Goal: Task Accomplishment & Management: Use online tool/utility

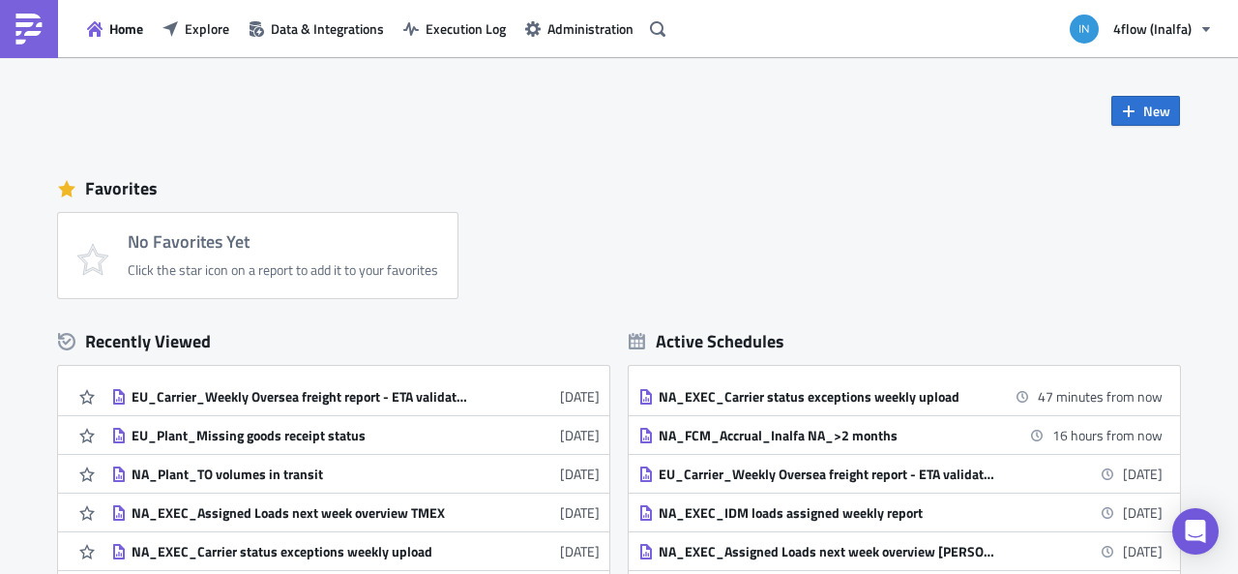
click at [563, 260] on div "No Favorites Yet Click the star icon on a report to add it to your favorites" at bounding box center [628, 255] width 1141 height 85
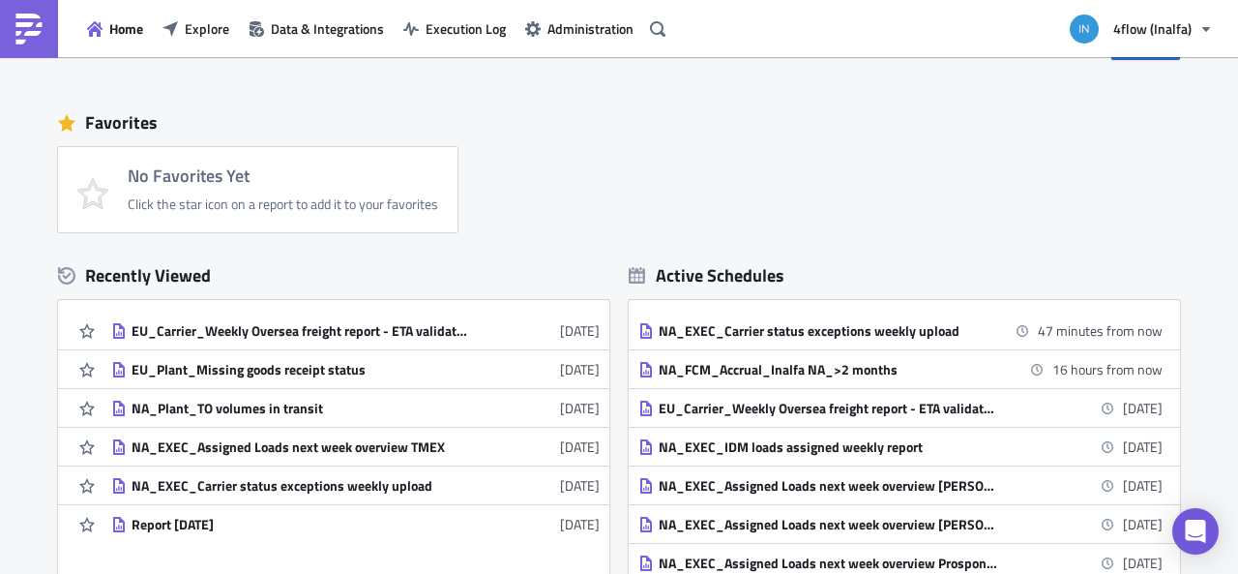
scroll to position [97, 0]
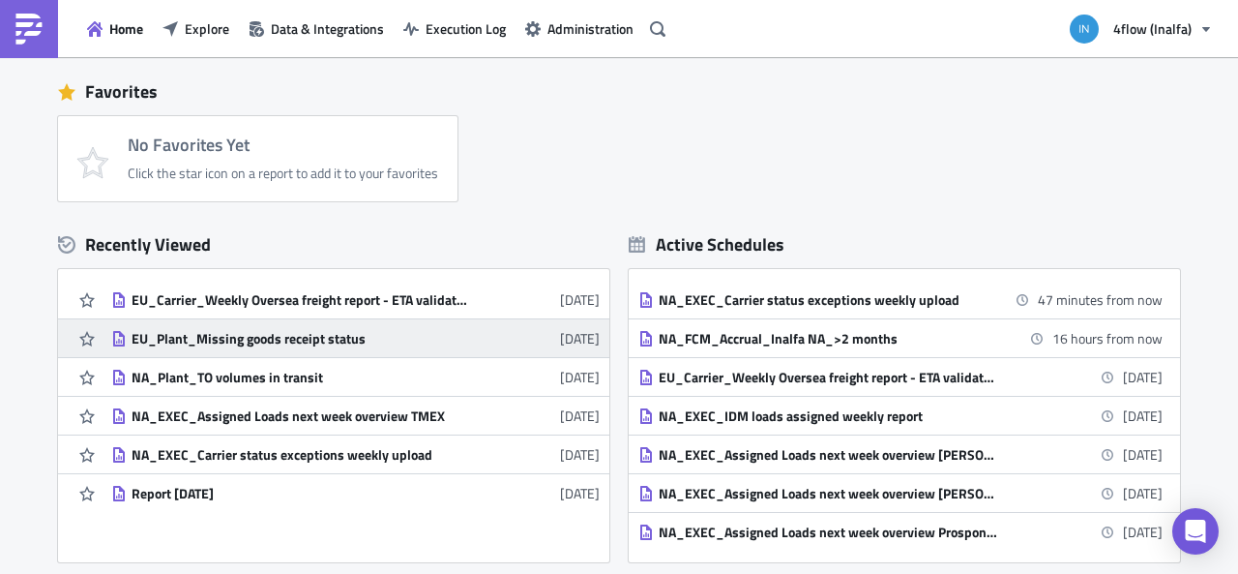
click at [331, 332] on div "EU_Plant_Missing goods receipt status" at bounding box center [301, 338] width 339 height 17
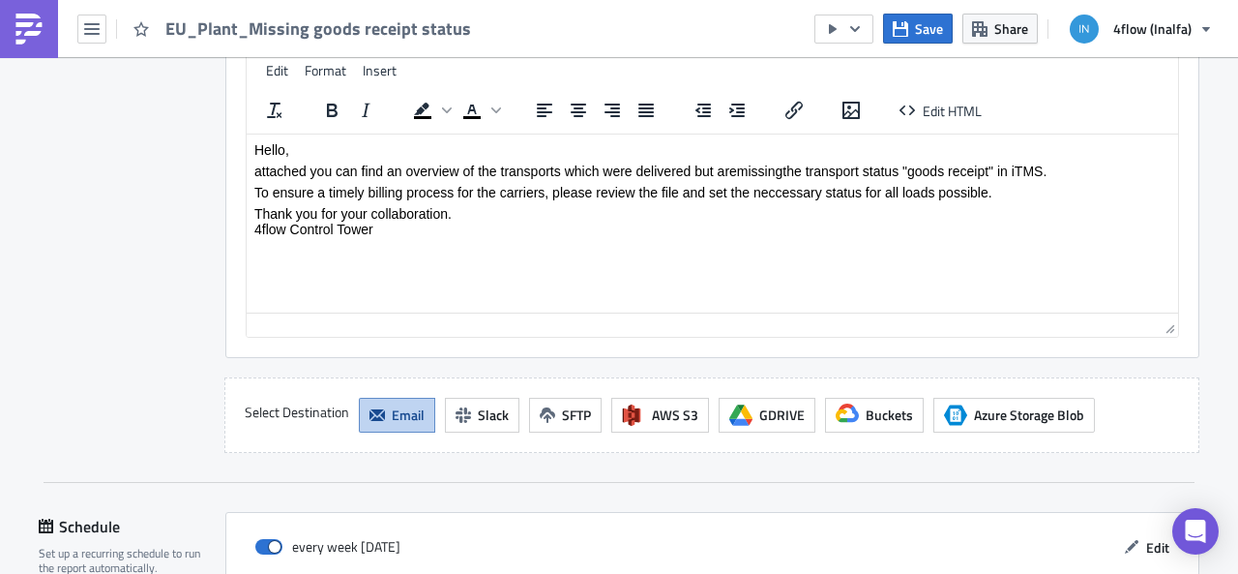
scroll to position [2350, 0]
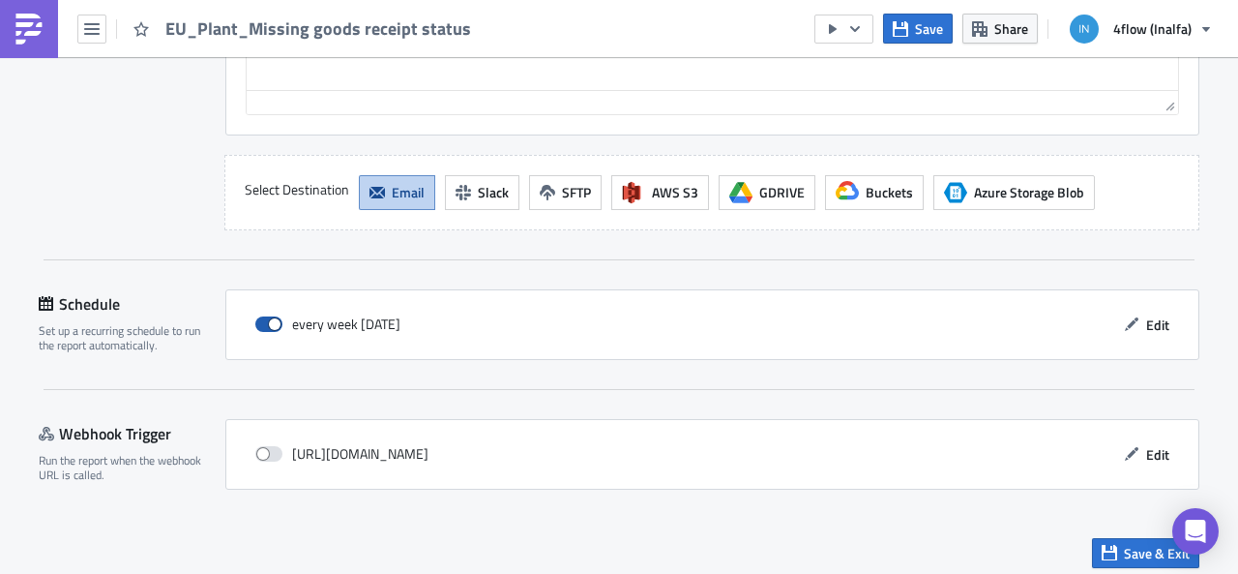
click at [270, 316] on span at bounding box center [268, 323] width 27 height 15
click at [270, 318] on input "checkbox" at bounding box center [265, 324] width 13 height 13
checkbox input "false"
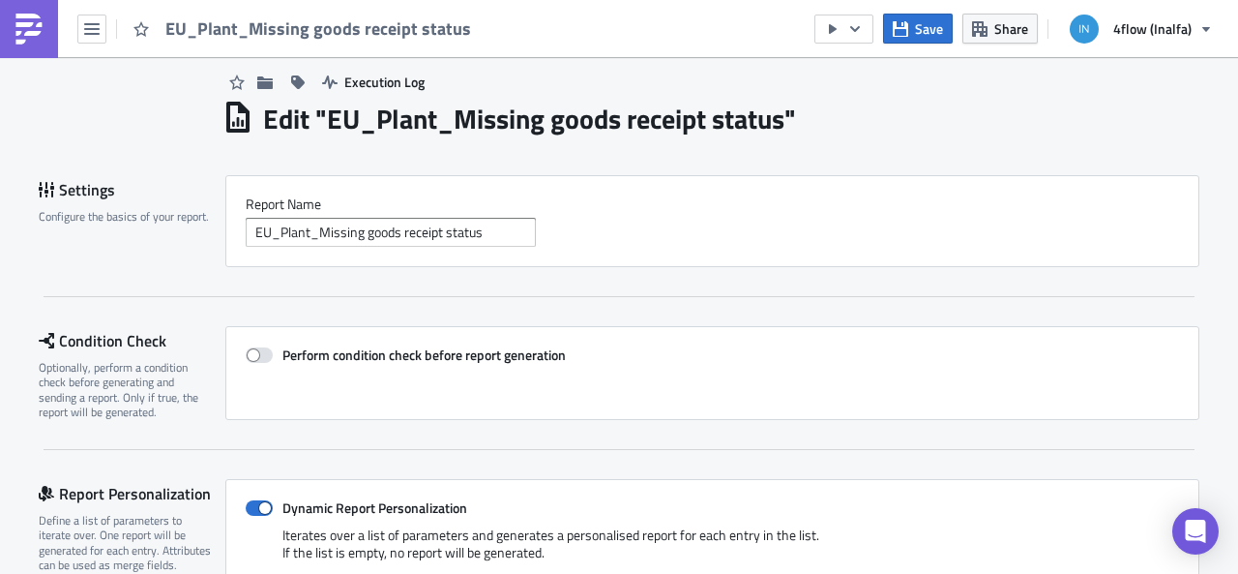
scroll to position [0, 0]
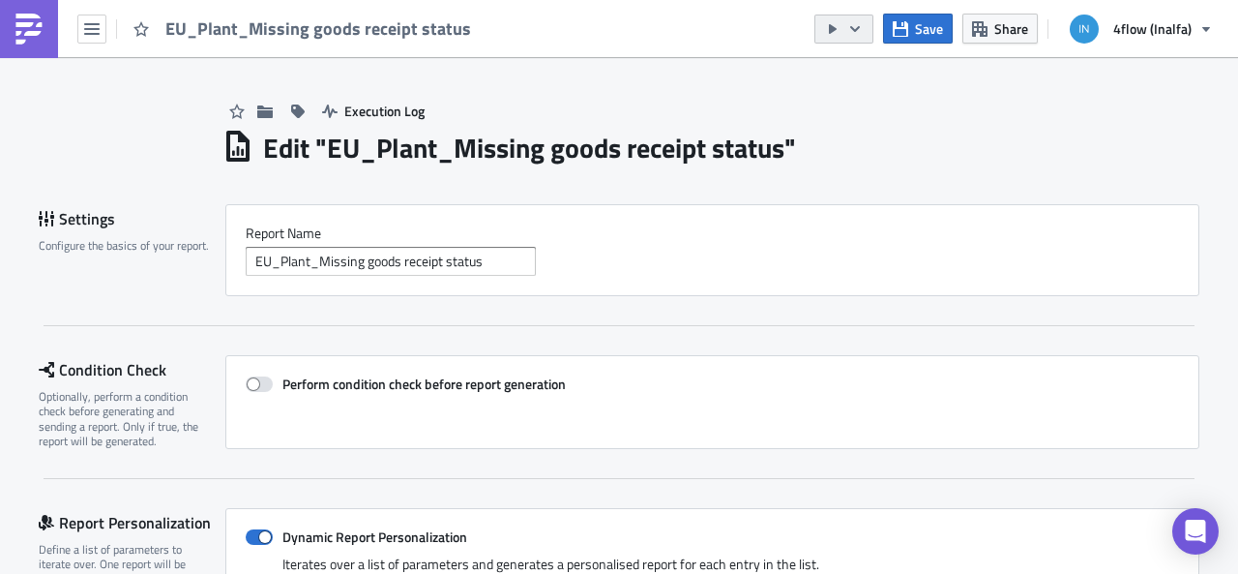
click at [869, 15] on button "button" at bounding box center [843, 29] width 59 height 29
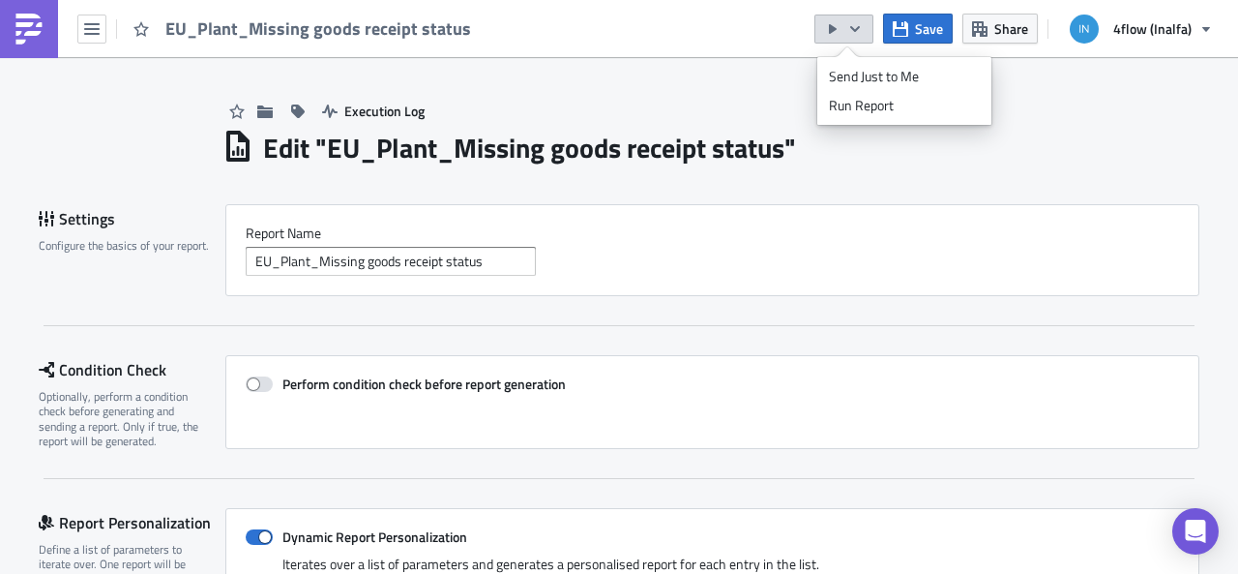
click at [869, 15] on button "button" at bounding box center [843, 29] width 59 height 29
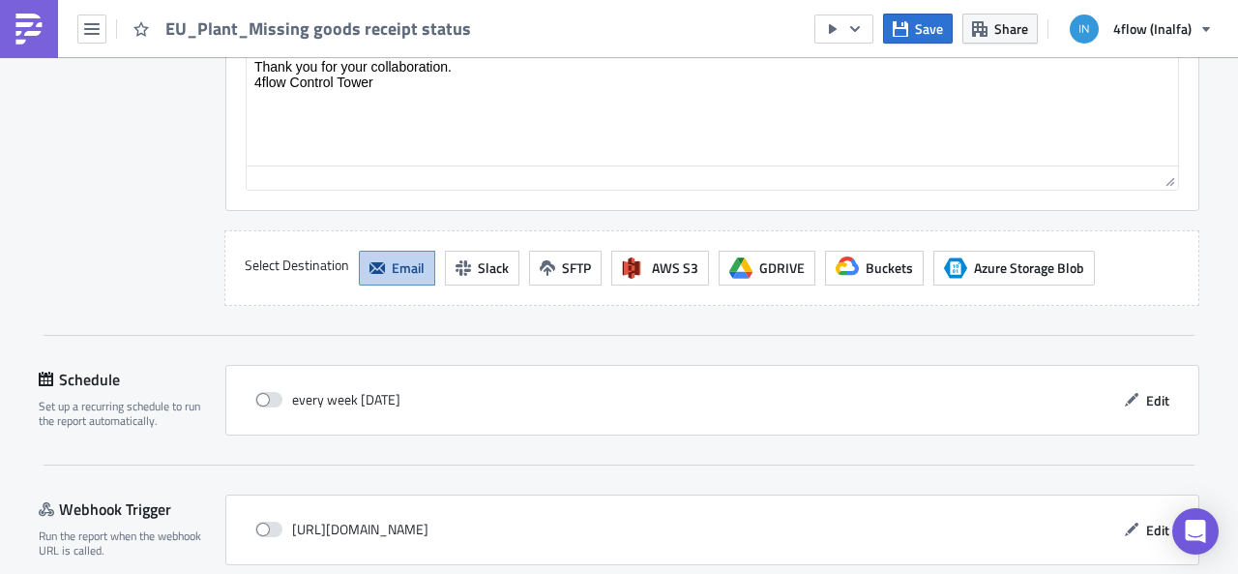
scroll to position [2350, 0]
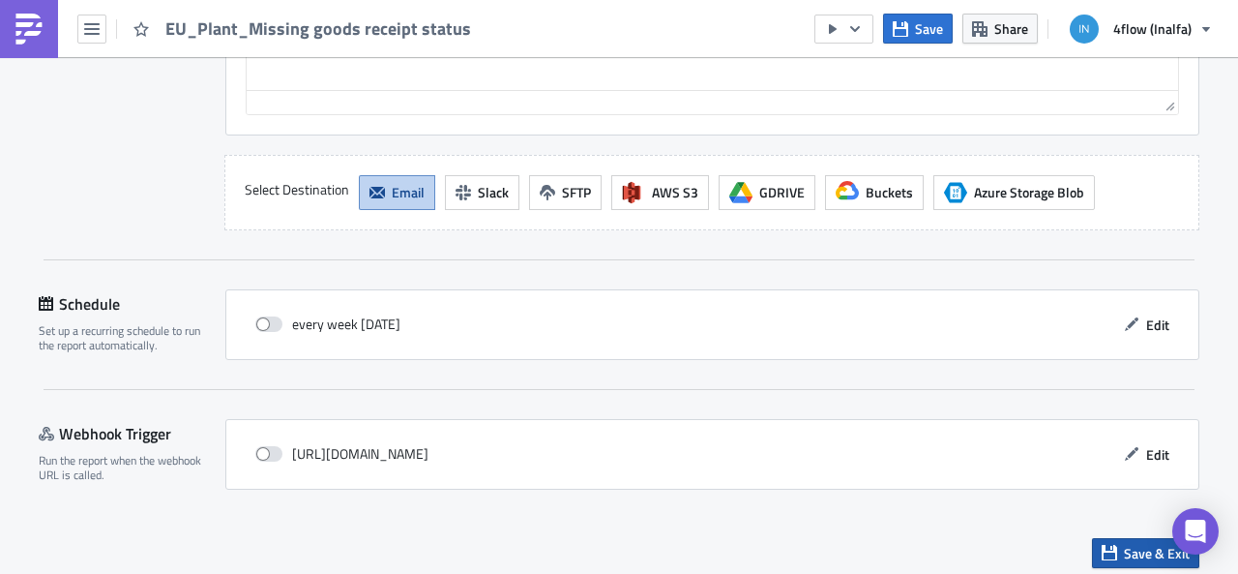
click at [1106, 545] on icon "button" at bounding box center [1109, 552] width 15 height 15
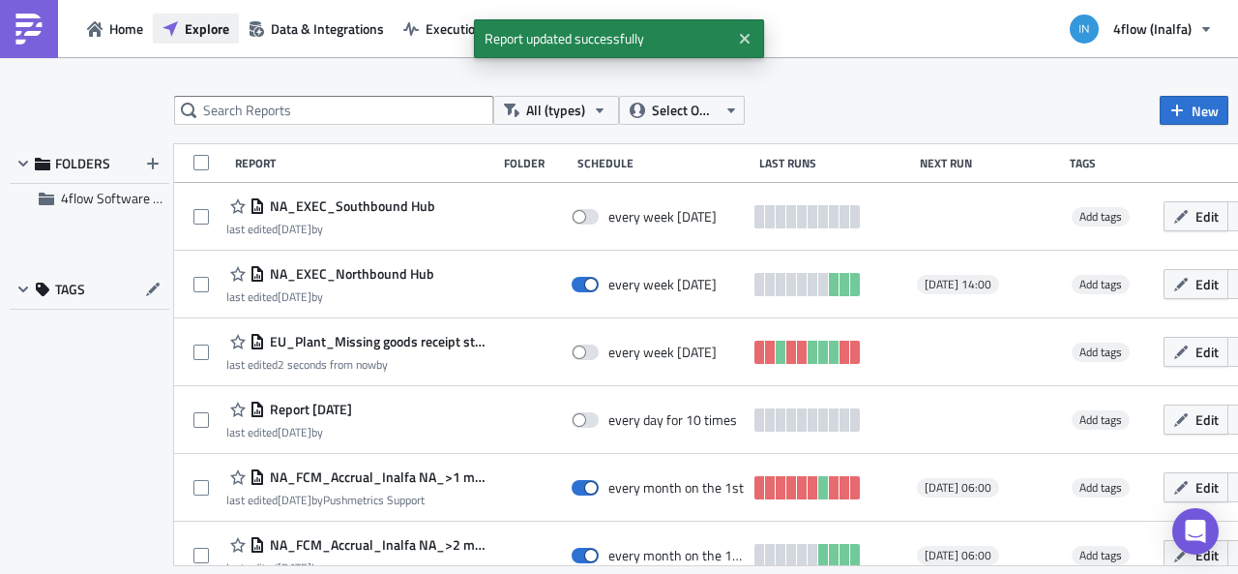
click at [204, 26] on span "Explore" at bounding box center [207, 28] width 44 height 20
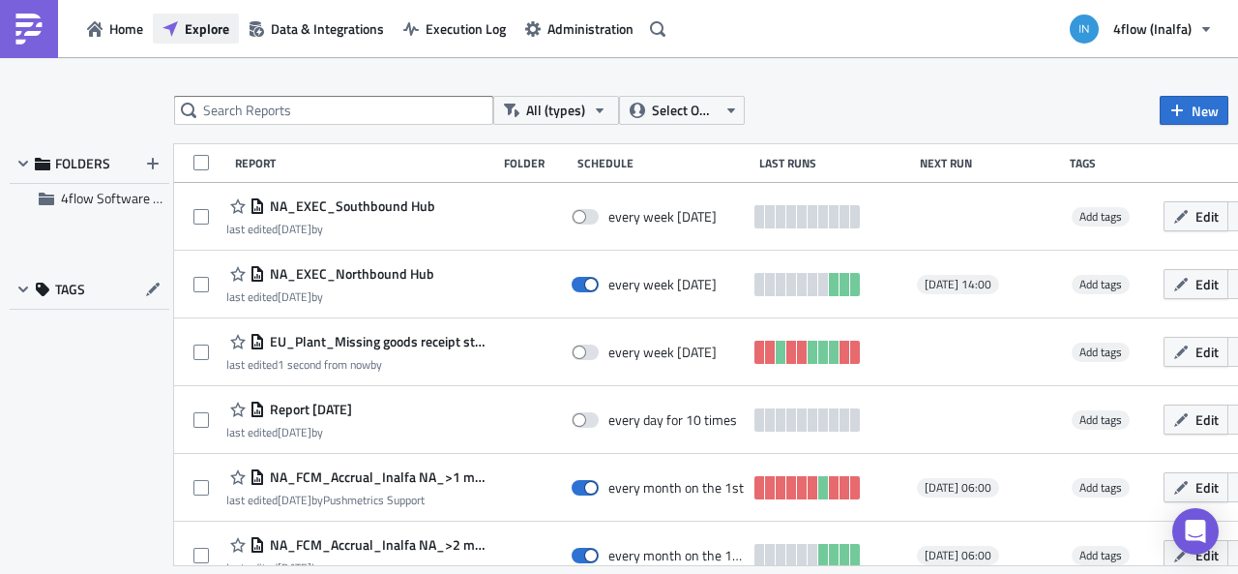
click at [204, 26] on span "Explore" at bounding box center [207, 28] width 44 height 20
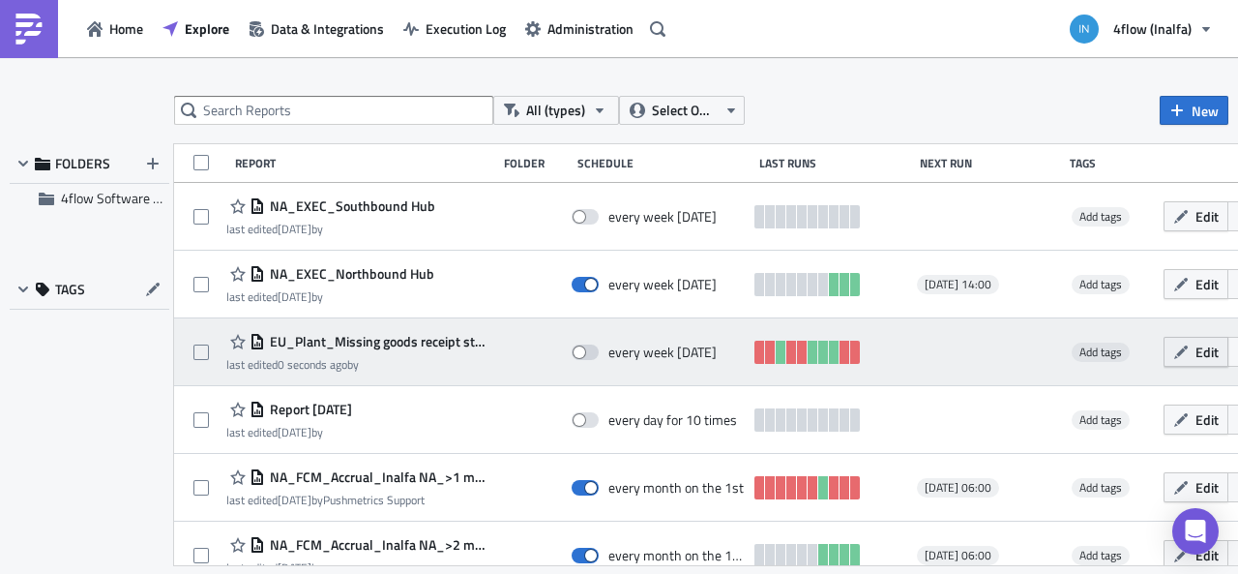
click at [1201, 358] on button "Edit" at bounding box center [1196, 352] width 65 height 30
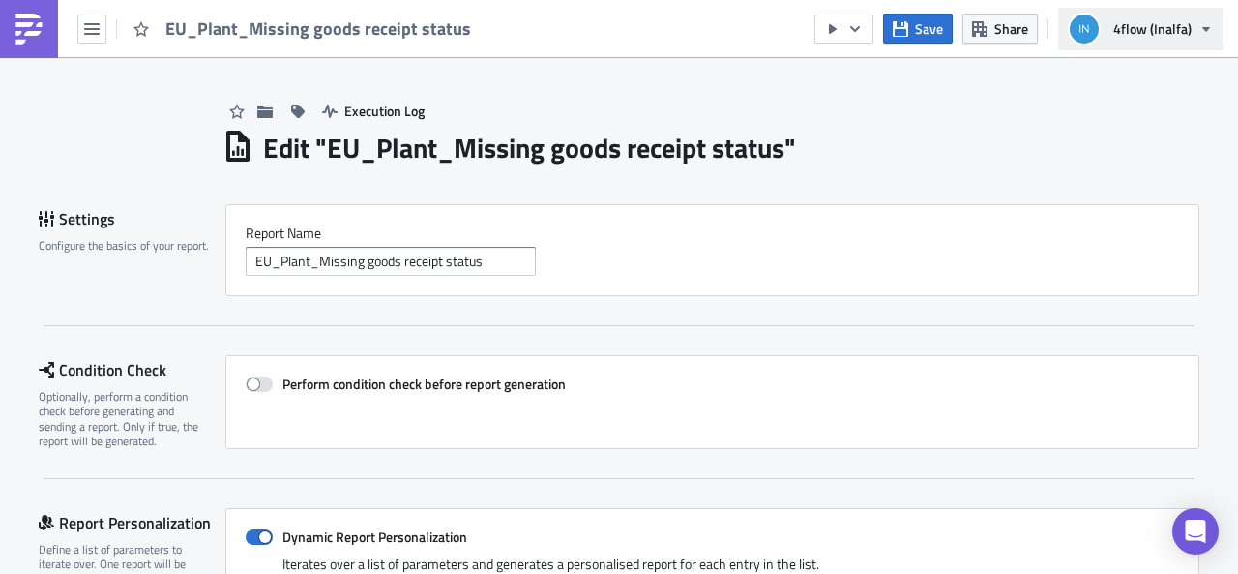
click at [1159, 41] on button "4flow (Inalfa)" at bounding box center [1140, 29] width 165 height 43
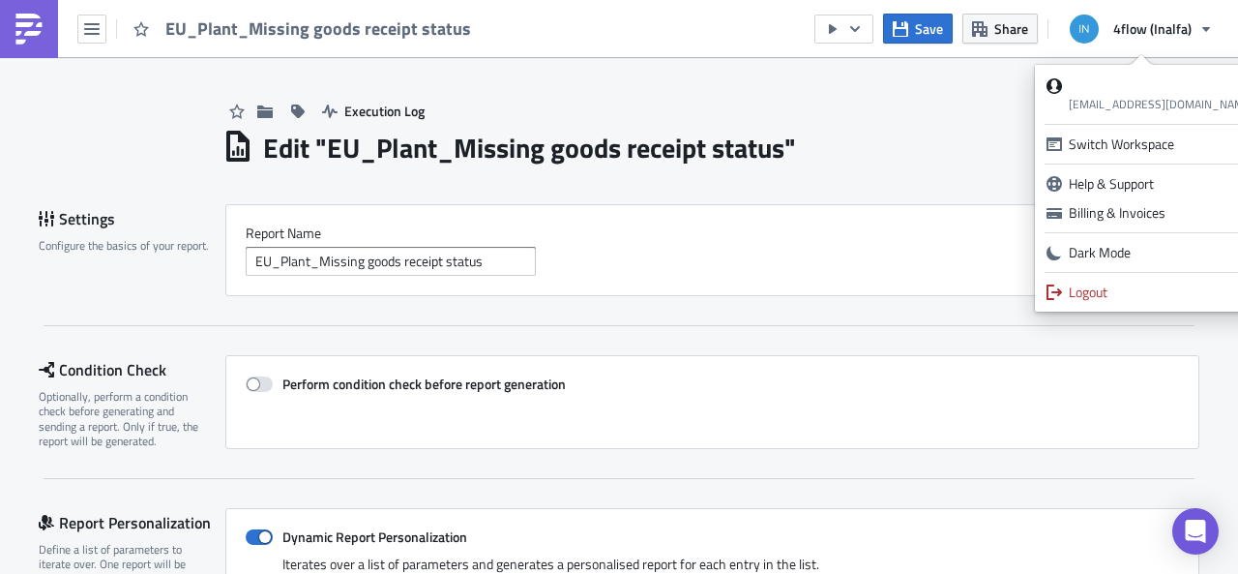
click at [879, 145] on div "Edit " EU_Plant_Missing goods receipt status "" at bounding box center [710, 146] width 977 height 40
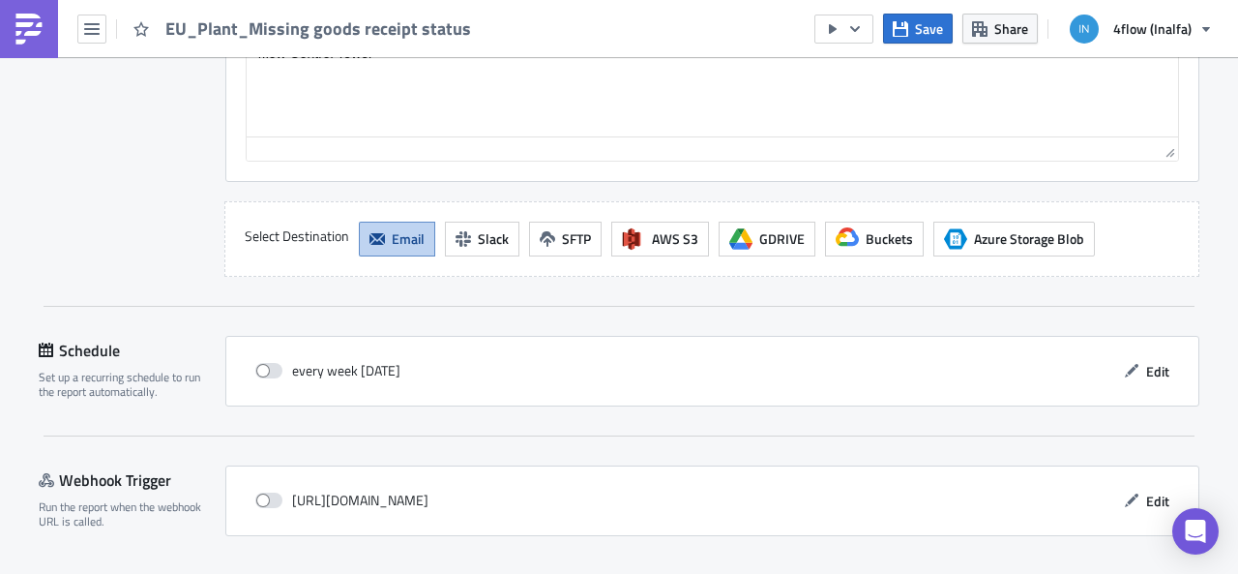
scroll to position [2350, 0]
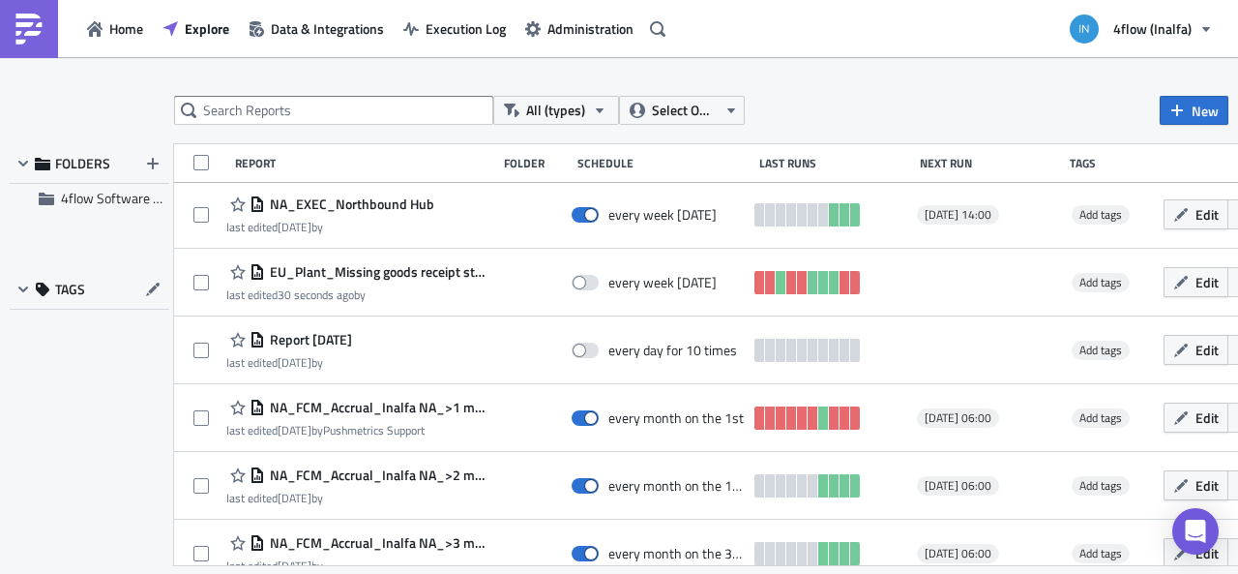
scroll to position [97, 0]
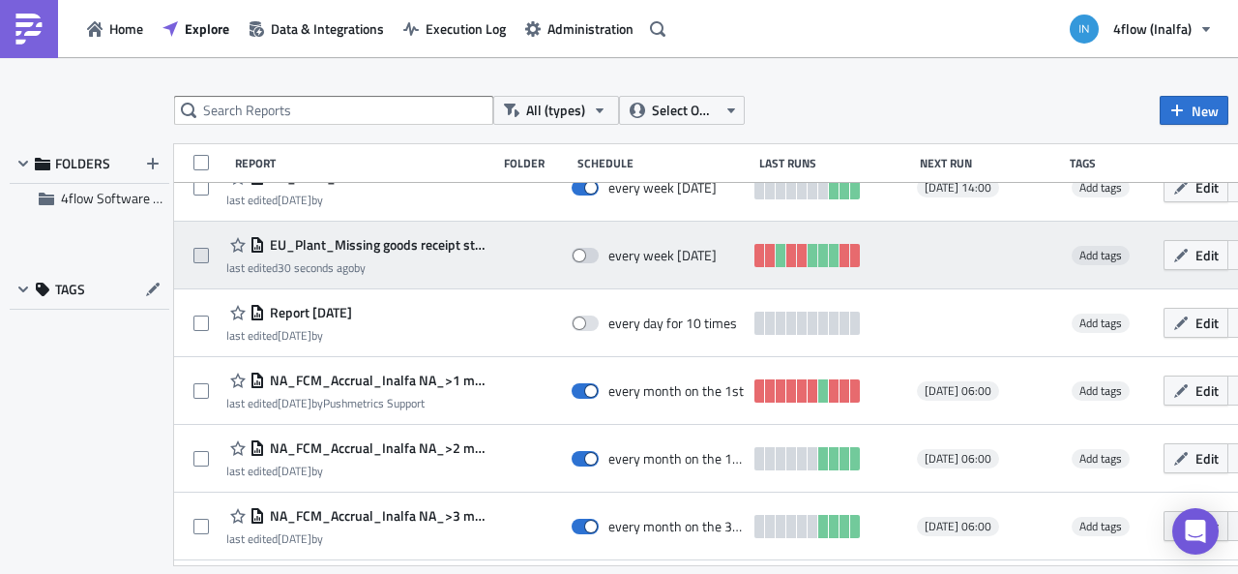
click at [193, 256] on span at bounding box center [200, 255] width 15 height 15
click at [197, 256] on input "checkbox" at bounding box center [203, 256] width 13 height 13
checkbox input "true"
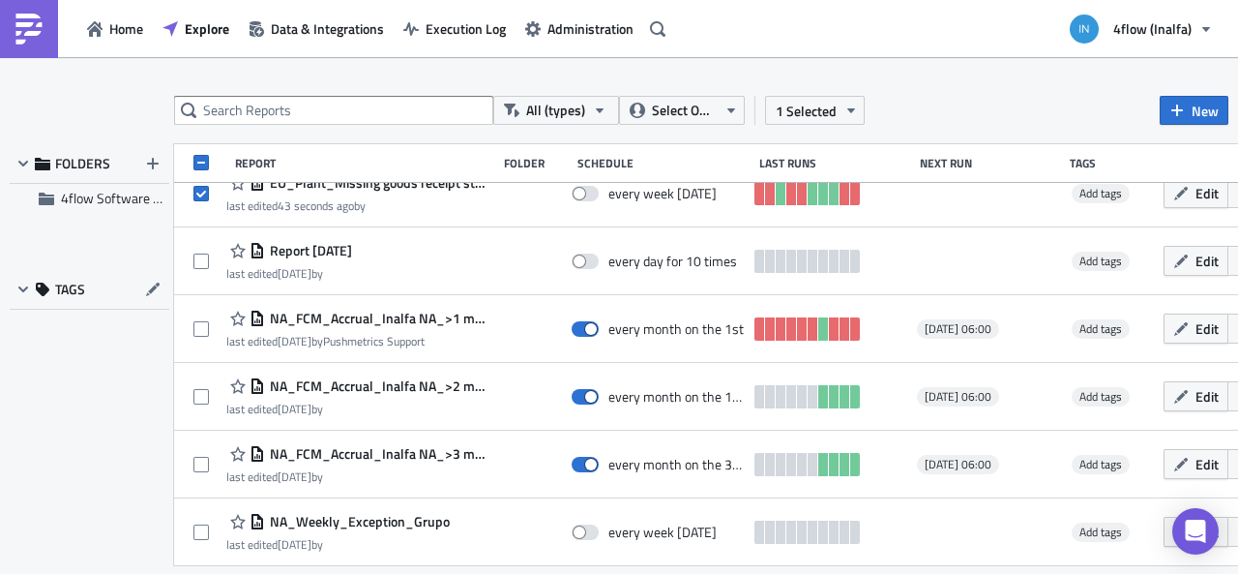
scroll to position [0, 0]
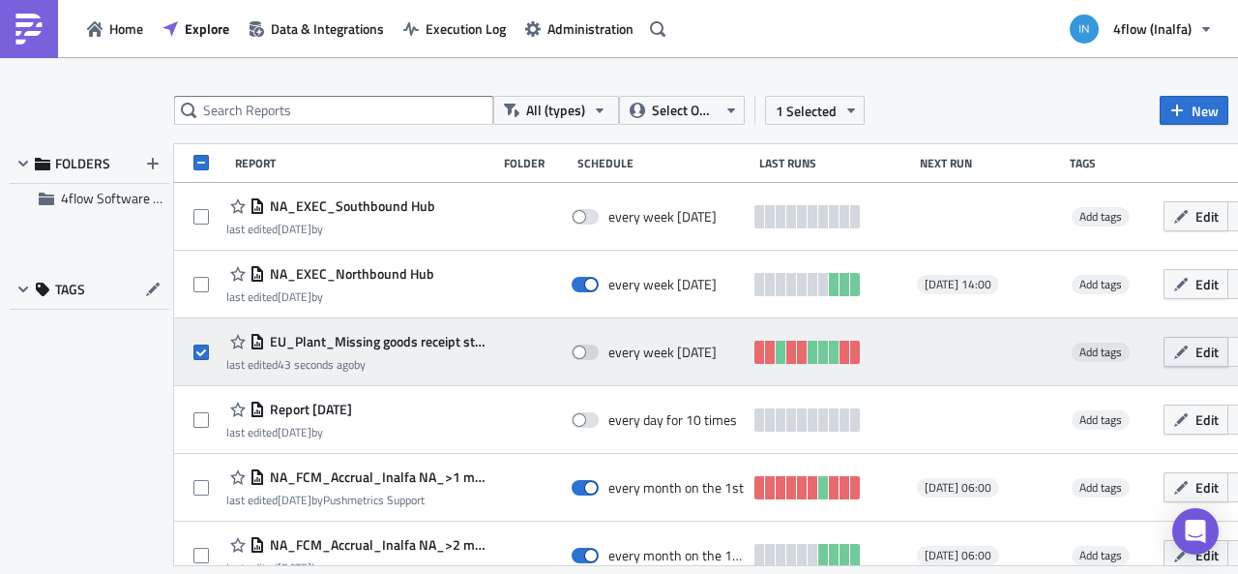
click at [1205, 349] on span "Edit" at bounding box center [1206, 351] width 23 height 20
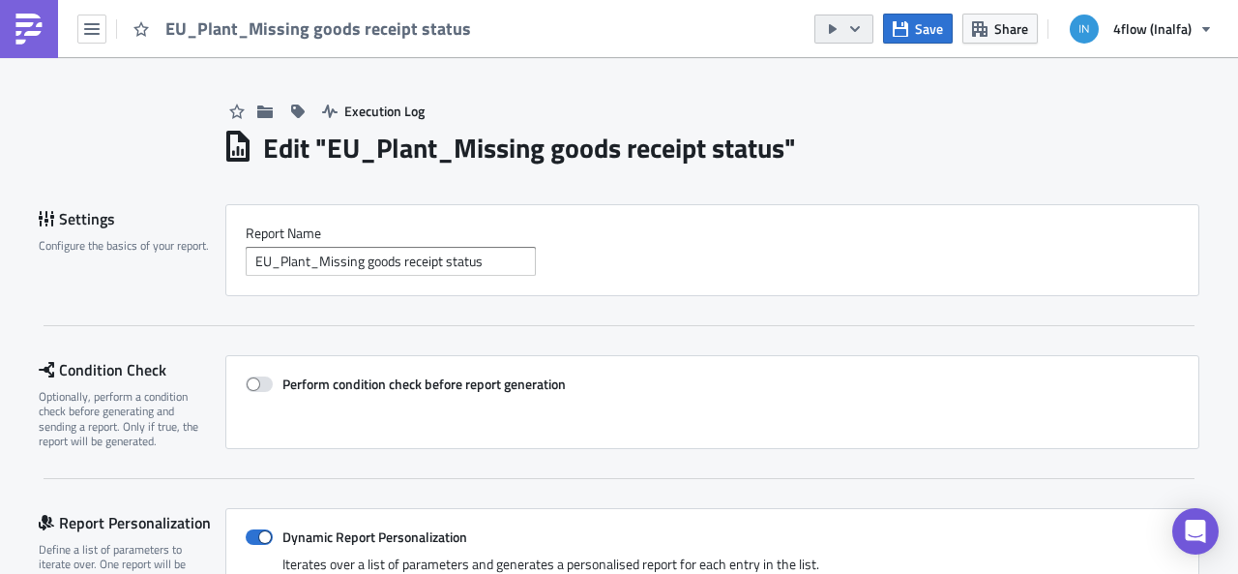
click at [840, 22] on icon "button" at bounding box center [832, 28] width 15 height 15
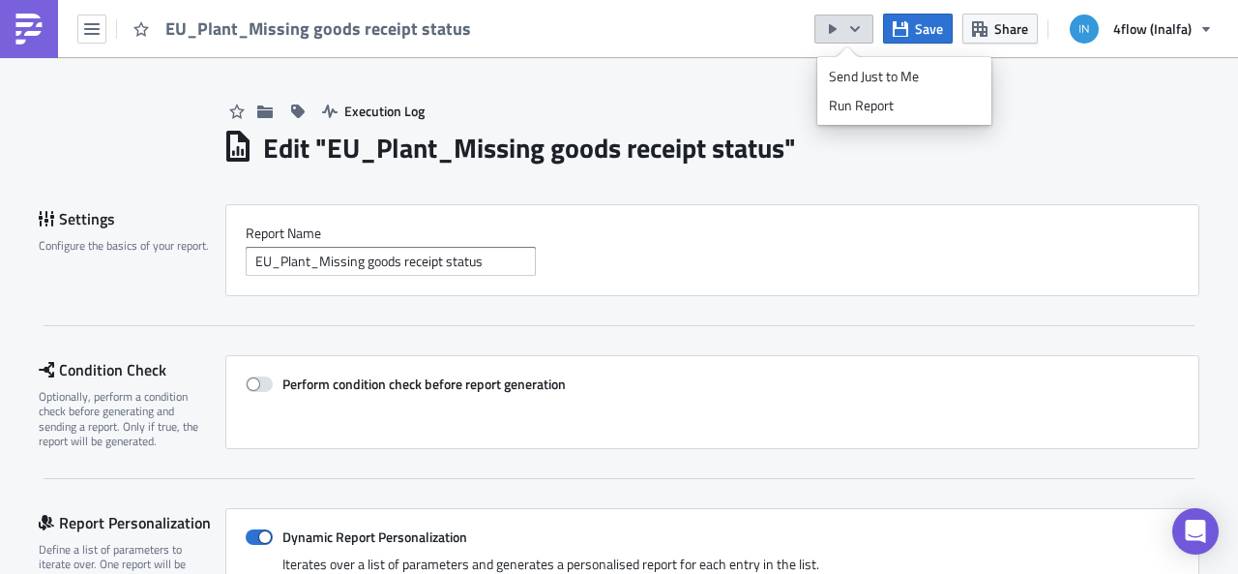
click at [748, 123] on div "Execution Log" at bounding box center [710, 91] width 977 height 69
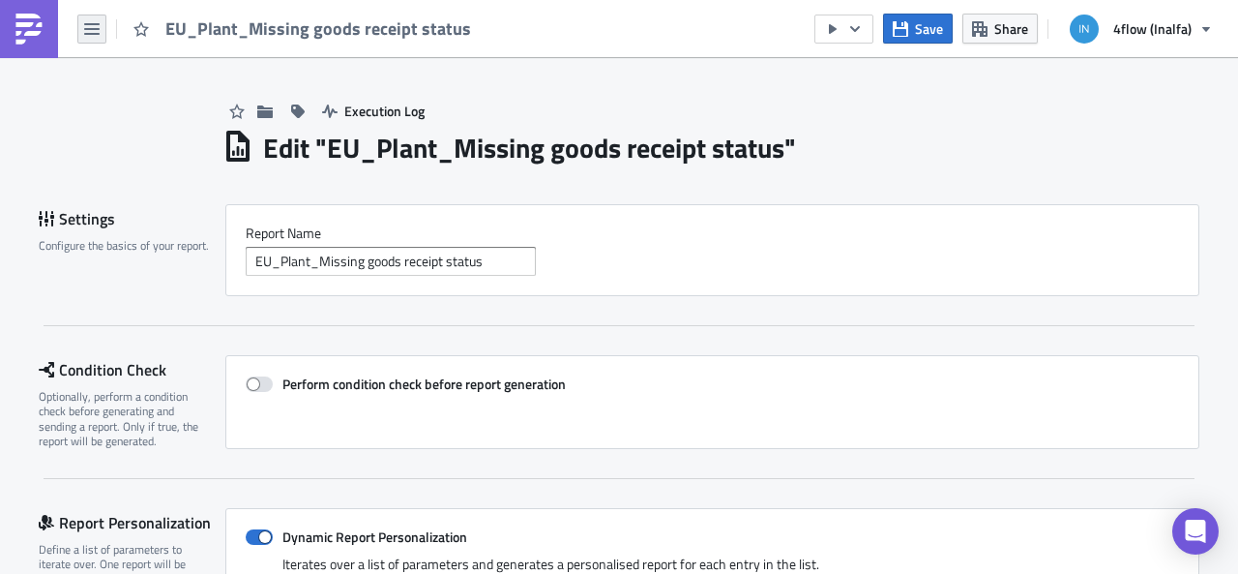
click at [98, 34] on icon "button" at bounding box center [91, 29] width 15 height 12
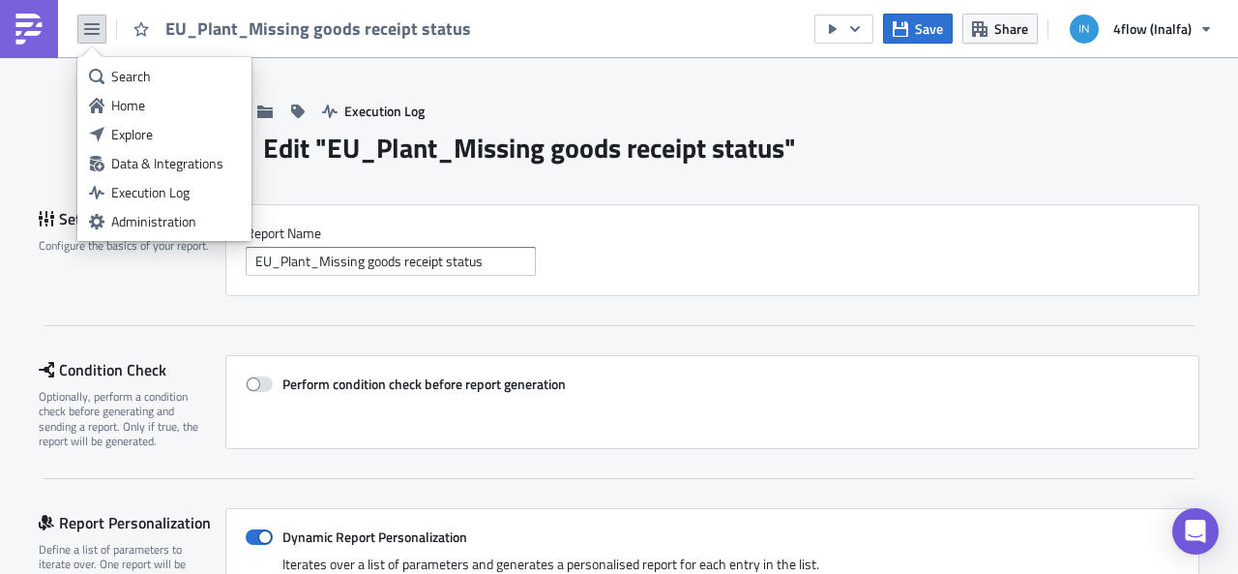
click at [1015, 158] on div "Edit " EU_Plant_Missing goods receipt status "" at bounding box center [710, 146] width 977 height 40
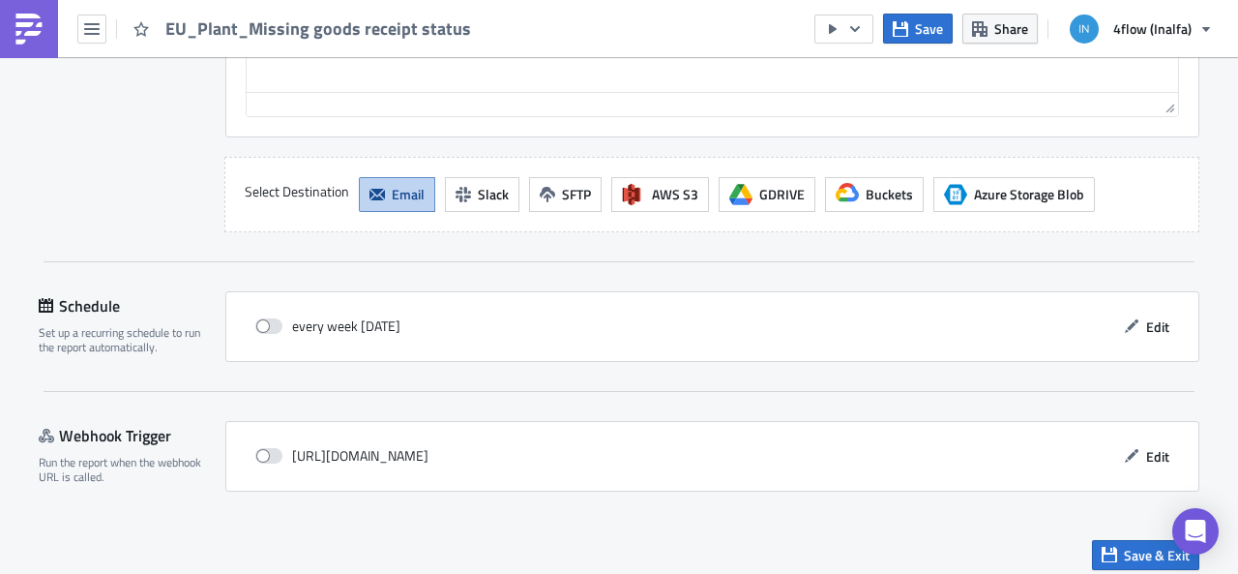
scroll to position [2350, 0]
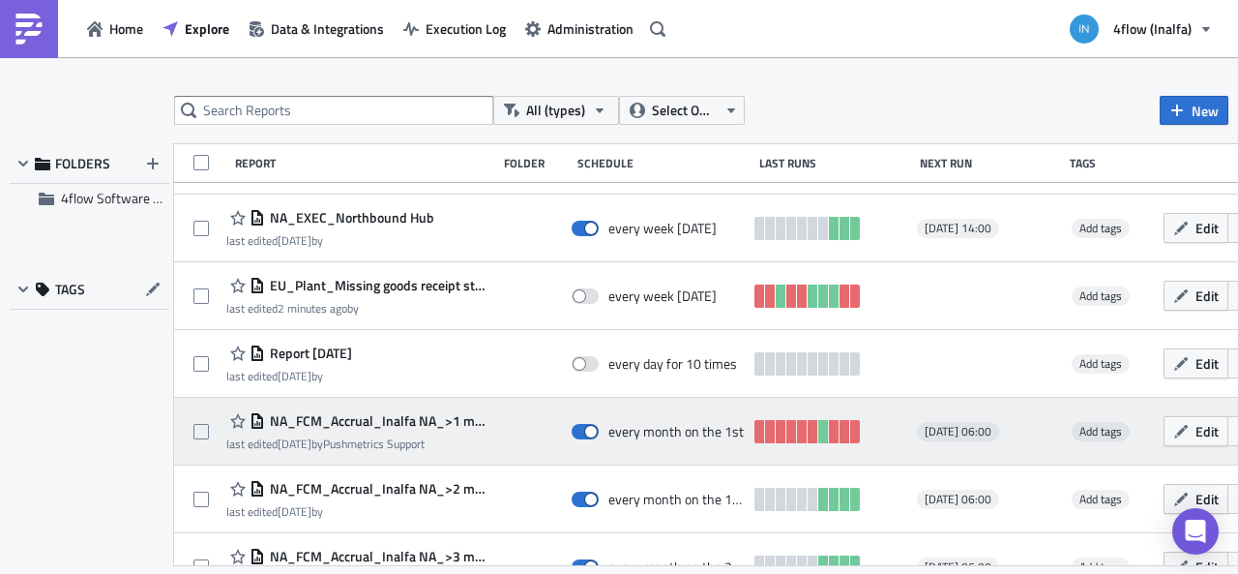
scroll to position [97, 0]
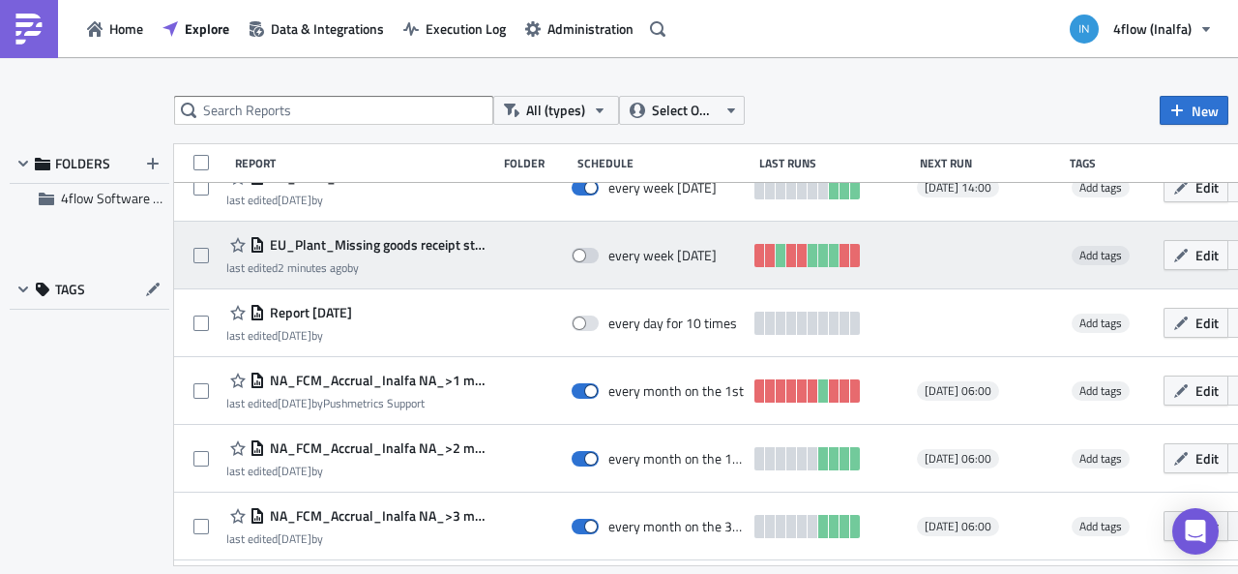
click at [328, 241] on span "EU_Plant_Missing goods receipt status" at bounding box center [376, 244] width 222 height 17
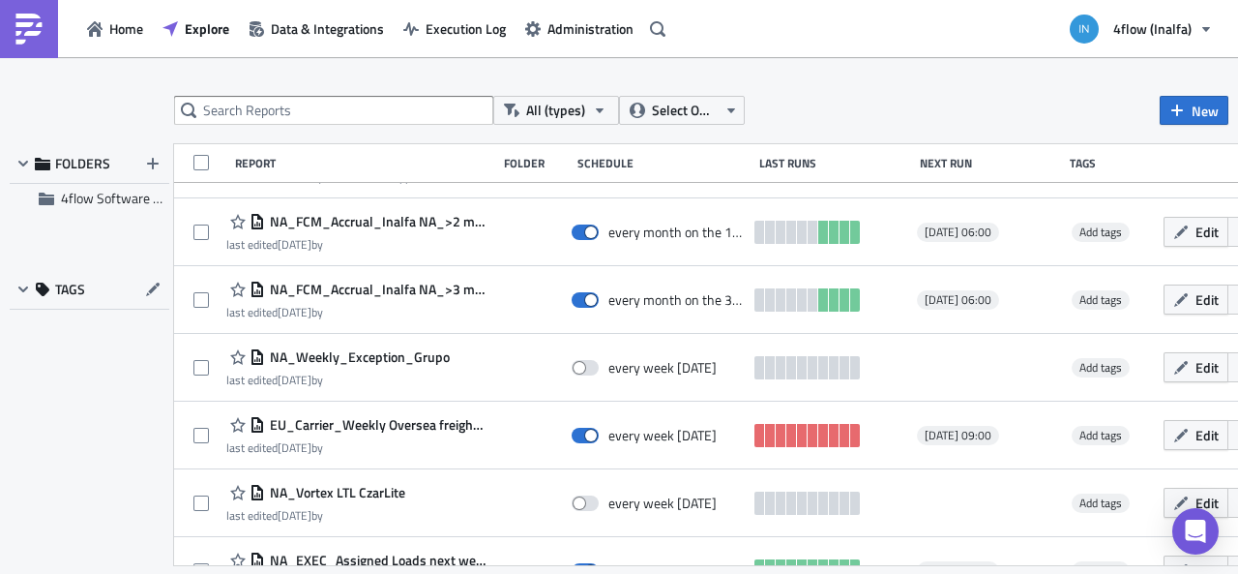
scroll to position [387, 0]
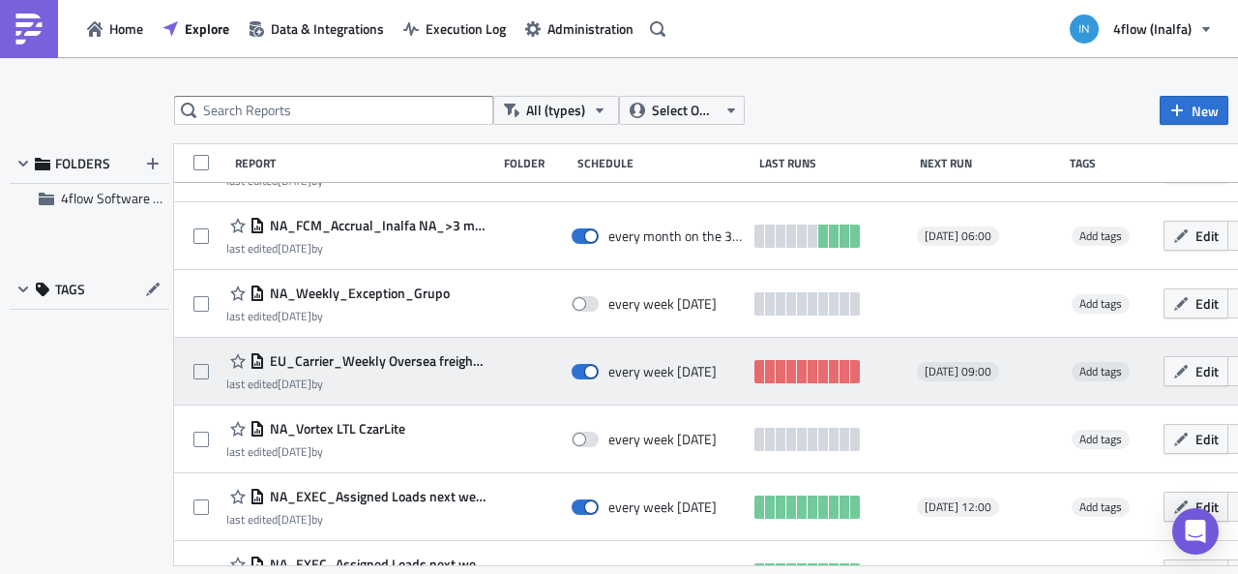
click at [445, 355] on span "EU_Carrier_Weekly Oversea freight report - ETA validation check + HBL missing" at bounding box center [376, 360] width 222 height 17
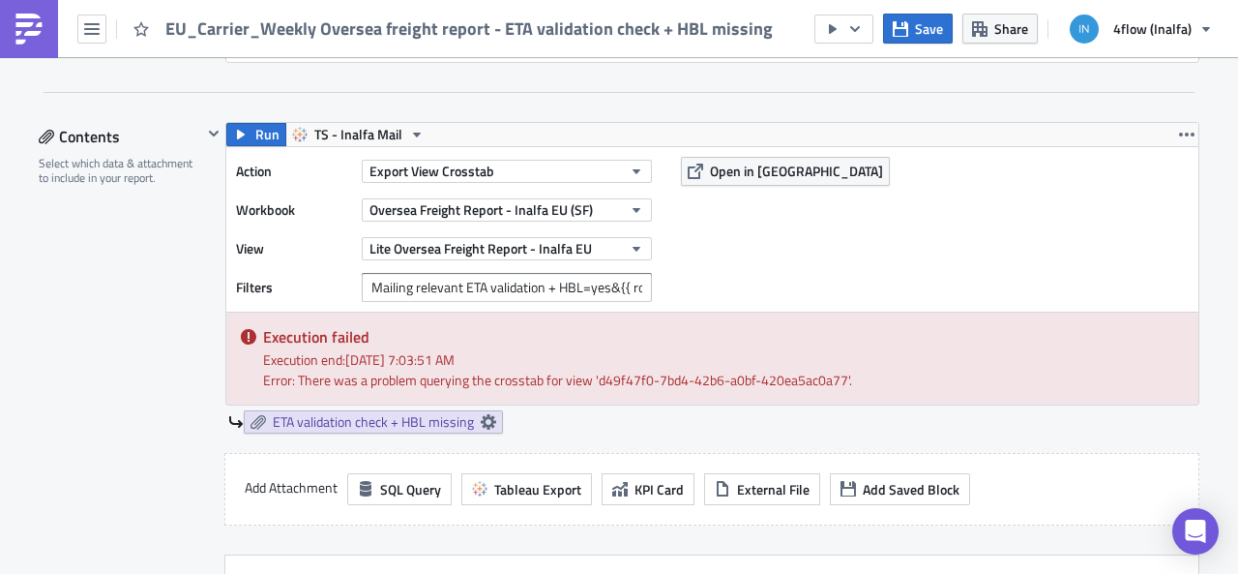
scroll to position [1161, 0]
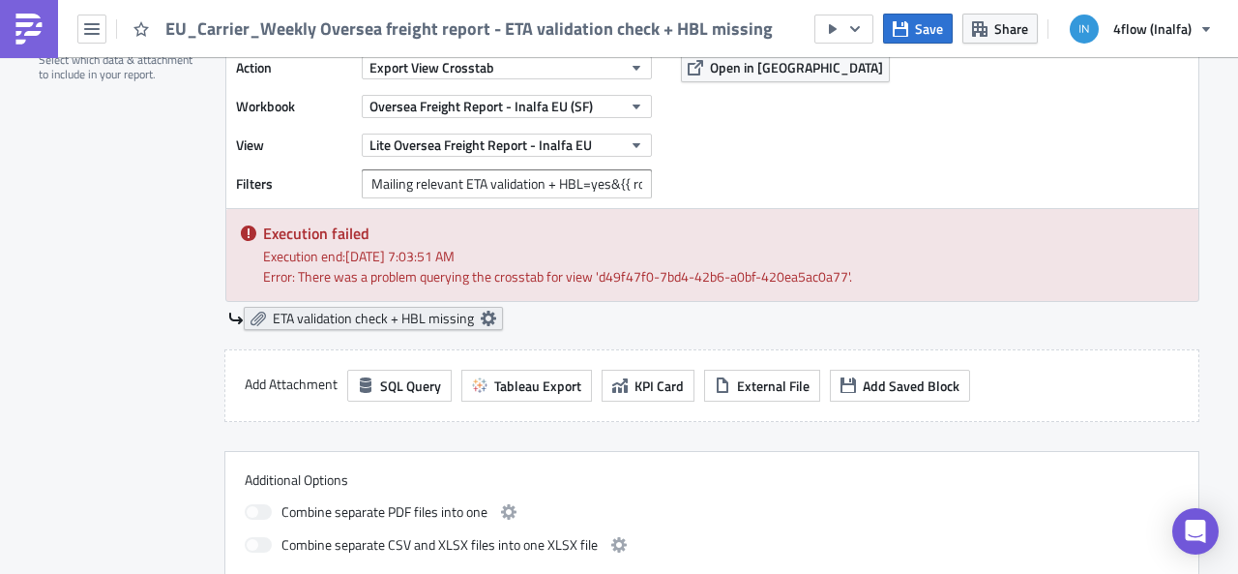
click at [431, 311] on span "ETA validation check + HBL missing" at bounding box center [373, 318] width 201 height 17
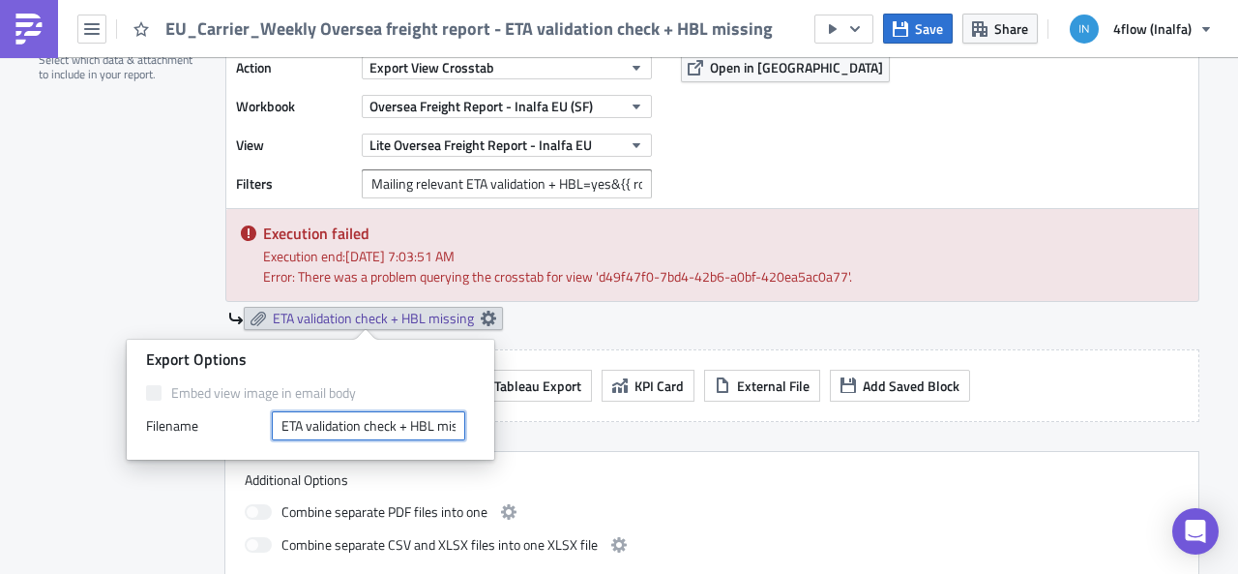
click at [422, 421] on input "ETA validation check + HBL missing" at bounding box center [368, 425] width 193 height 29
click at [530, 349] on div "Add Attachment SQL Query Tableau Export KPI Card External File Add Saved Block" at bounding box center [711, 385] width 975 height 73
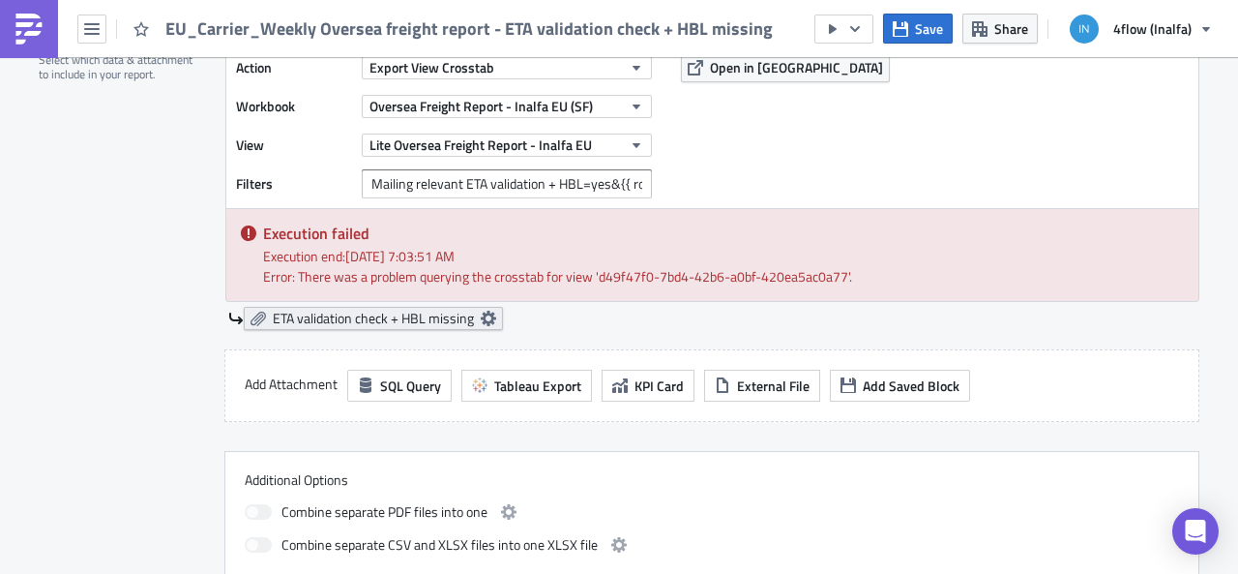
click at [482, 313] on icon at bounding box center [488, 317] width 15 height 15
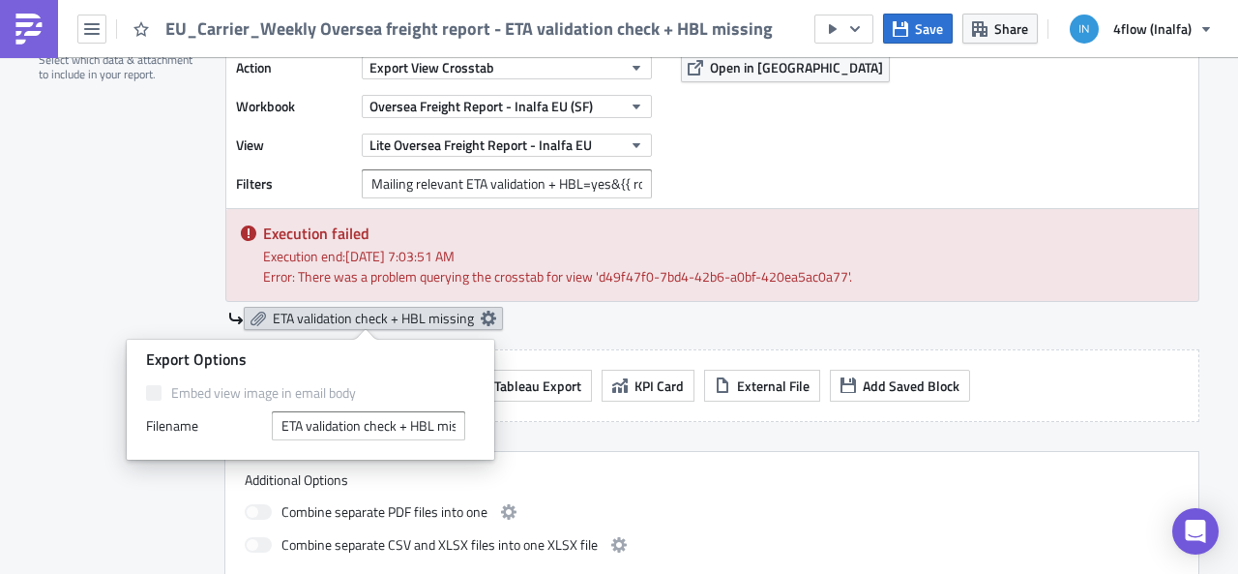
click at [482, 313] on icon at bounding box center [488, 317] width 15 height 15
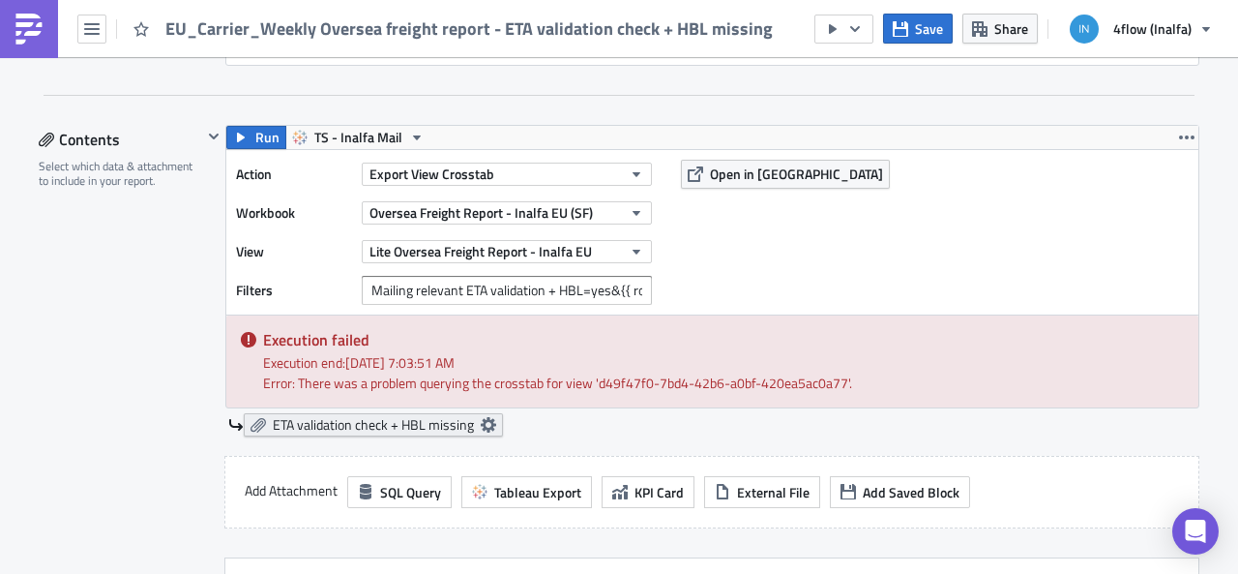
scroll to position [967, 0]
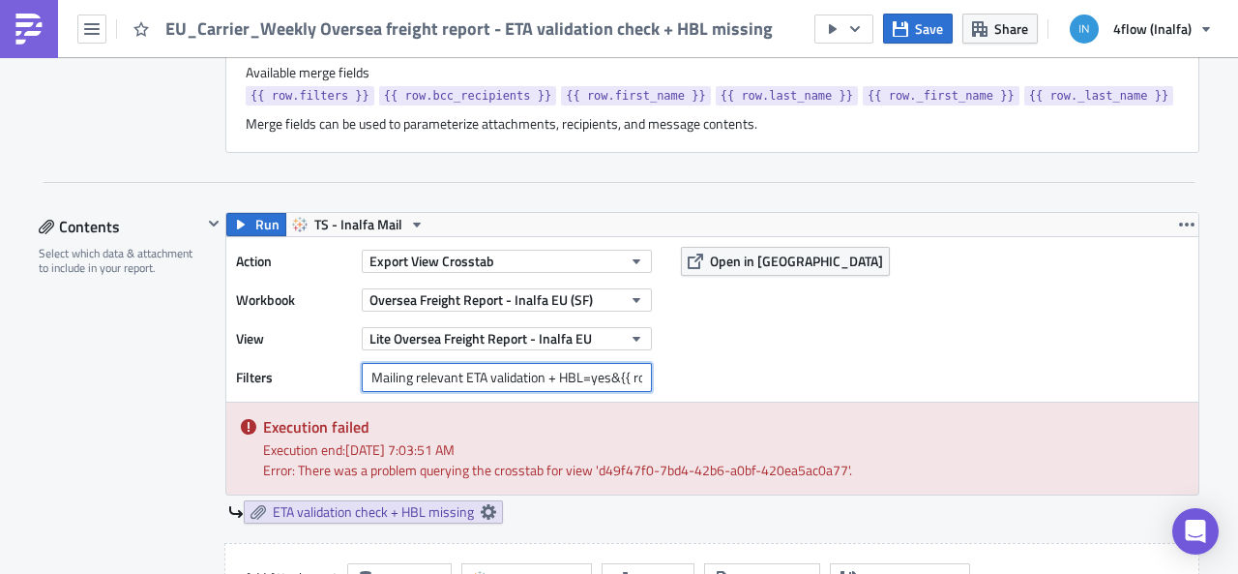
click at [504, 379] on input "Mailing relevant ETA validation + HBL=yes&{{ row.filters }}" at bounding box center [507, 377] width 290 height 29
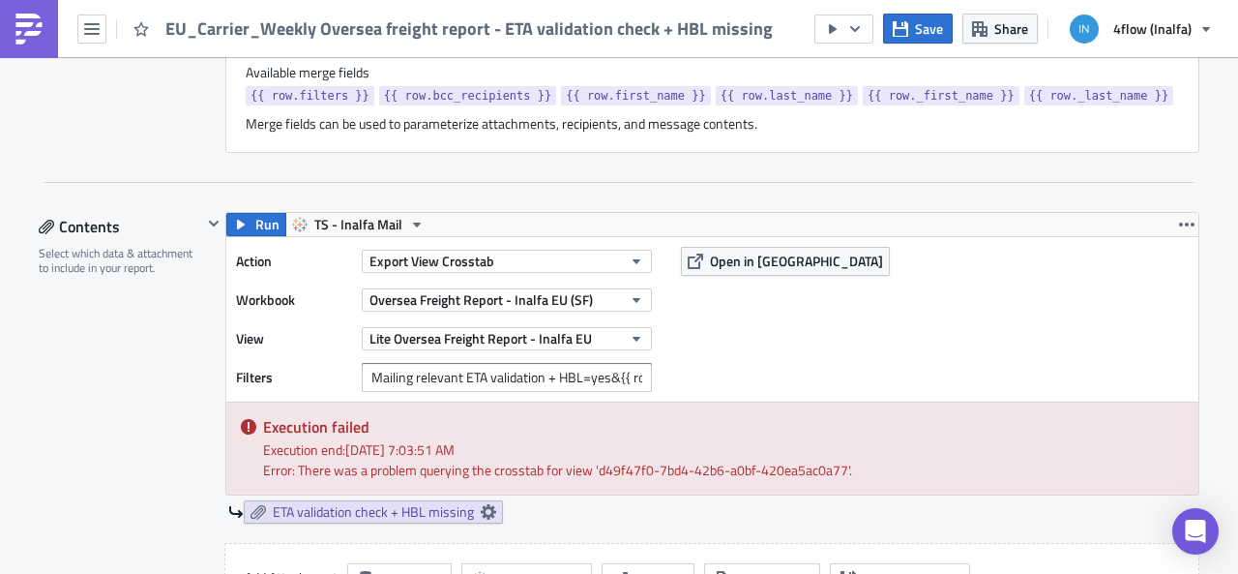
click at [522, 459] on div "Error: There was a problem querying the crosstab for view 'd49f47f0-7bd4-42b6-a…" at bounding box center [723, 469] width 921 height 20
click at [764, 251] on span "Open in [GEOGRAPHIC_DATA]" at bounding box center [796, 261] width 173 height 20
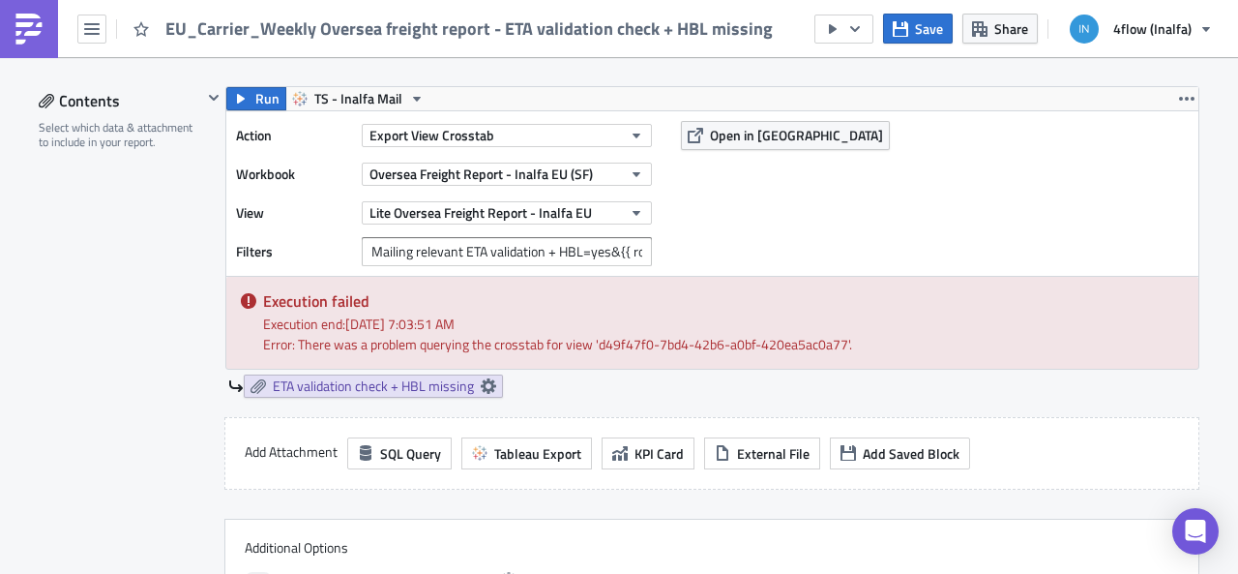
scroll to position [1064, 0]
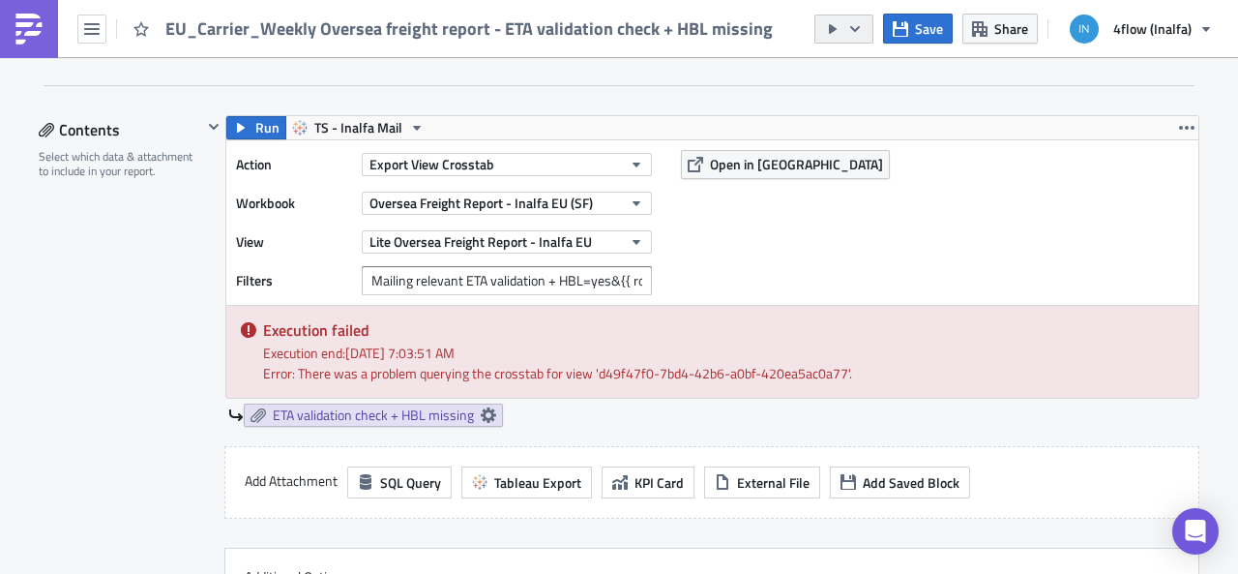
click at [840, 24] on icon "button" at bounding box center [832, 28] width 15 height 15
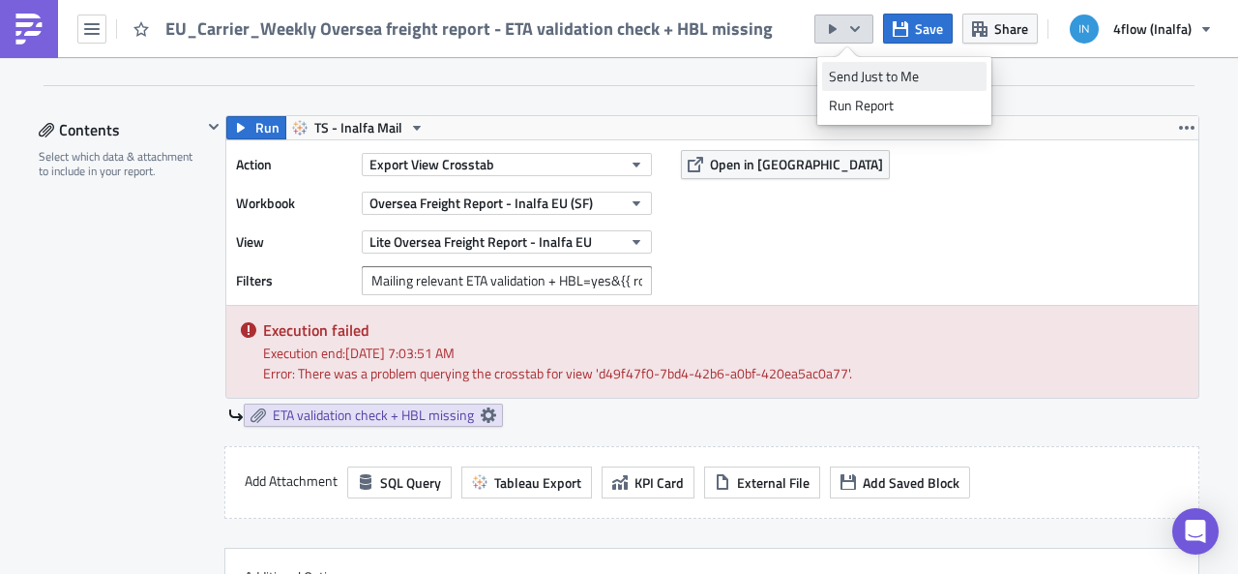
click at [840, 78] on div "Send Just to Me" at bounding box center [904, 76] width 151 height 19
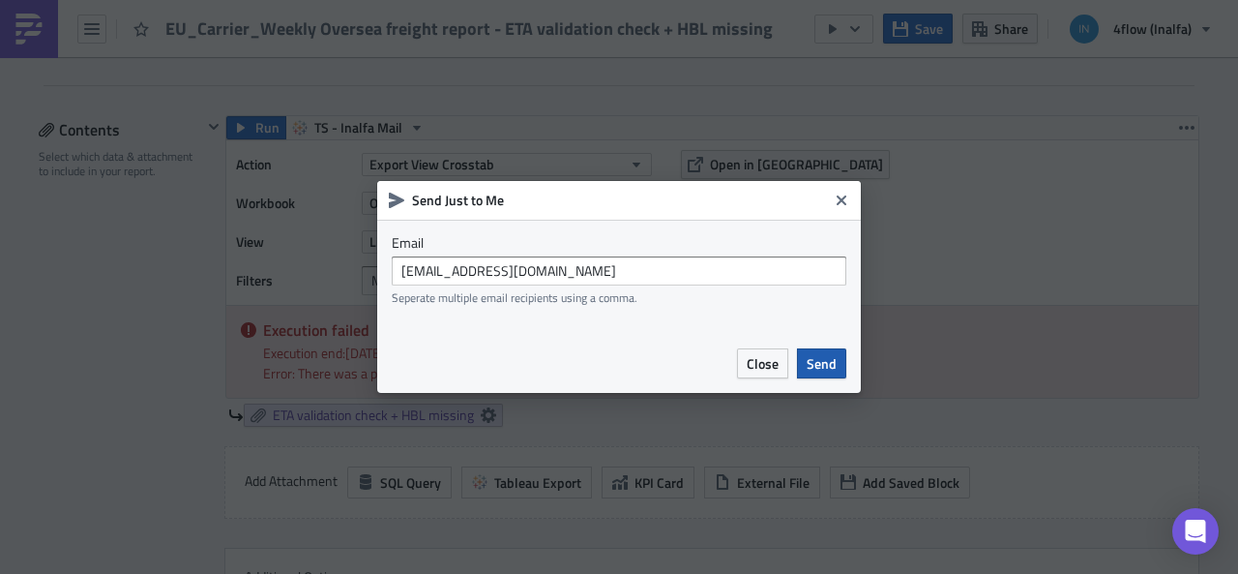
click at [819, 361] on span "Send" at bounding box center [822, 363] width 30 height 20
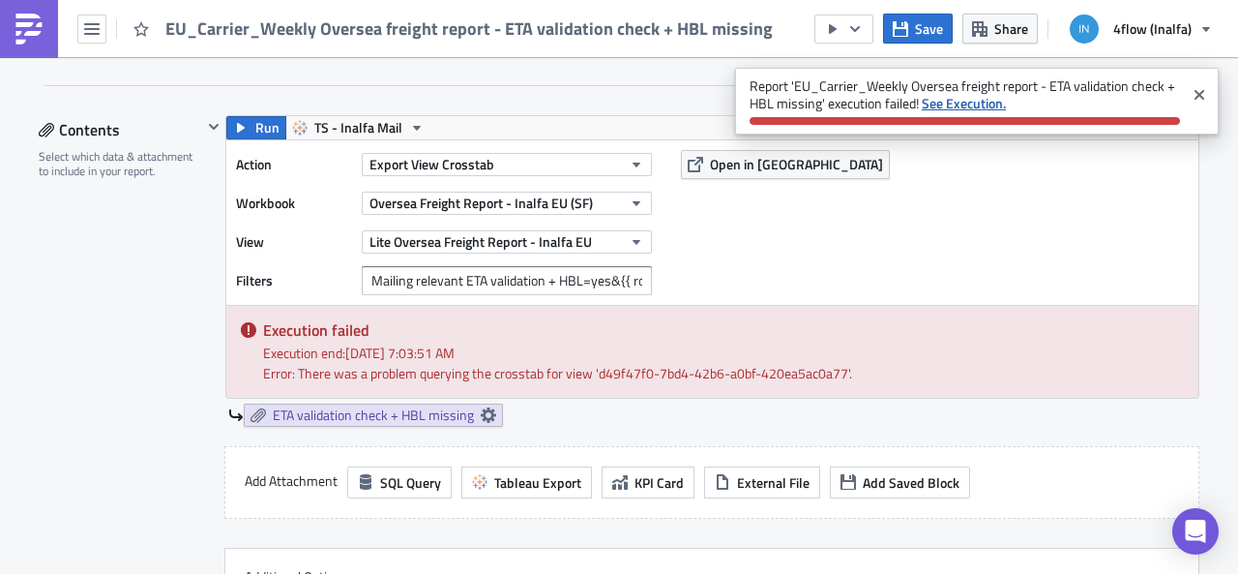
click at [958, 102] on strong "See Execution." at bounding box center [964, 103] width 84 height 20
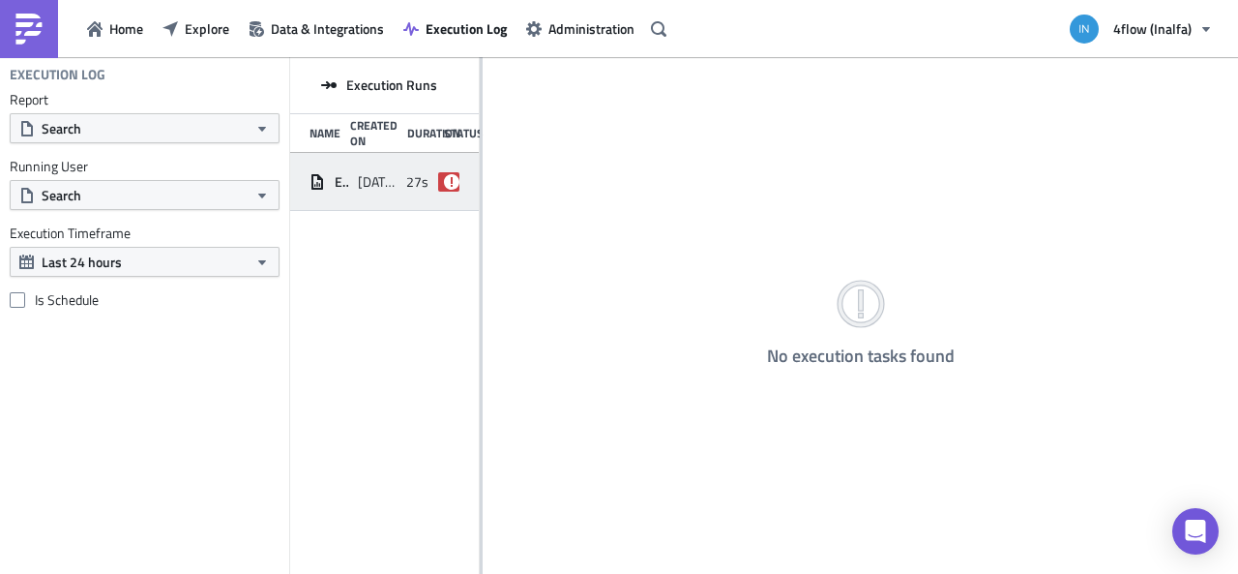
click at [406, 173] on span "27s" at bounding box center [417, 181] width 22 height 17
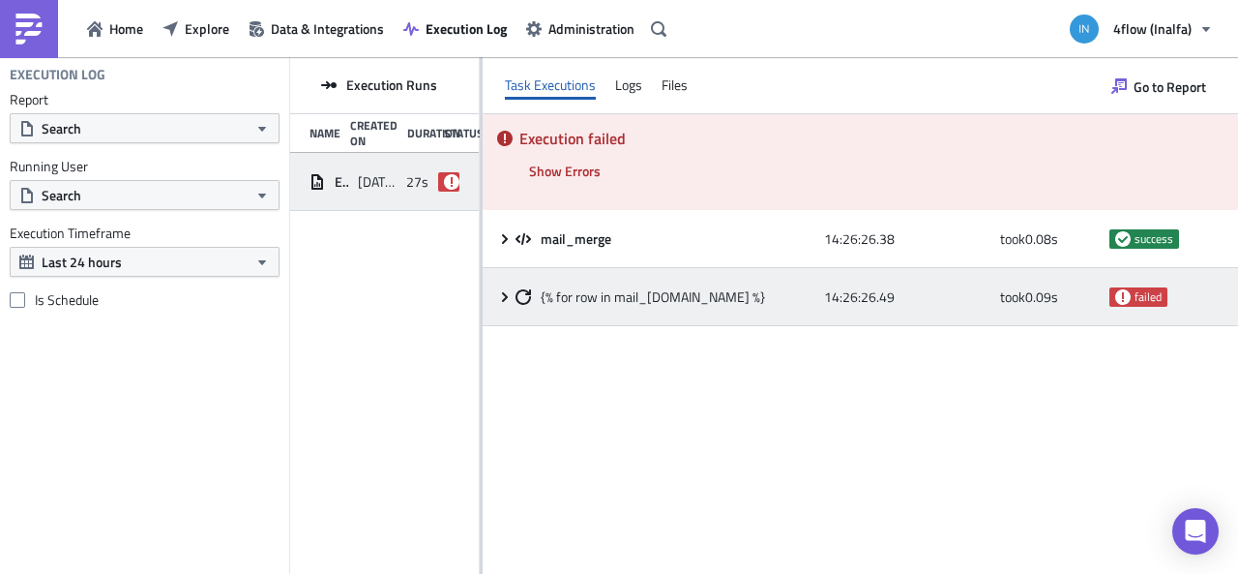
click at [499, 295] on icon at bounding box center [504, 296] width 15 height 15
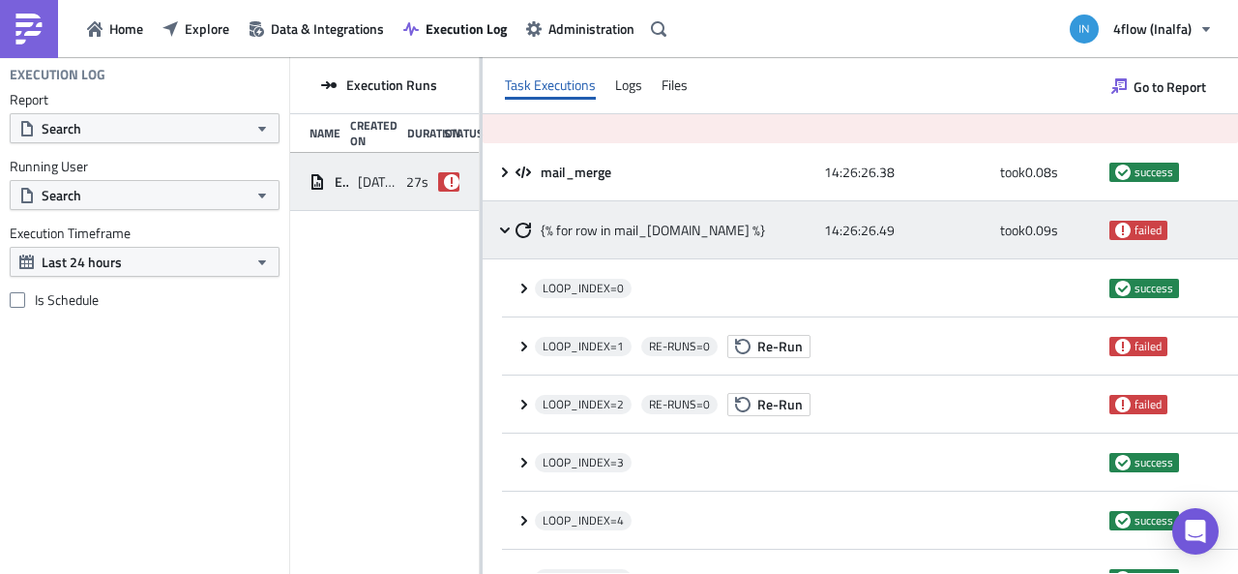
scroll to position [97, 0]
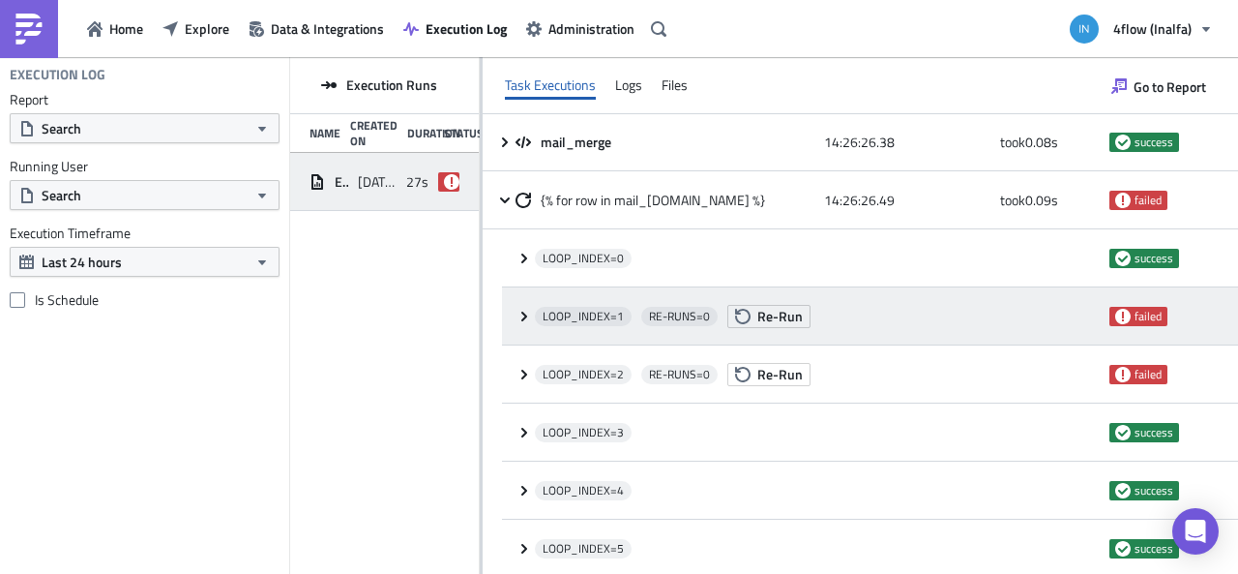
click at [511, 307] on div "LOOP_INDEX= 1 RE-RUNS= 0 Re-Run failed" at bounding box center [870, 316] width 736 height 58
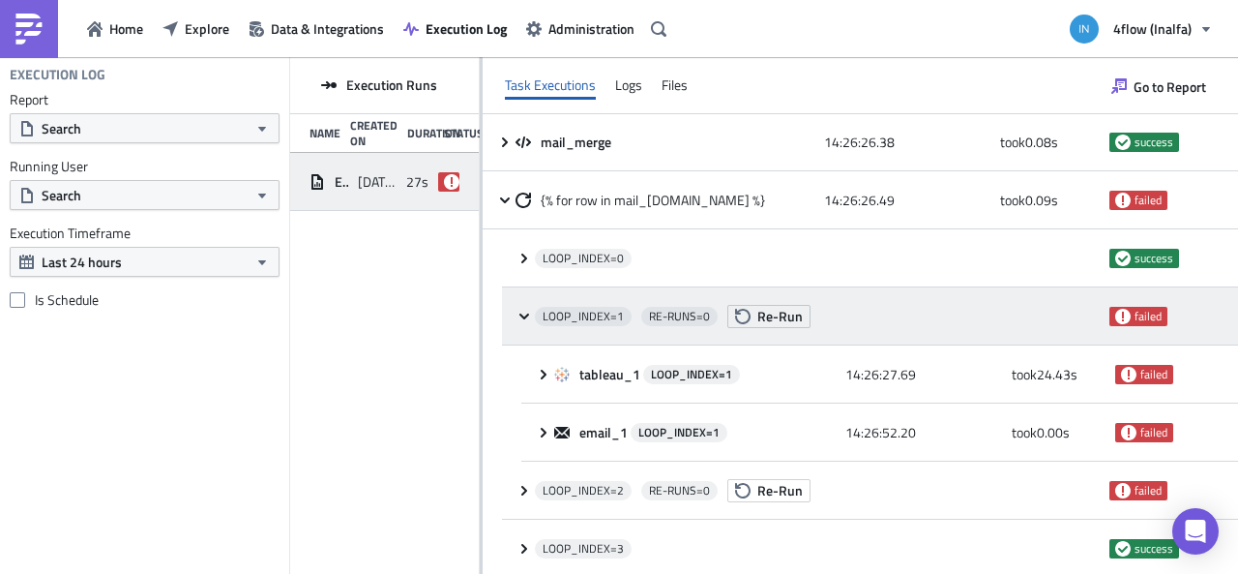
click at [511, 307] on div "LOOP_INDEX= 1 RE-RUNS= 0 Re-Run failed" at bounding box center [870, 316] width 736 height 58
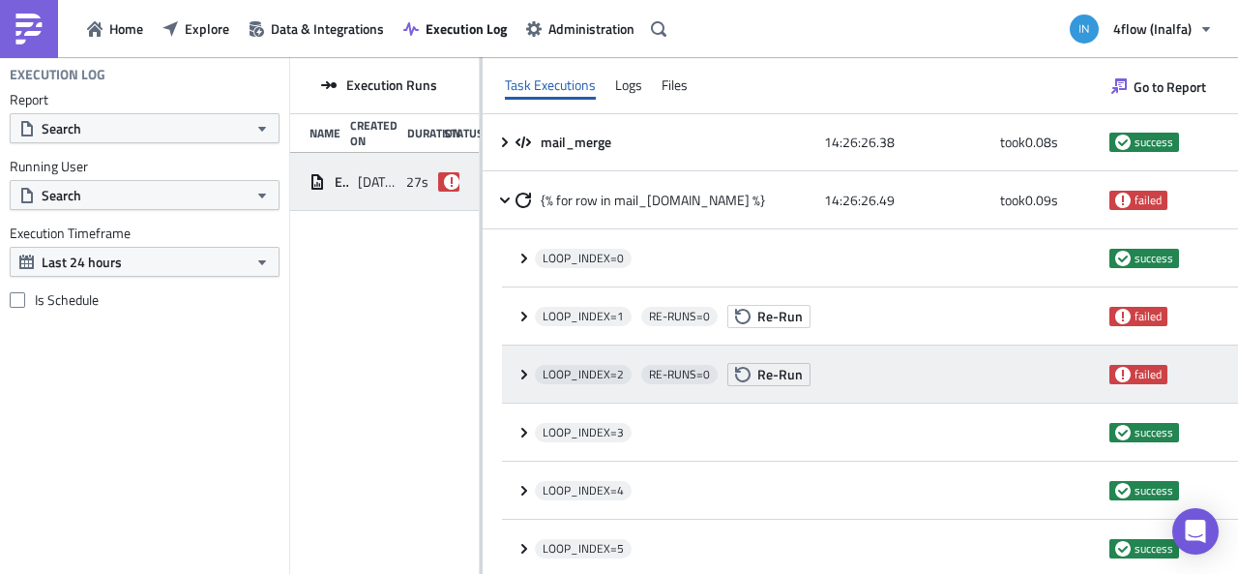
click at [513, 369] on div "LOOP_INDEX= 2 RE-RUNS= 0 Re-Run failed" at bounding box center [870, 374] width 736 height 58
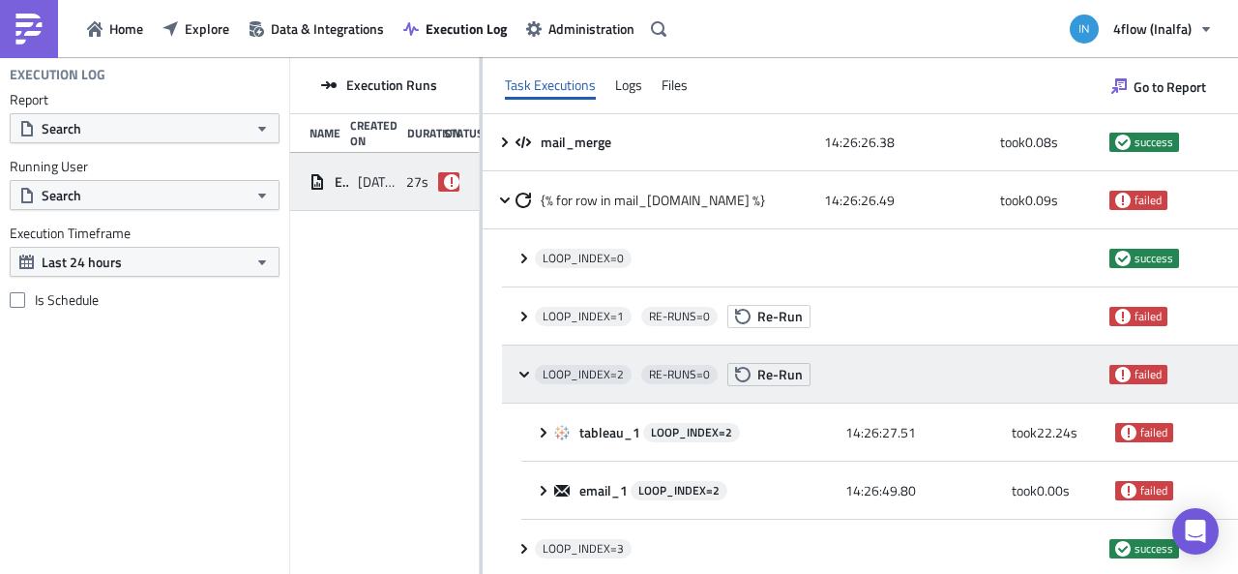
click at [513, 369] on div "LOOP_INDEX= 2 RE-RUNS= 0 Re-Run failed" at bounding box center [870, 374] width 736 height 58
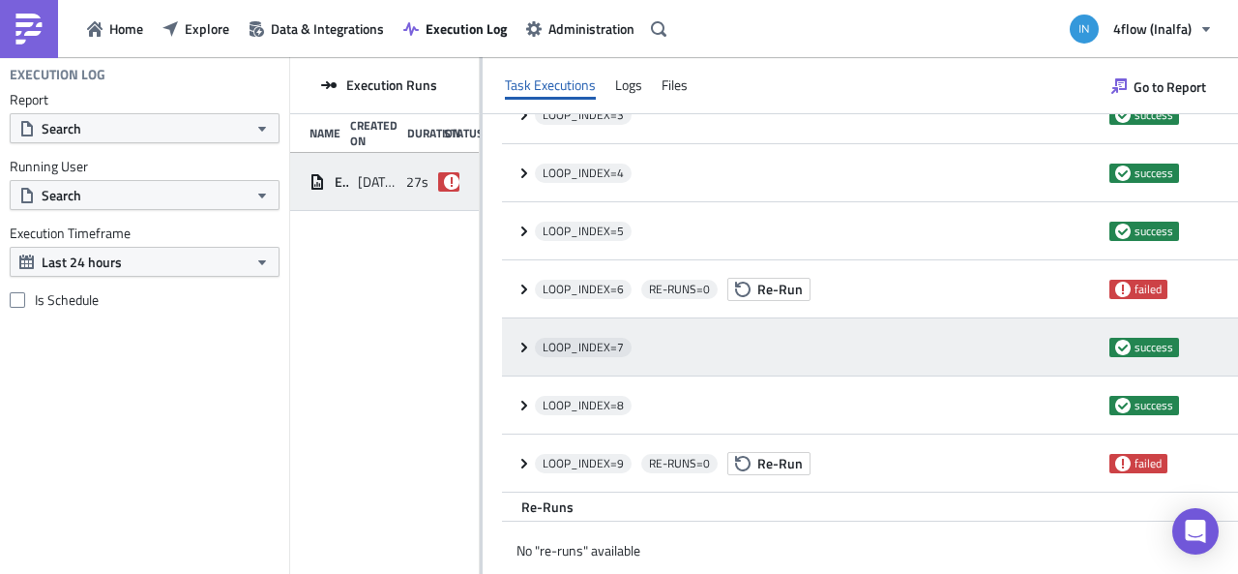
scroll to position [420, 0]
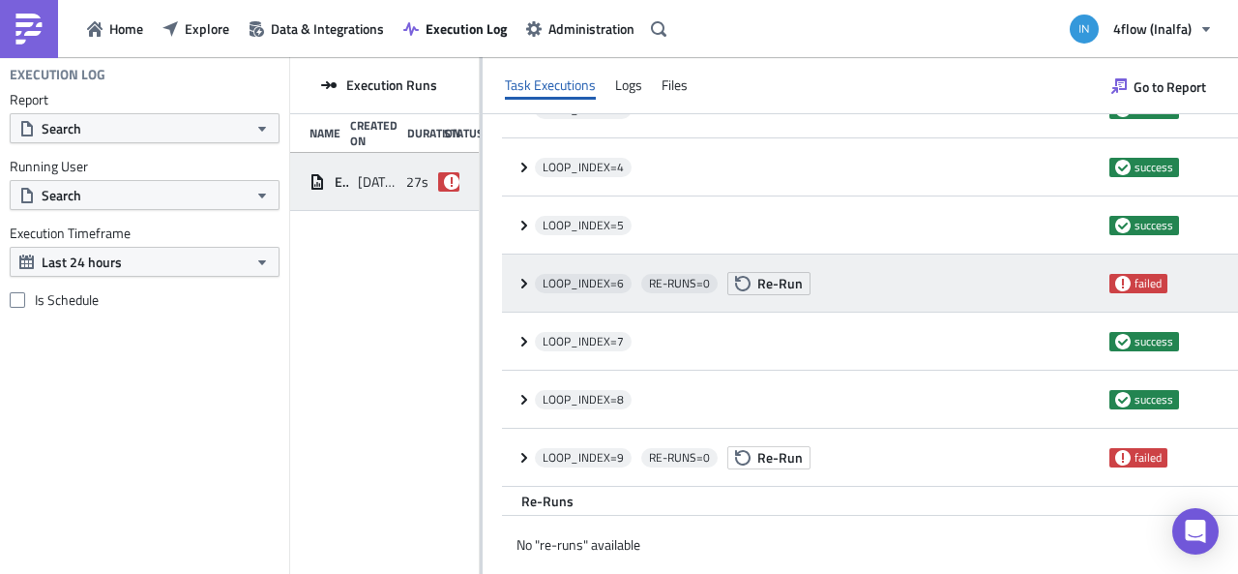
click at [516, 283] on icon at bounding box center [523, 283] width 15 height 15
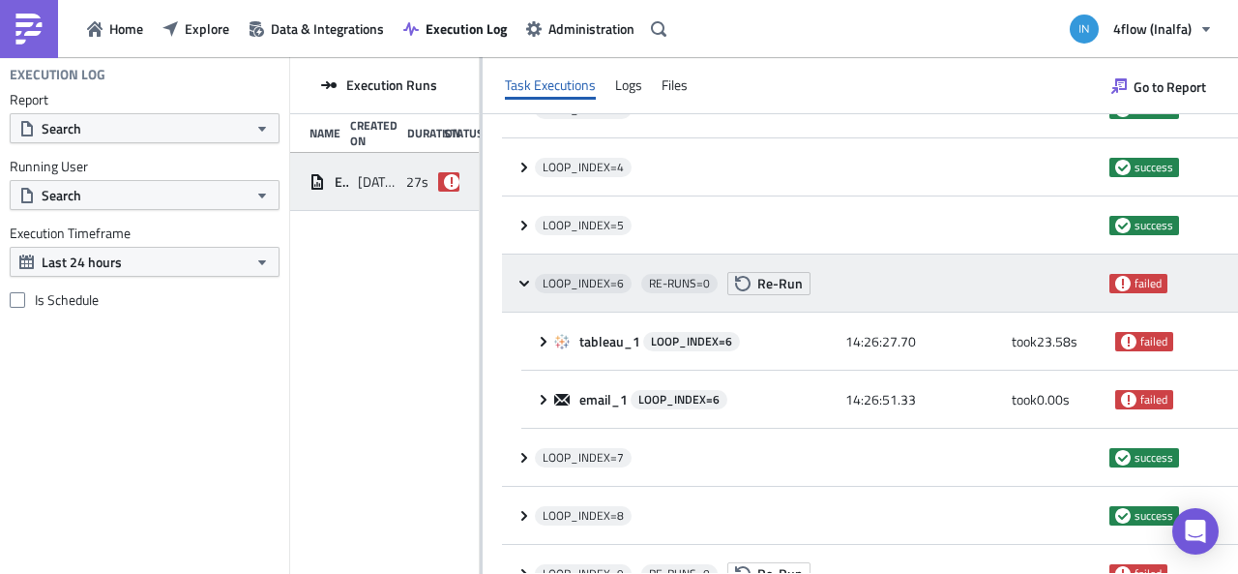
click at [516, 283] on icon at bounding box center [523, 283] width 15 height 15
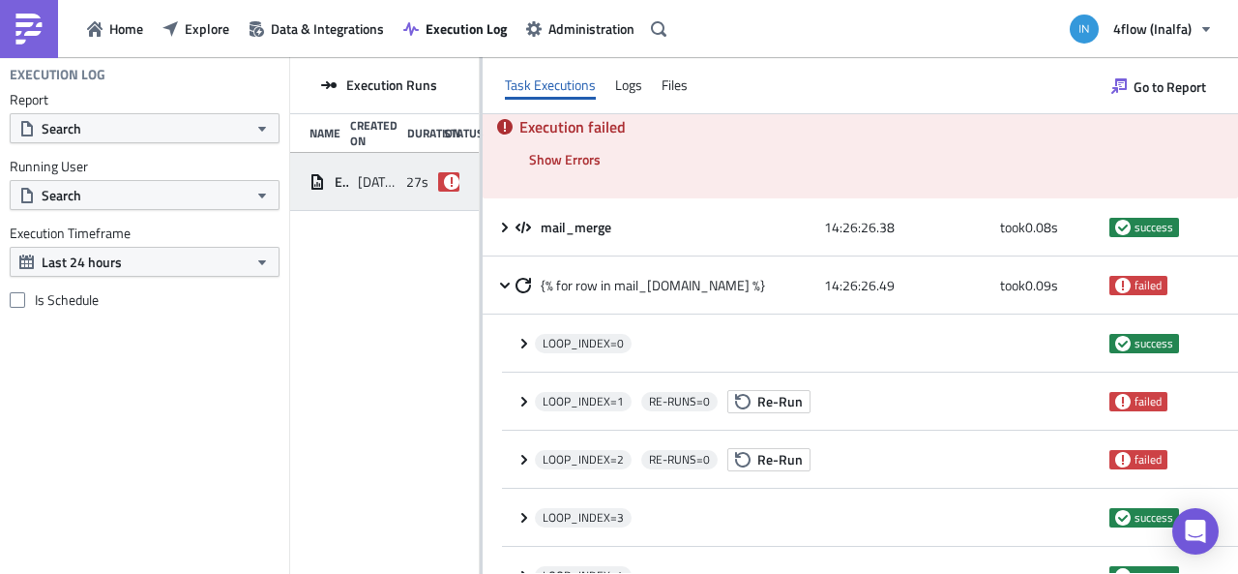
scroll to position [0, 0]
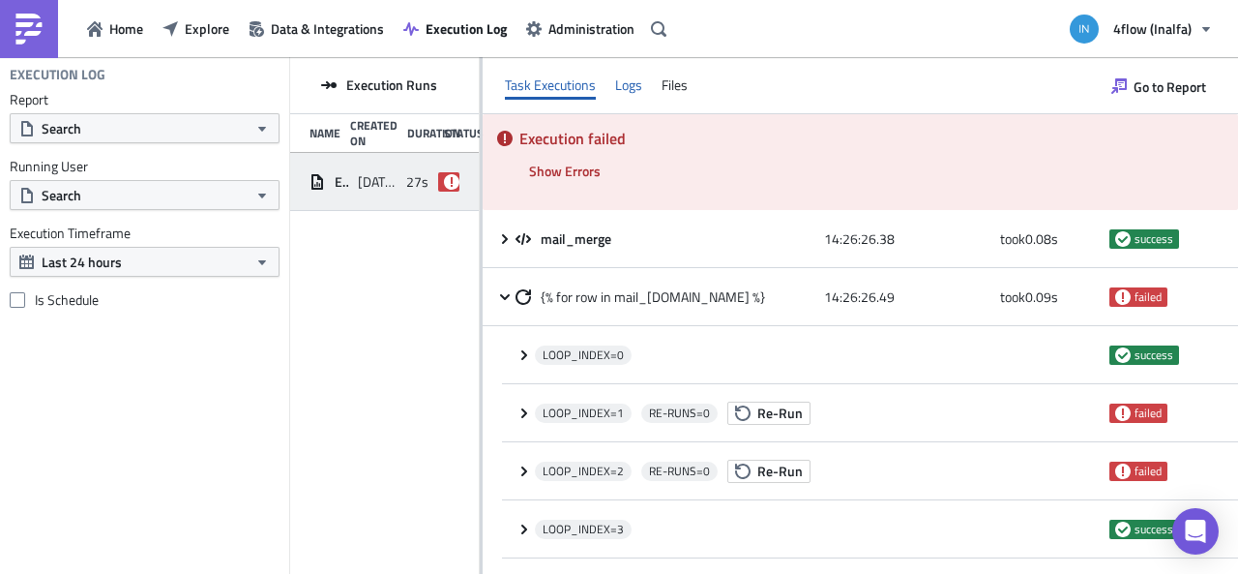
click at [619, 80] on div "Logs" at bounding box center [628, 85] width 27 height 29
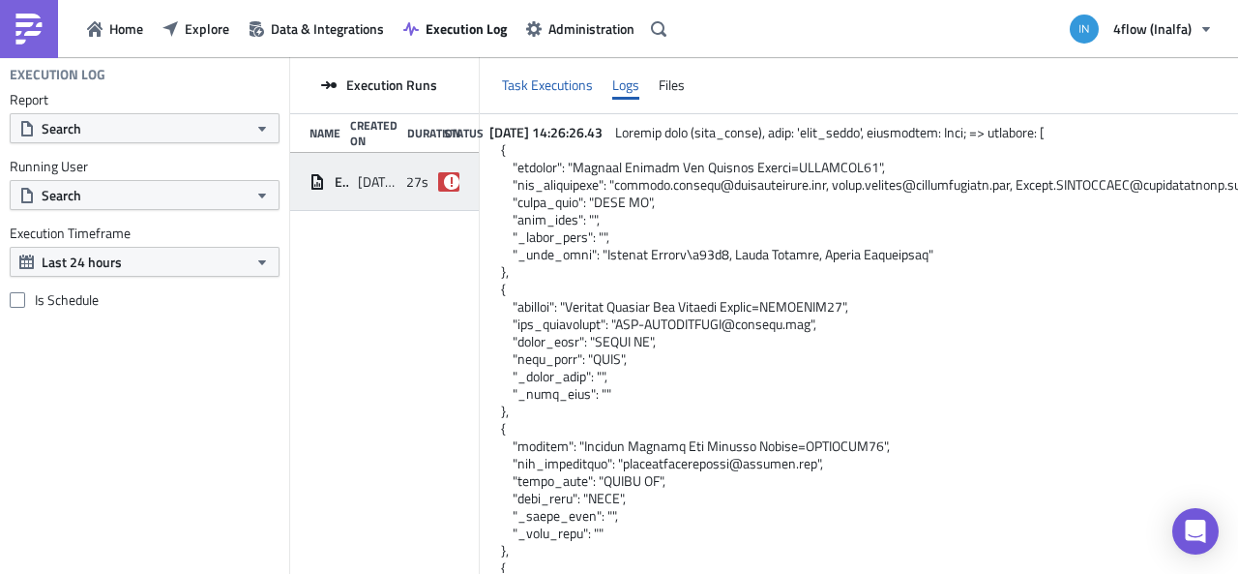
click at [552, 85] on div "Task Executions" at bounding box center [547, 85] width 91 height 29
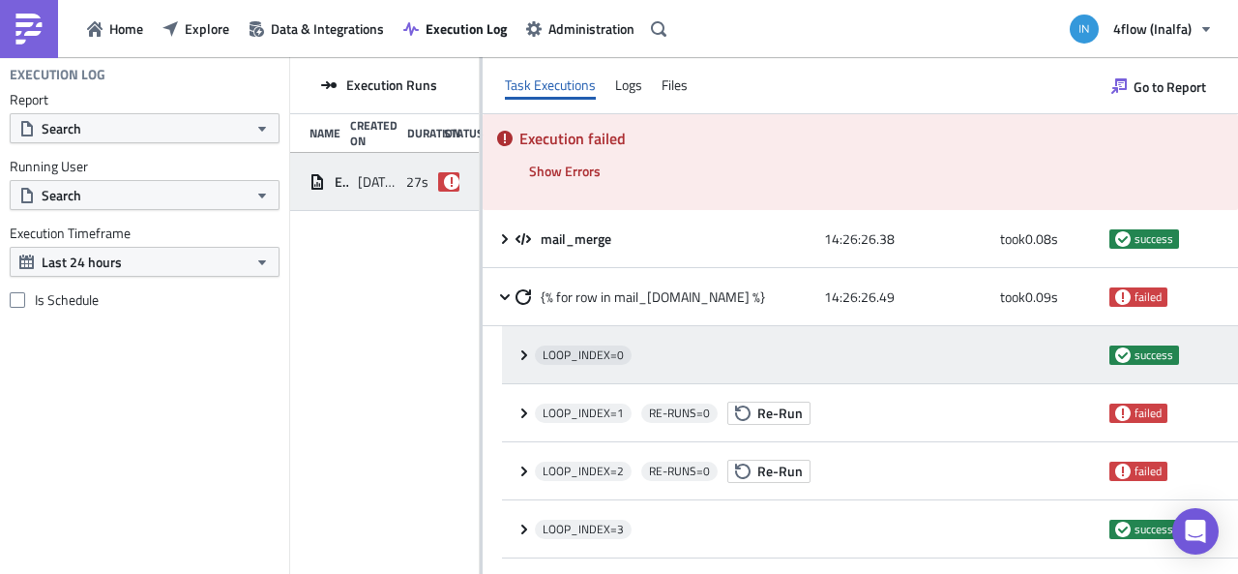
click at [520, 361] on icon at bounding box center [523, 354] width 15 height 15
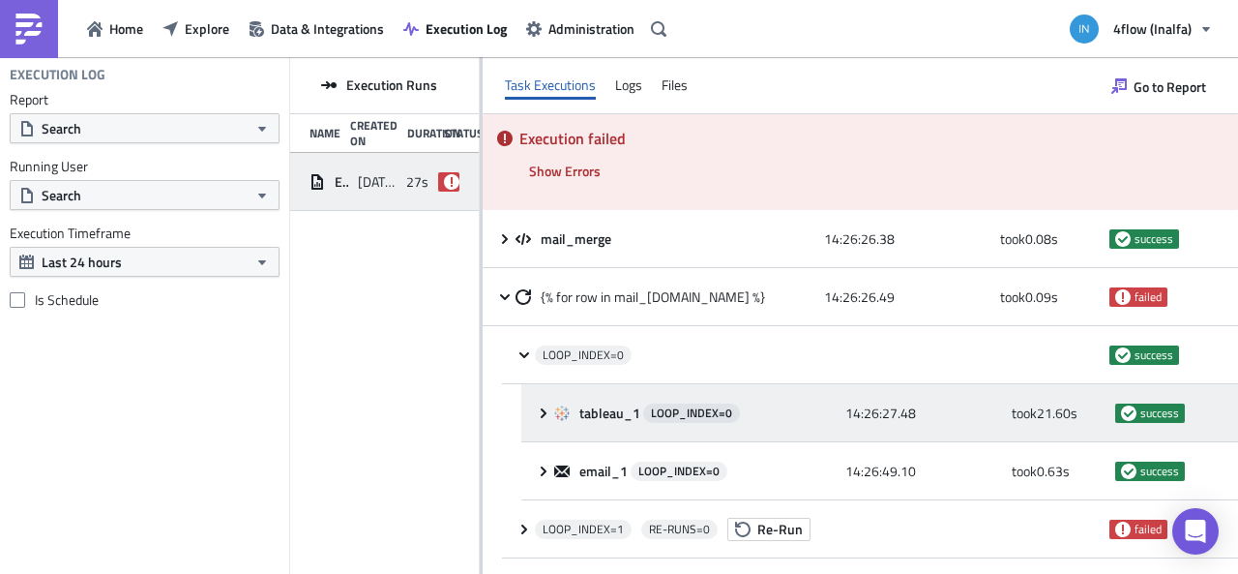
click at [538, 417] on icon at bounding box center [543, 412] width 15 height 15
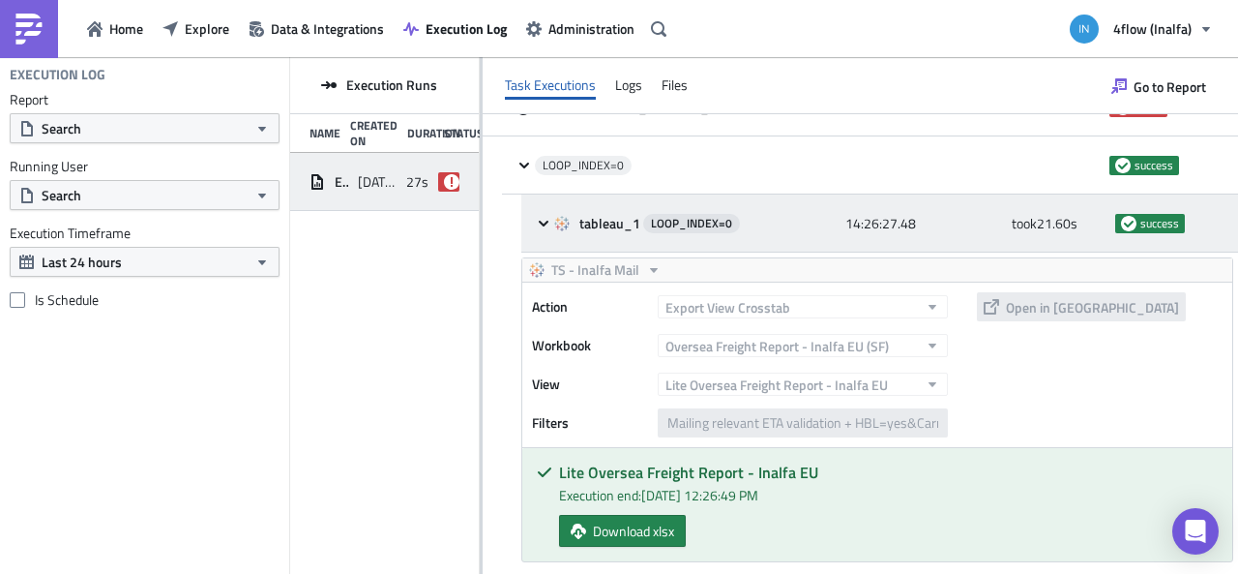
scroll to position [193, 0]
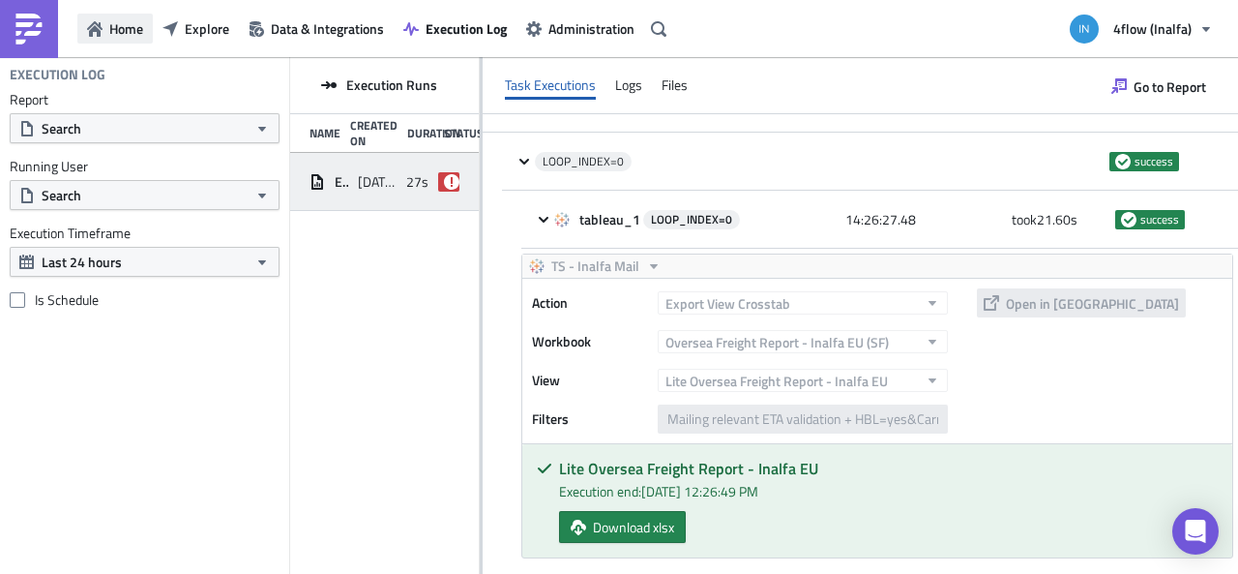
click at [114, 28] on span "Home" at bounding box center [126, 28] width 34 height 20
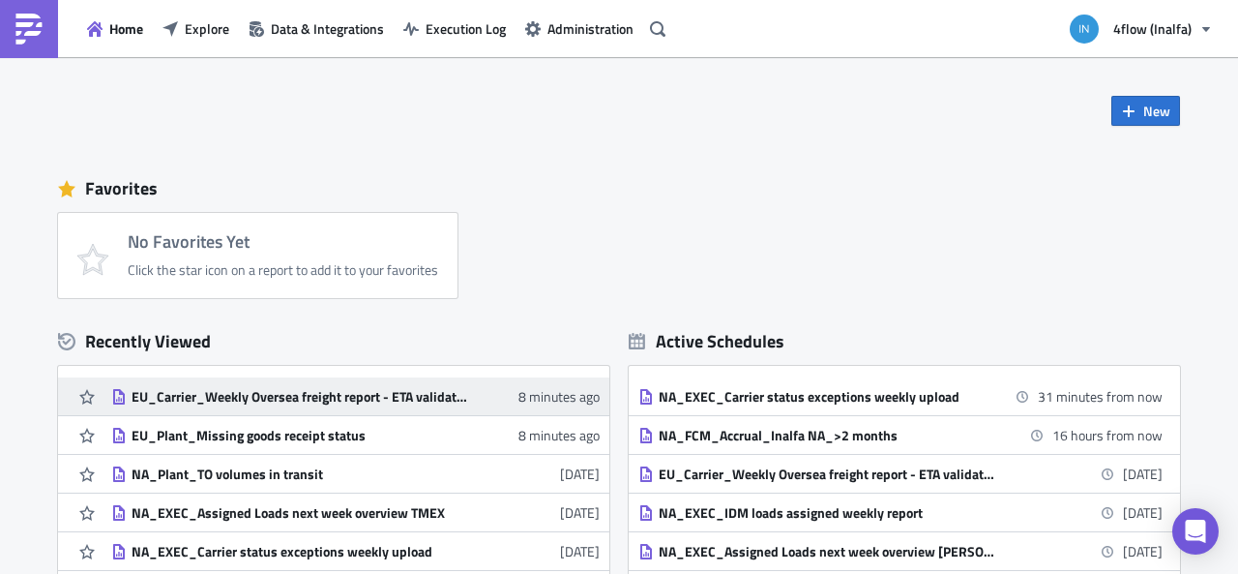
click at [192, 401] on div "EU_Carrier_Weekly Oversea freight report - ETA validation check + HBL missing" at bounding box center [301, 396] width 339 height 17
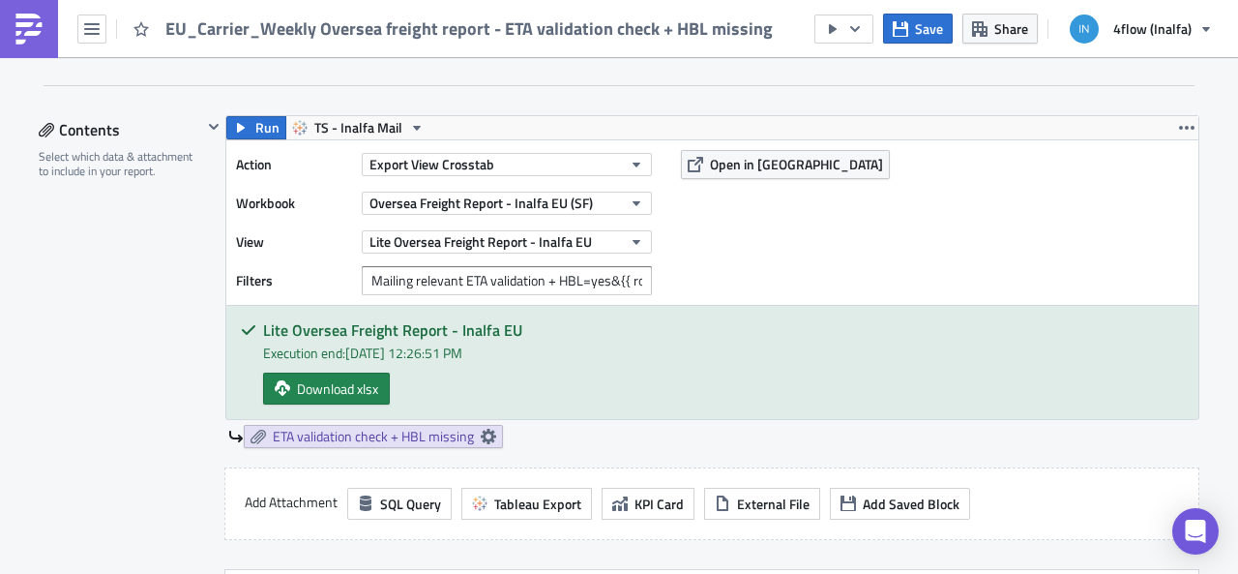
scroll to position [1161, 0]
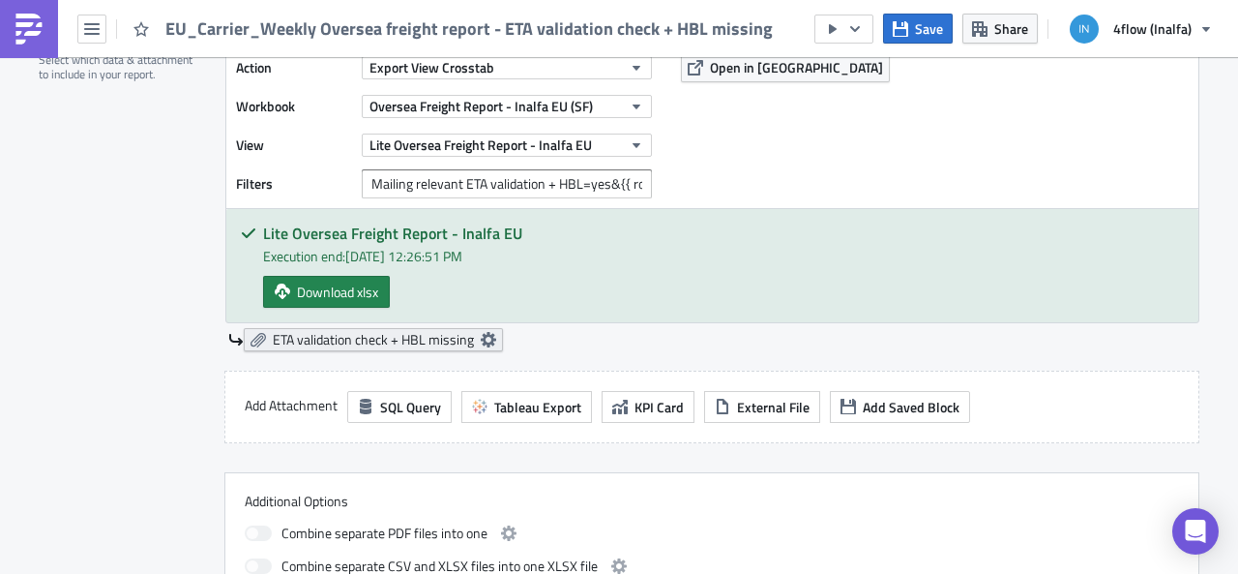
click at [451, 337] on span "ETA validation check + HBL missing" at bounding box center [373, 339] width 201 height 17
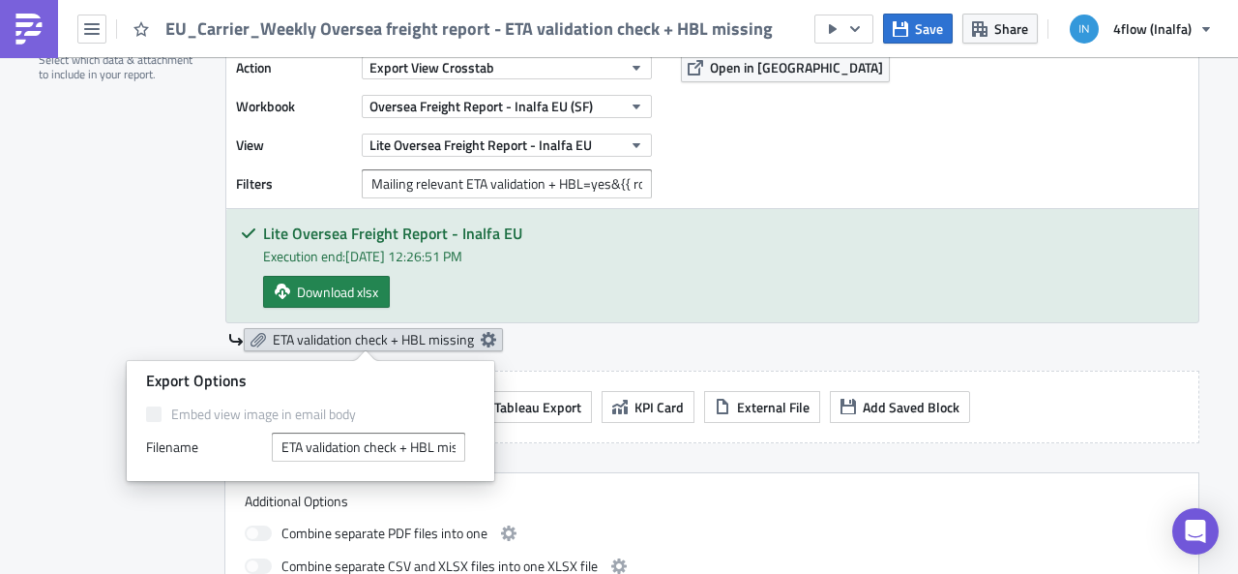
click at [451, 337] on span "ETA validation check + HBL missing" at bounding box center [373, 339] width 201 height 17
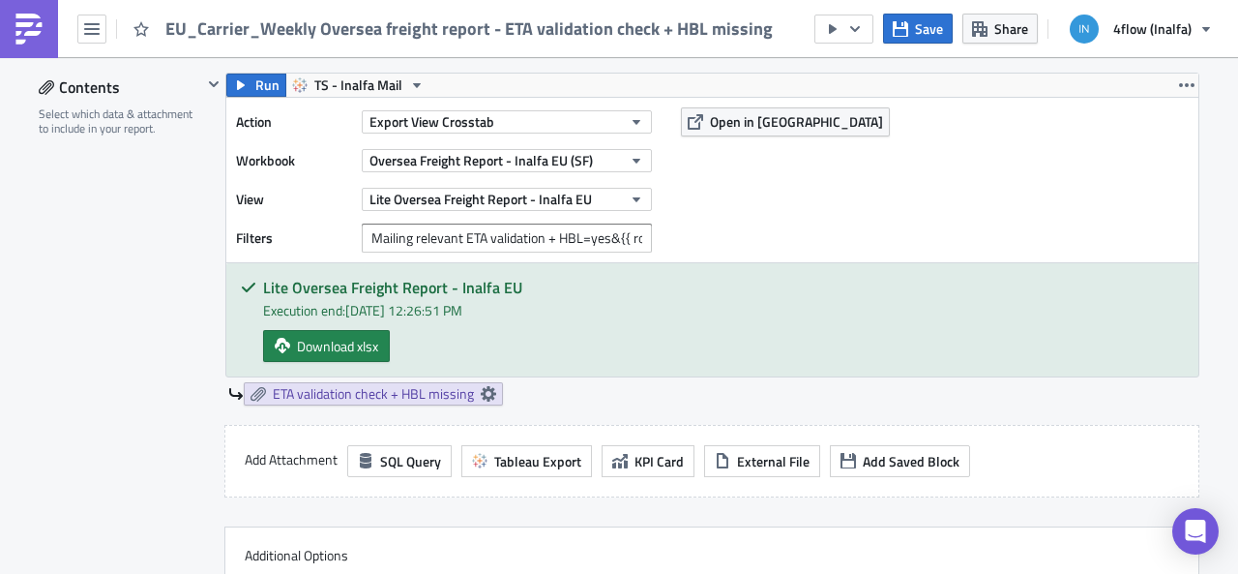
scroll to position [1064, 0]
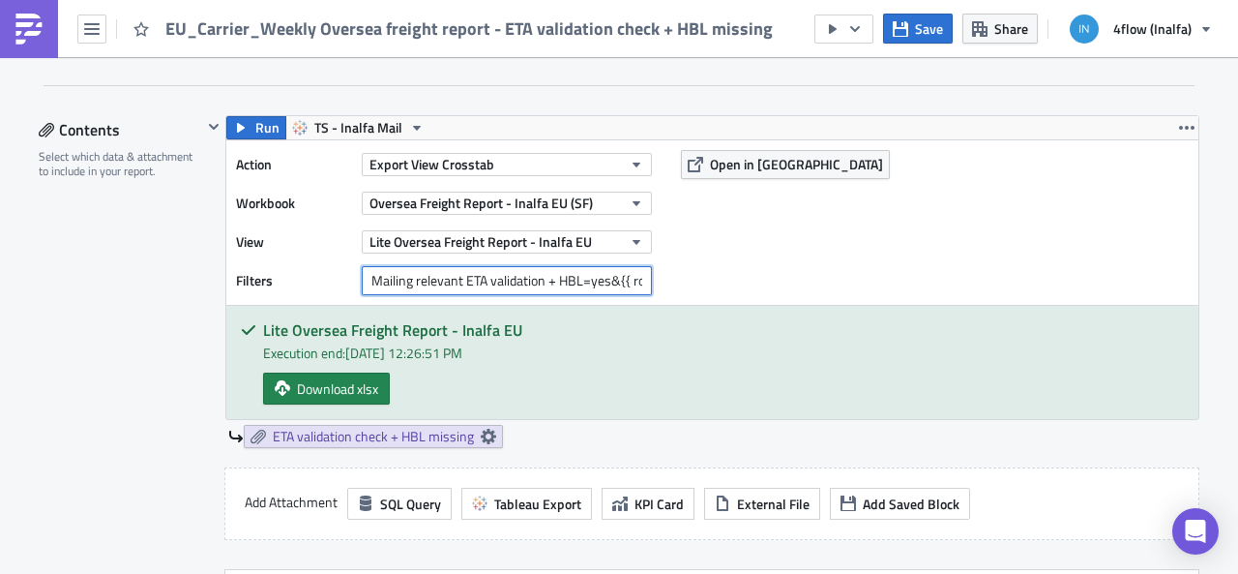
click at [550, 281] on input "Mailing relevant ETA validation + HBL=yes&{{ row.filters }}" at bounding box center [507, 280] width 290 height 29
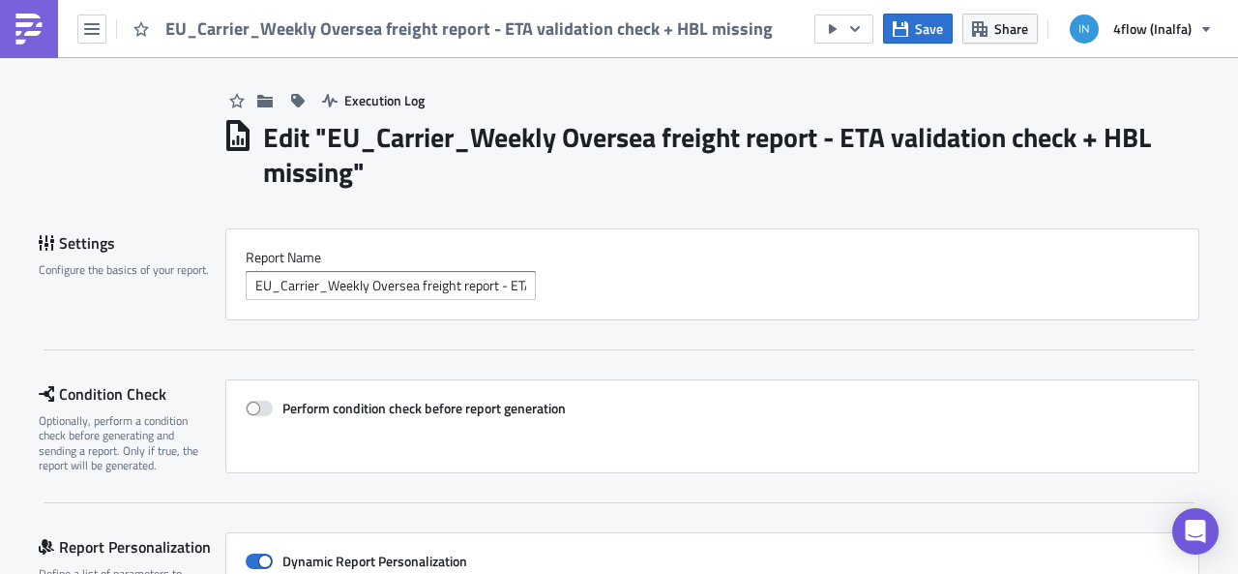
scroll to position [0, 0]
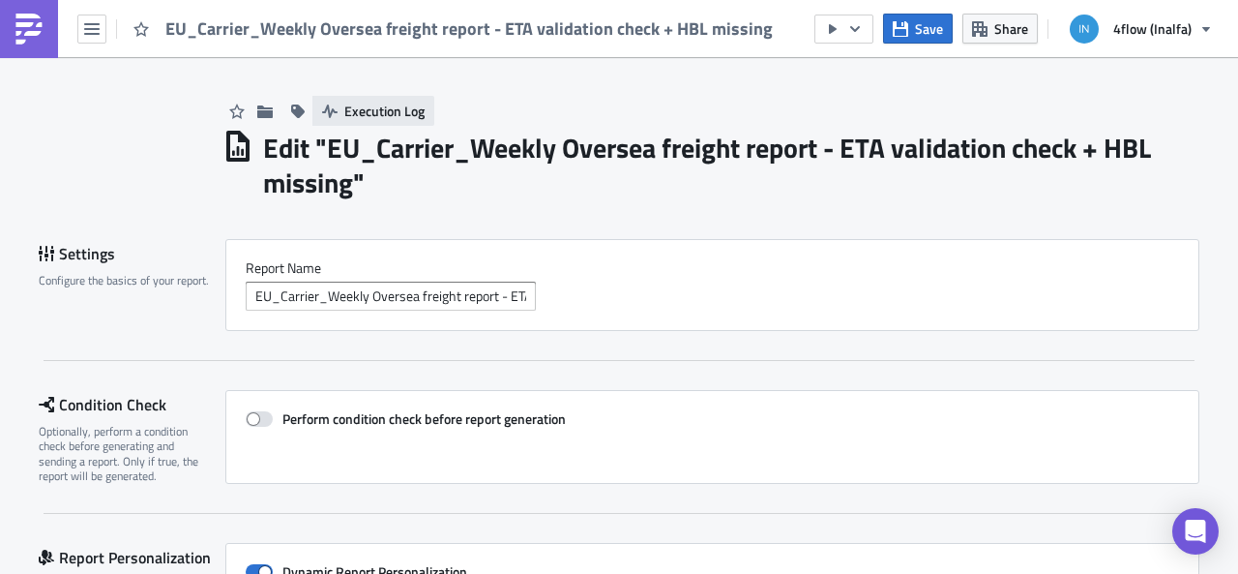
click at [409, 109] on span "Execution Log" at bounding box center [384, 111] width 80 height 20
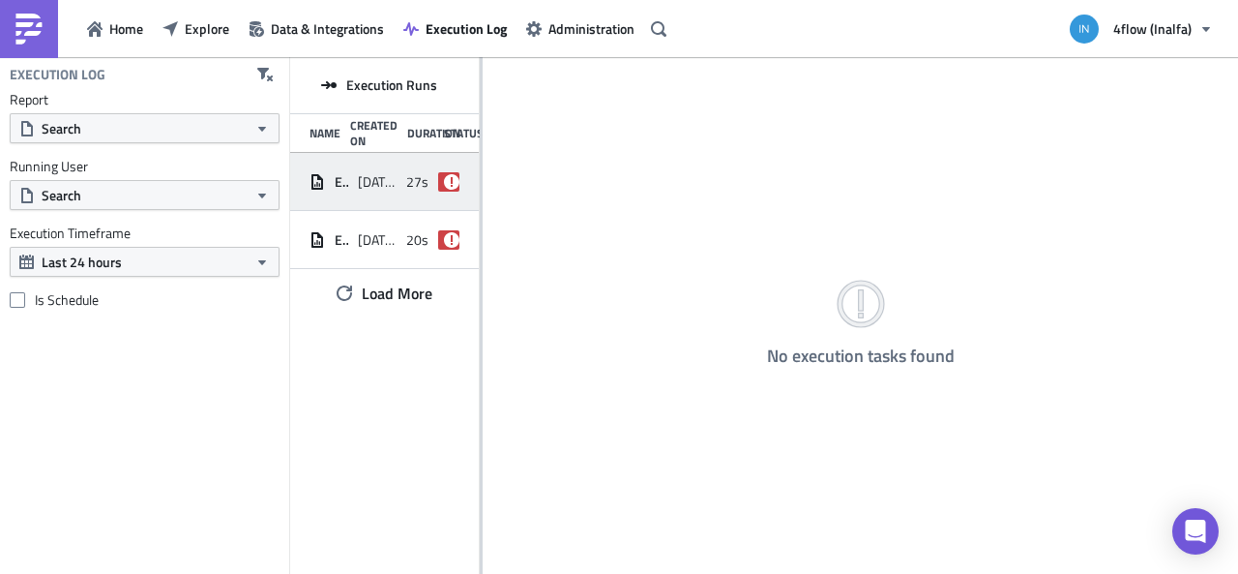
click at [362, 174] on span "[DATE] 14:26" at bounding box center [377, 181] width 39 height 17
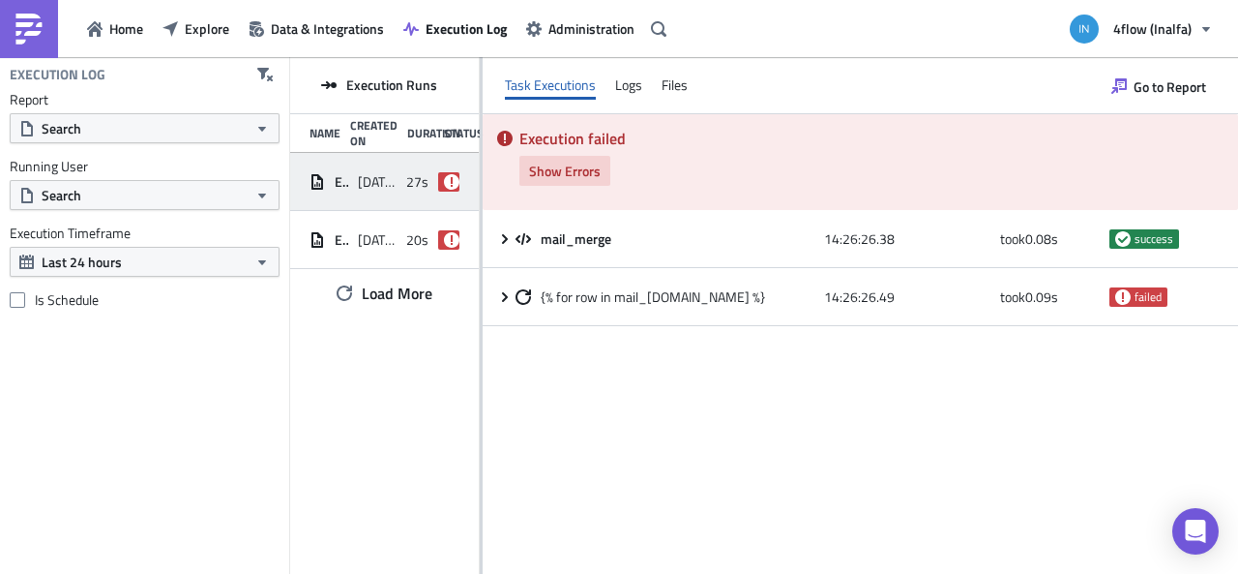
click at [569, 175] on span "Show Errors" at bounding box center [565, 171] width 72 height 20
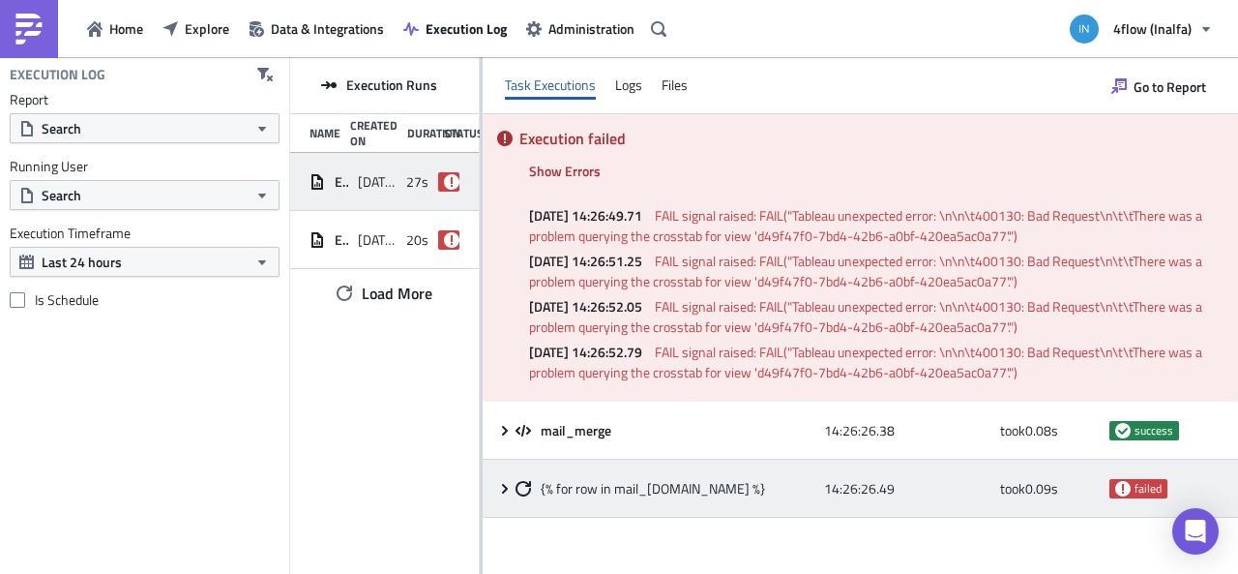
click at [502, 487] on icon at bounding box center [504, 488] width 15 height 15
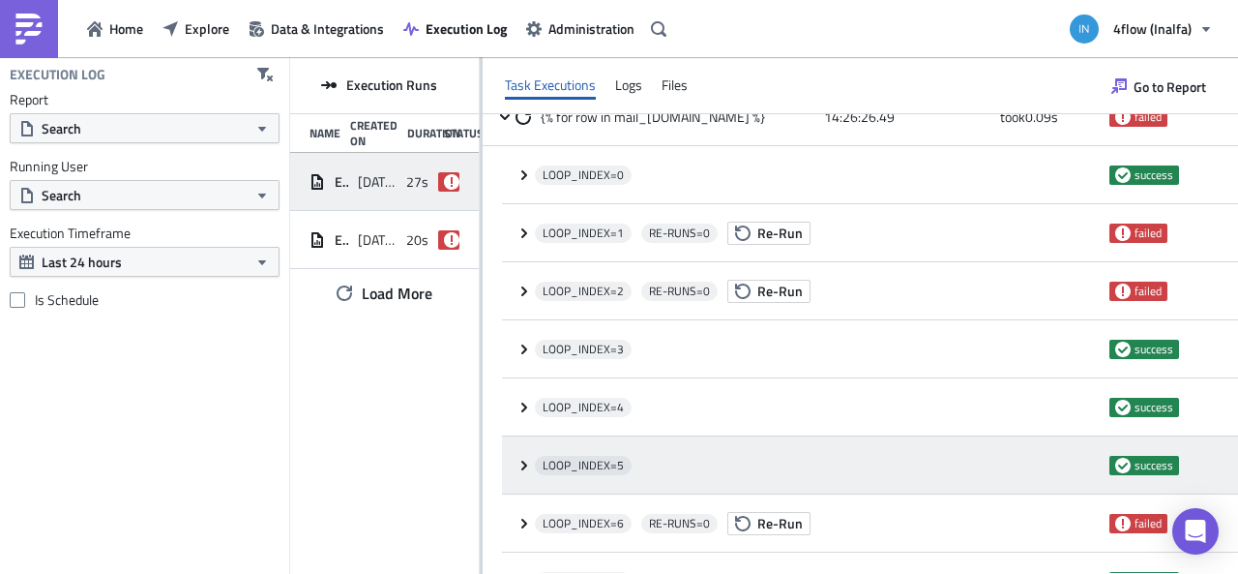
scroll to position [387, 0]
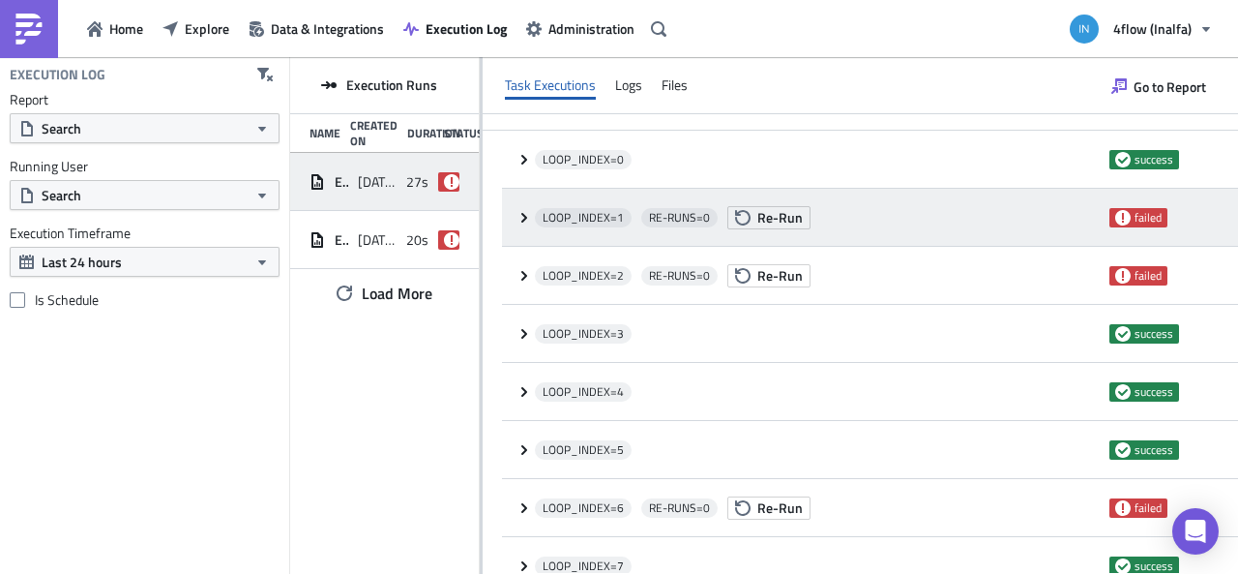
click at [530, 223] on icon at bounding box center [523, 217] width 15 height 15
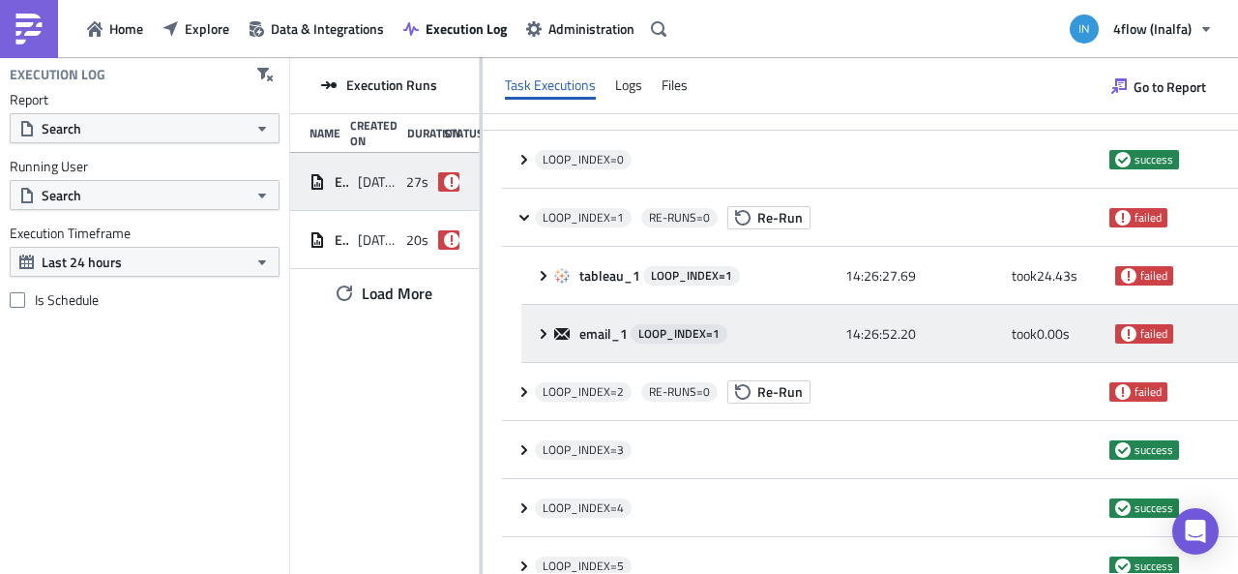
click at [538, 335] on icon at bounding box center [543, 333] width 15 height 15
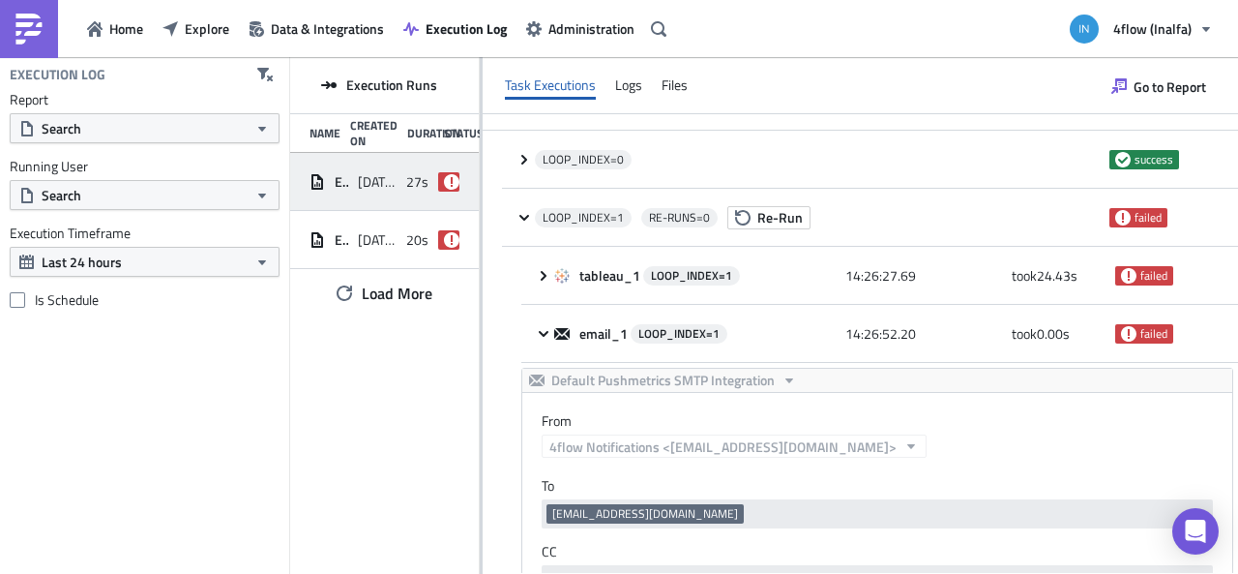
click at [358, 87] on span "Execution Runs" at bounding box center [391, 84] width 91 height 17
click at [1124, 98] on button "Go to Report" at bounding box center [1159, 86] width 114 height 31
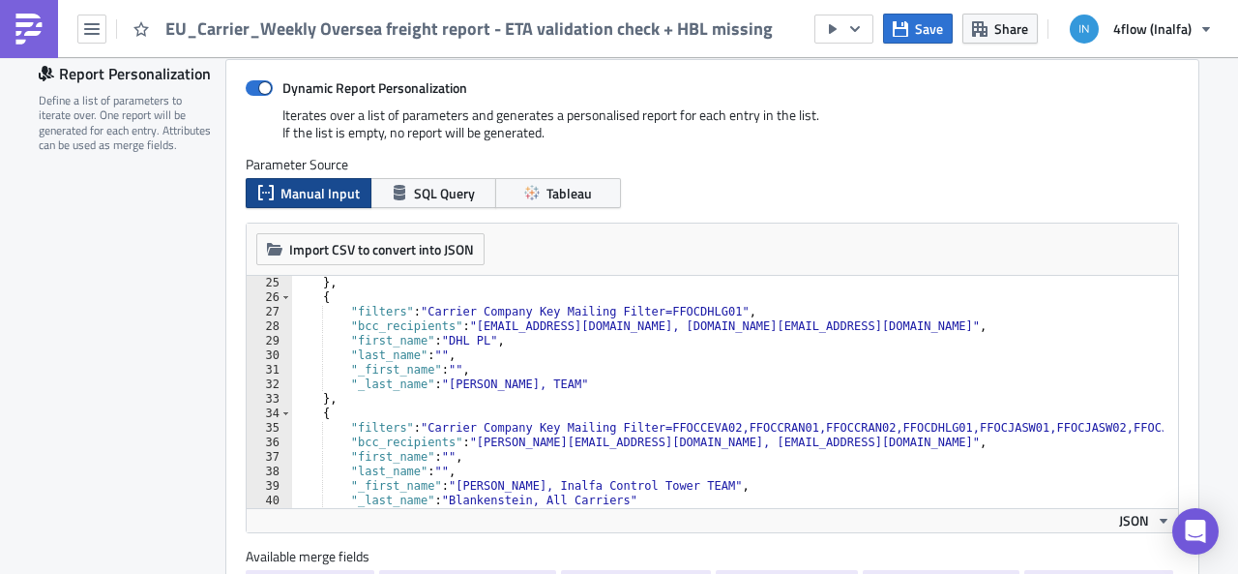
scroll to position [406, 0]
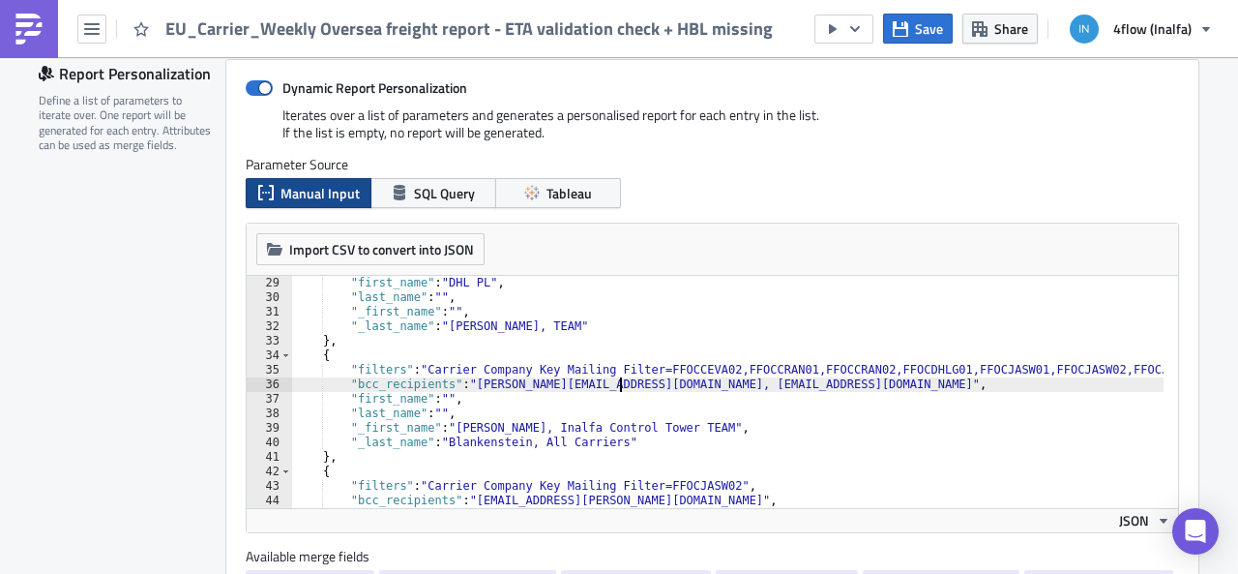
click at [614, 381] on div ""first_name" : "DHL PL" , "last_name" : "" , "_first_name" : "" , "_last_name" …" at bounding box center [789, 399] width 997 height 247
click at [619, 384] on div ""first_name" : "DHL PL" , "last_name" : "" , "_first_name" : "" , "_last_name" …" at bounding box center [789, 399] width 997 height 247
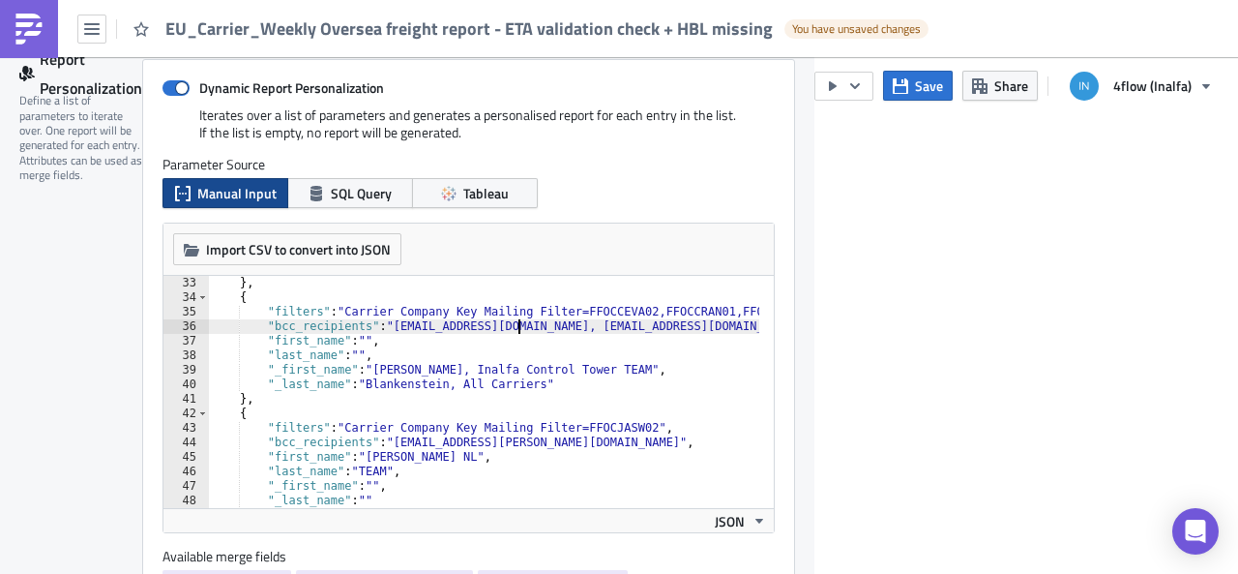
scroll to position [464, 0]
click at [402, 369] on div "} , { "filters" : "Carrier Company Key Mailing Filter=FFOCCEVA02,FFOCCRAN01,FFO…" at bounding box center [706, 399] width 997 height 247
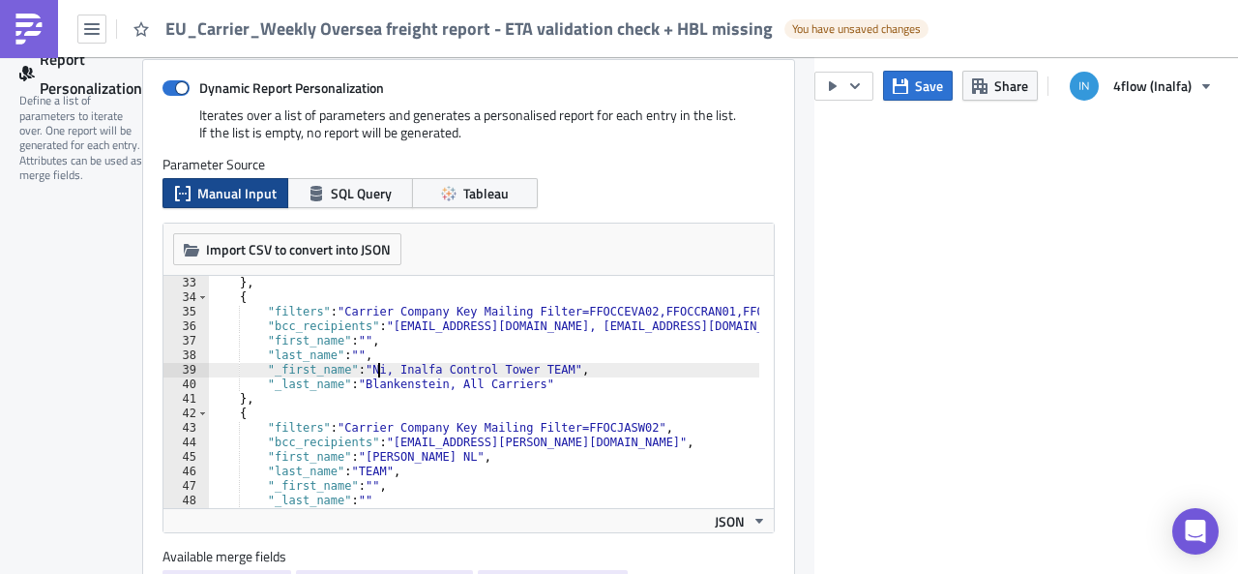
scroll to position [0, 15]
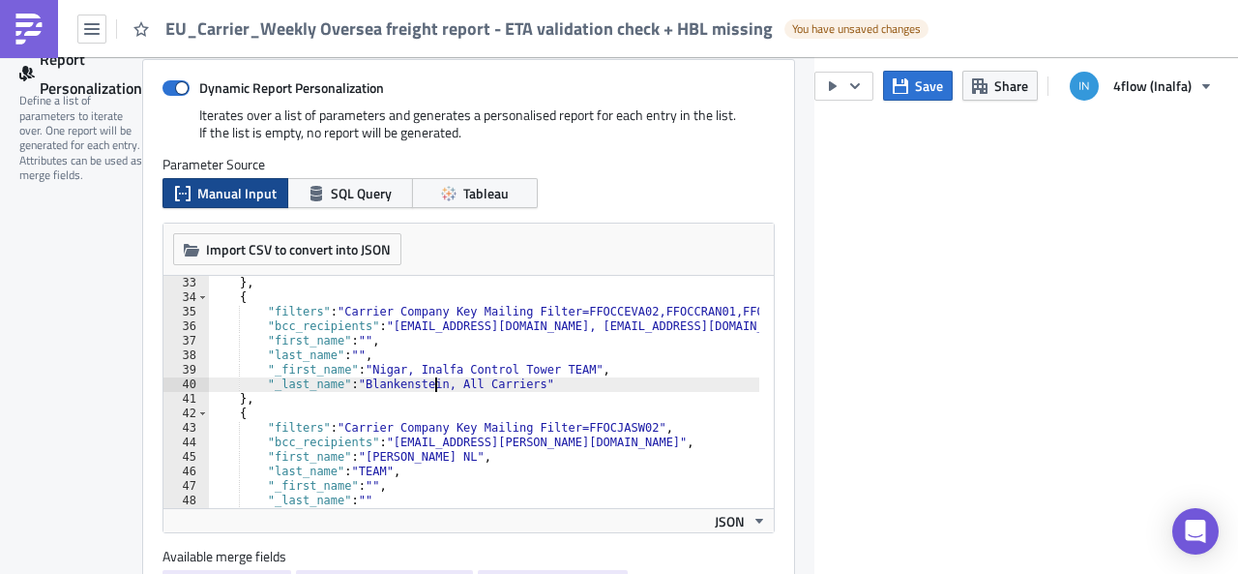
click at [433, 384] on div "} , { "filters" : "Carrier Company Key Mailing Filter=FFOCCEVA02,FFOCCRAN01,FFO…" at bounding box center [706, 399] width 997 height 247
type textarea ""_last_name": "Asadzade, All Carriers""
click at [925, 91] on span "Save" at bounding box center [929, 85] width 28 height 20
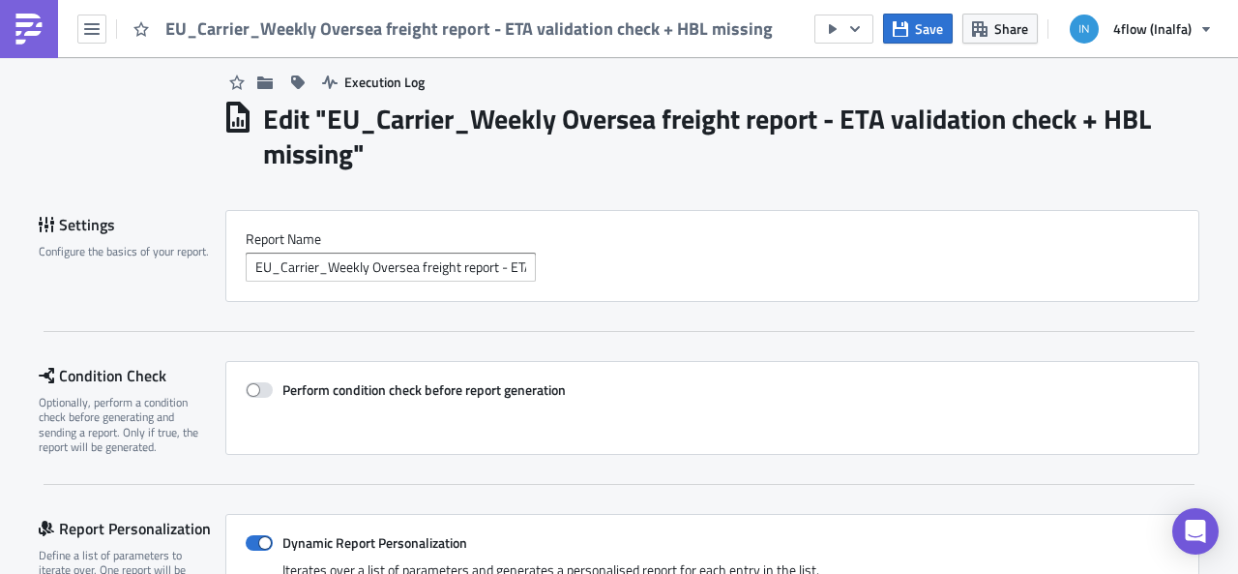
scroll to position [0, 0]
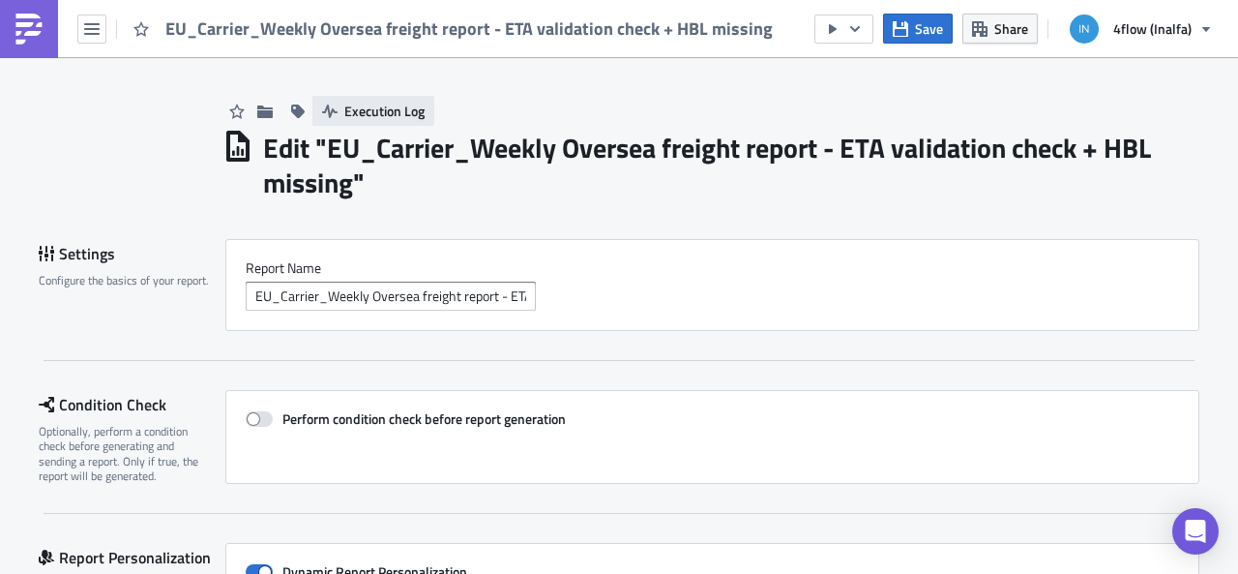
click at [380, 111] on span "Execution Log" at bounding box center [384, 111] width 80 height 20
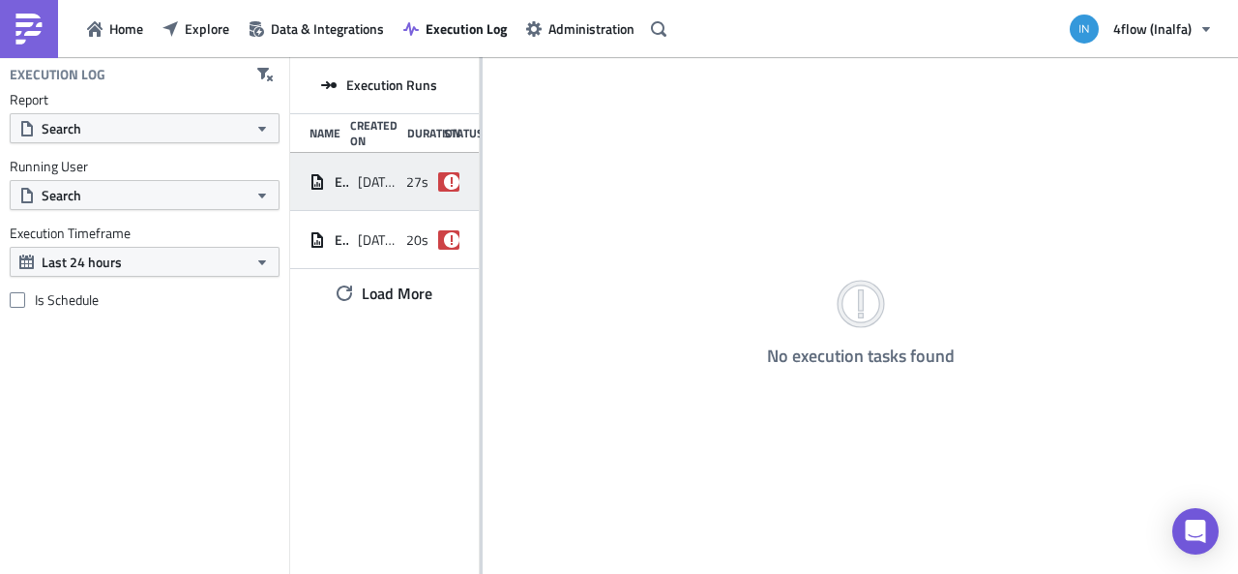
click at [375, 181] on span "[DATE] 14:26" at bounding box center [377, 181] width 39 height 17
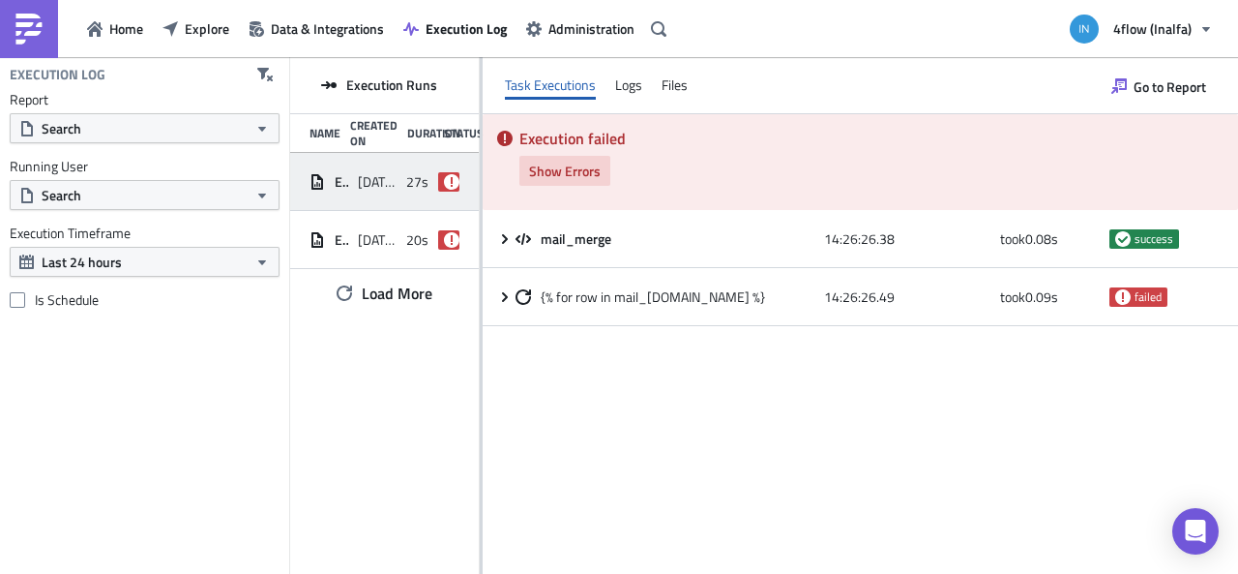
click at [571, 167] on span "Show Errors" at bounding box center [565, 171] width 72 height 20
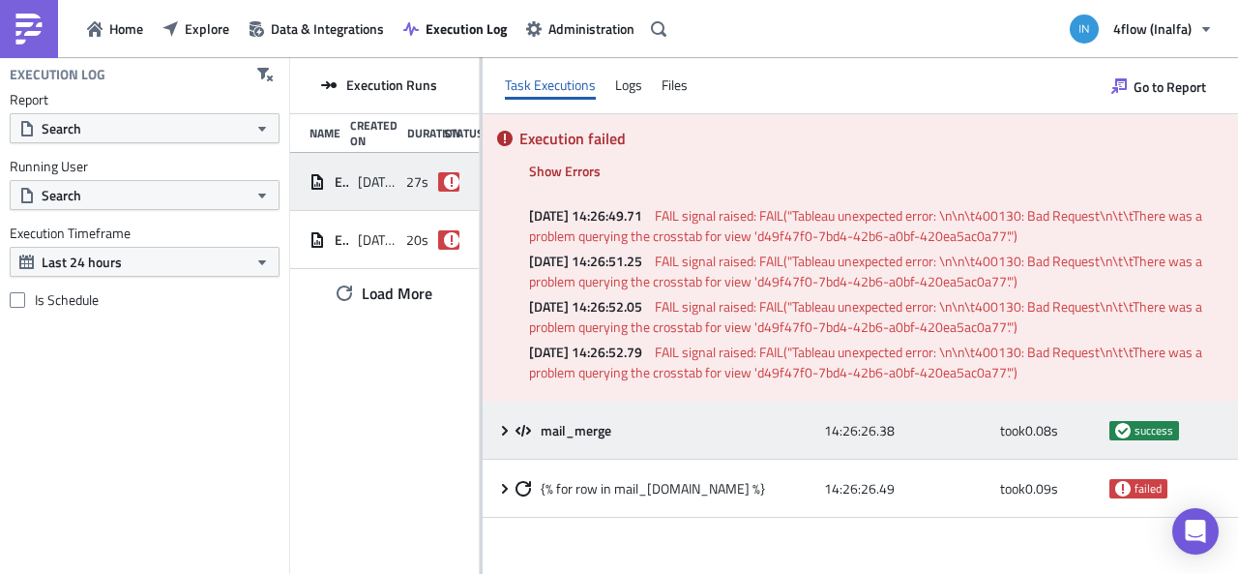
click at [566, 417] on div "mail_merge" at bounding box center [665, 430] width 299 height 35
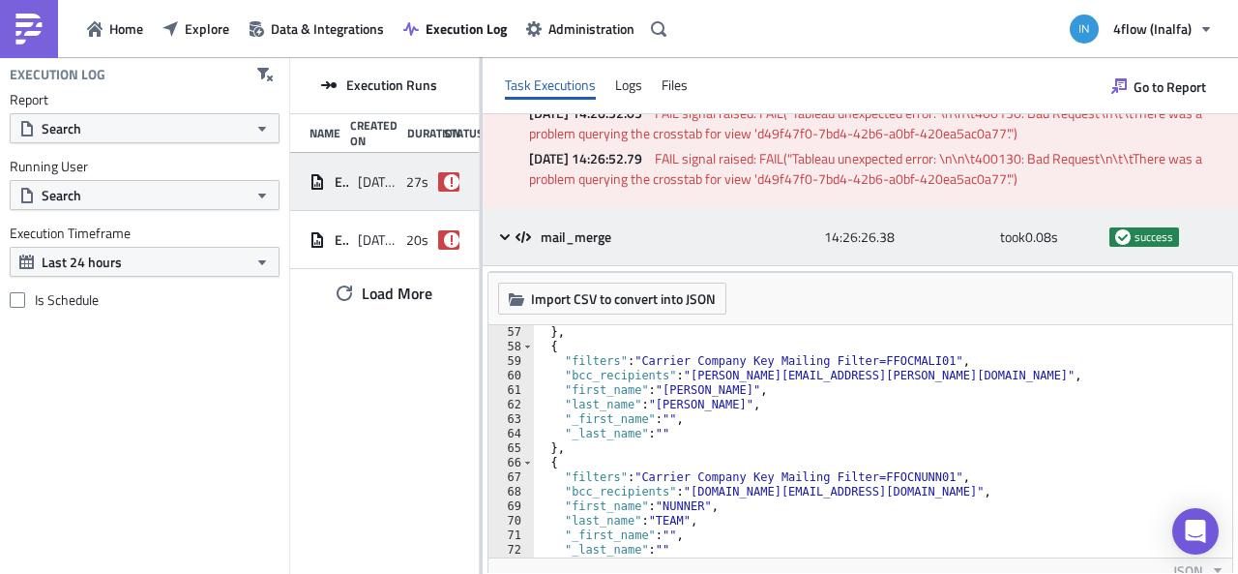
scroll to position [971, 0]
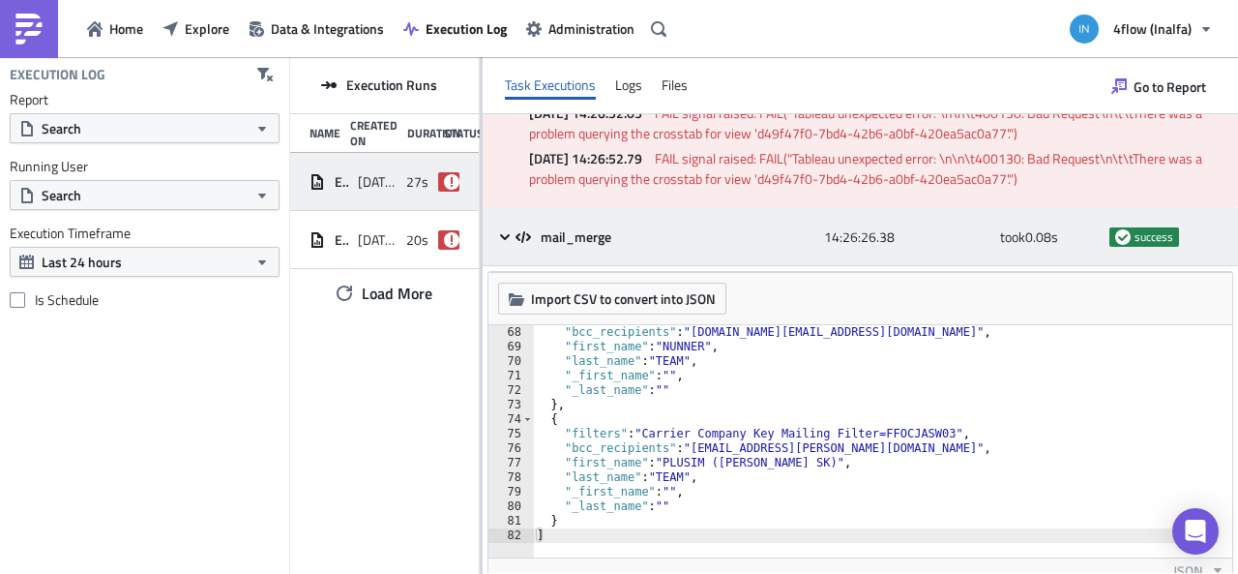
click at [497, 239] on icon at bounding box center [504, 236] width 15 height 15
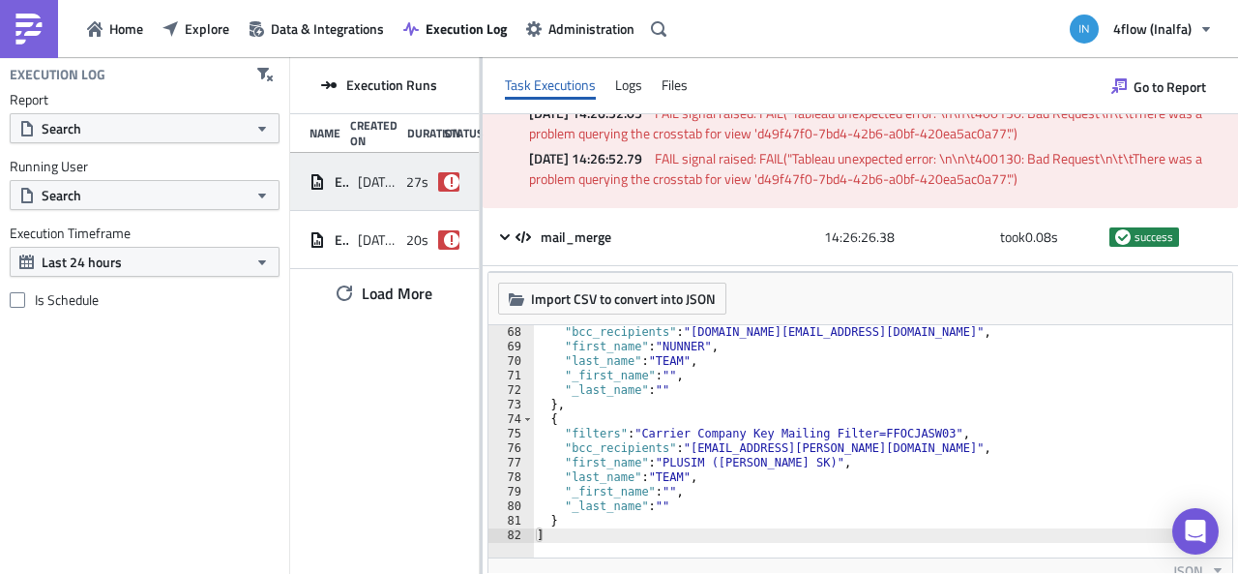
scroll to position [0, 0]
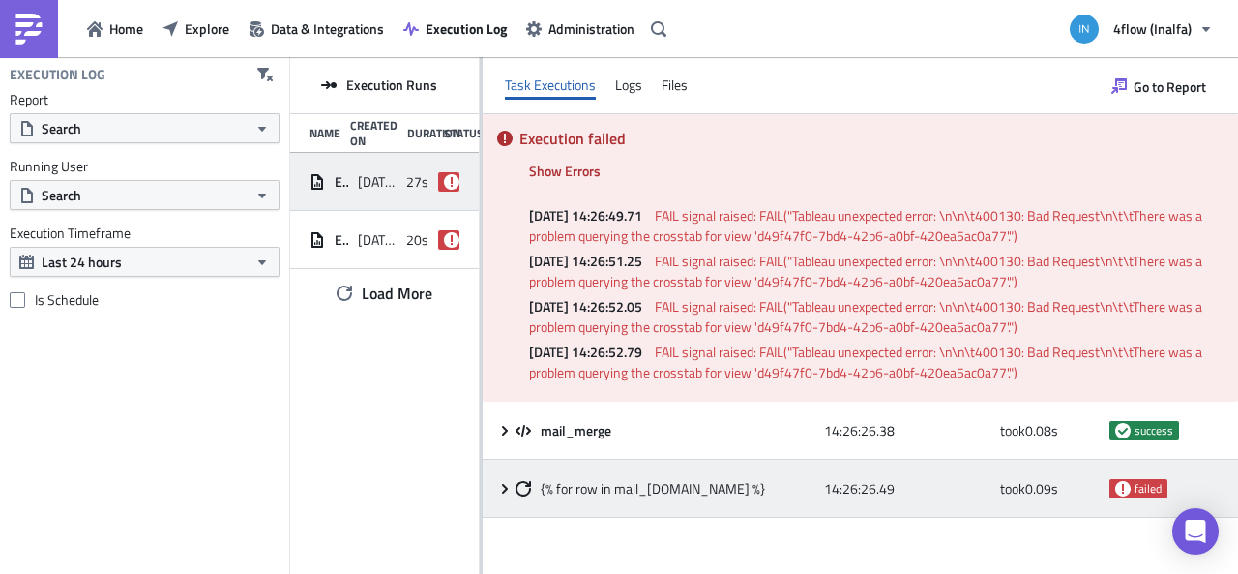
click at [504, 486] on icon at bounding box center [505, 488] width 6 height 10
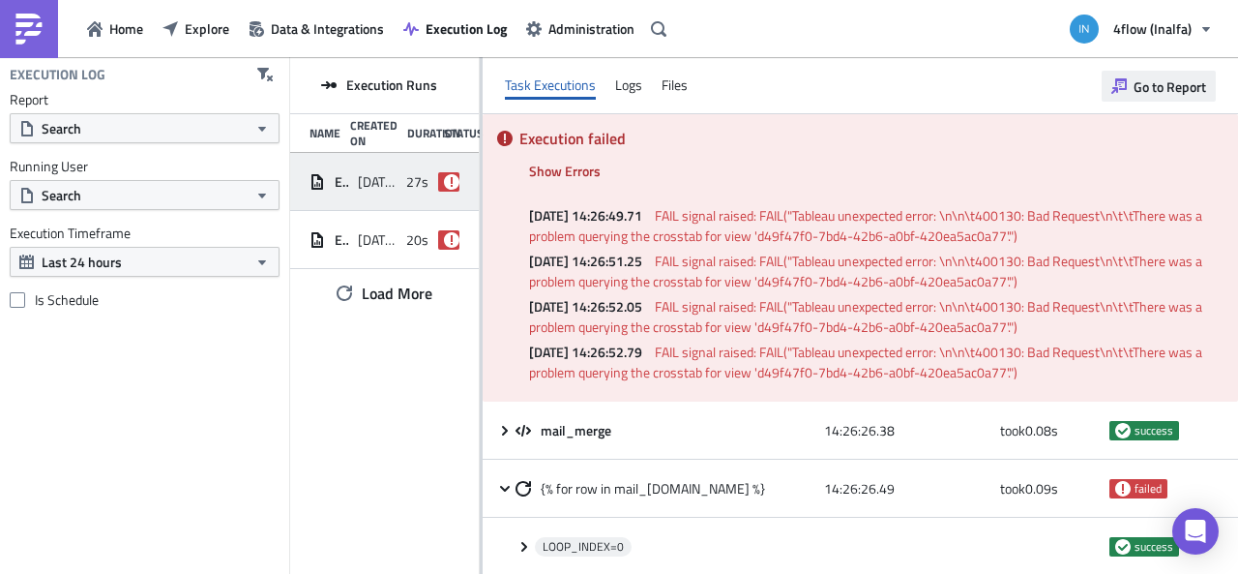
click at [1169, 90] on span "Go to Report" at bounding box center [1170, 86] width 73 height 20
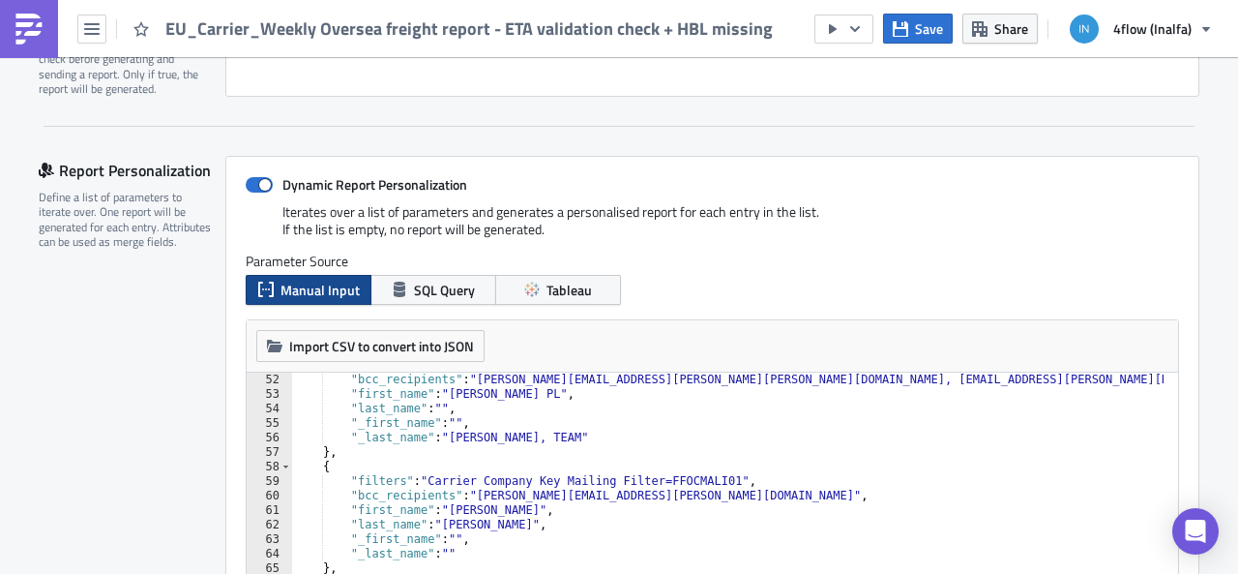
scroll to position [798, 0]
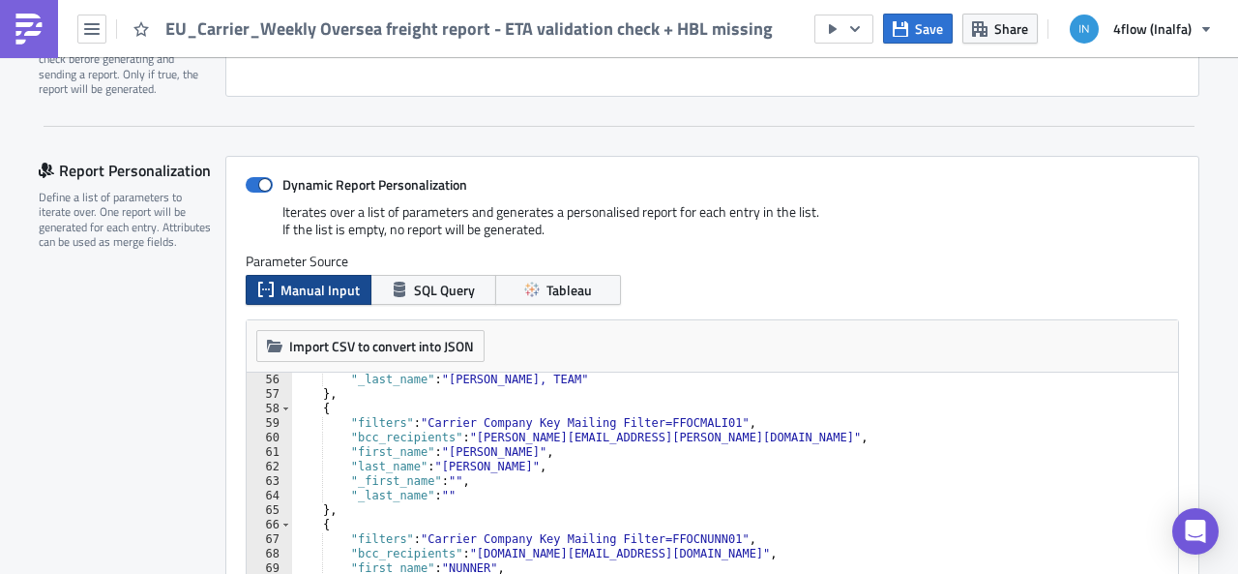
type textarea "},"
click at [540, 508] on div ""_last_name" : "Michal Janus, TEAM" } , { "filters" : "Carrier Company Key Mail…" at bounding box center [789, 495] width 997 height 247
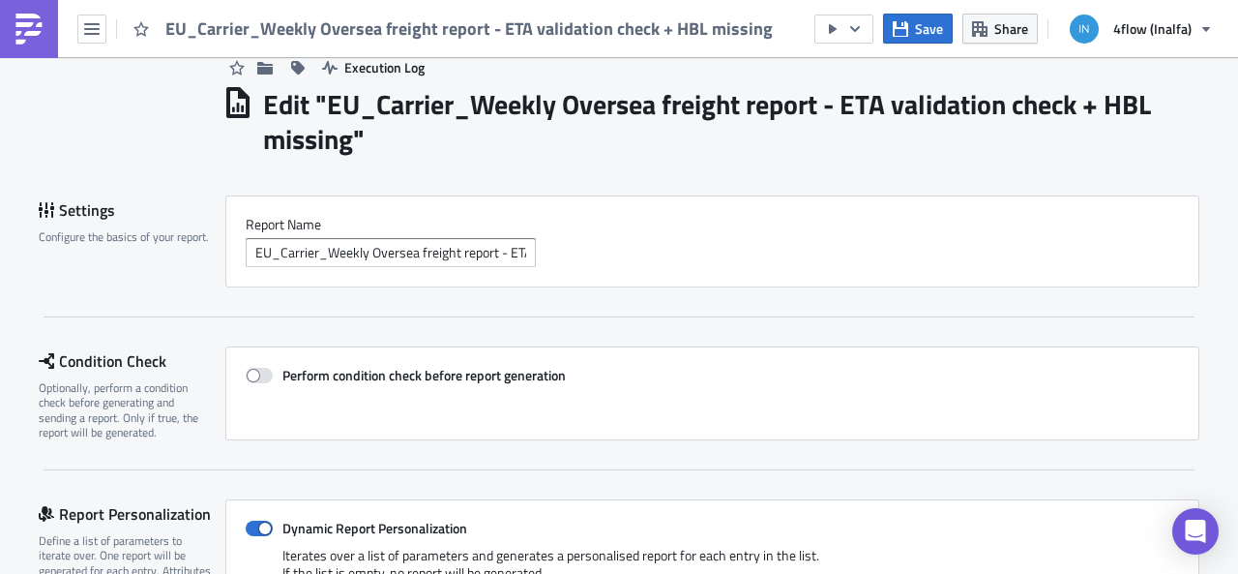
scroll to position [0, 0]
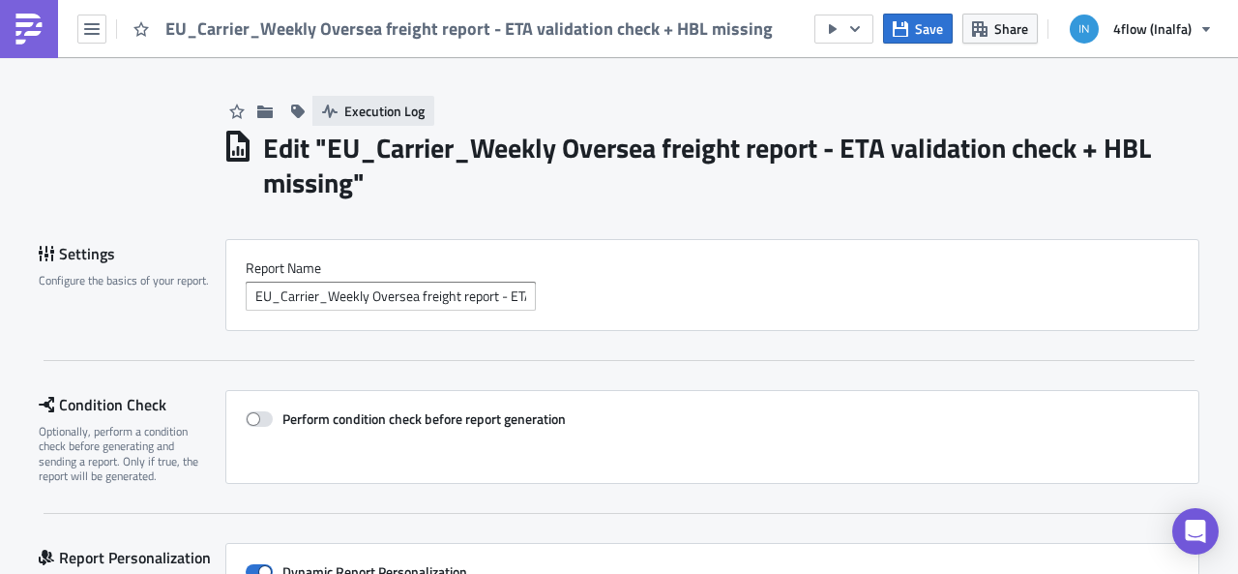
click at [408, 109] on span "Execution Log" at bounding box center [384, 111] width 80 height 20
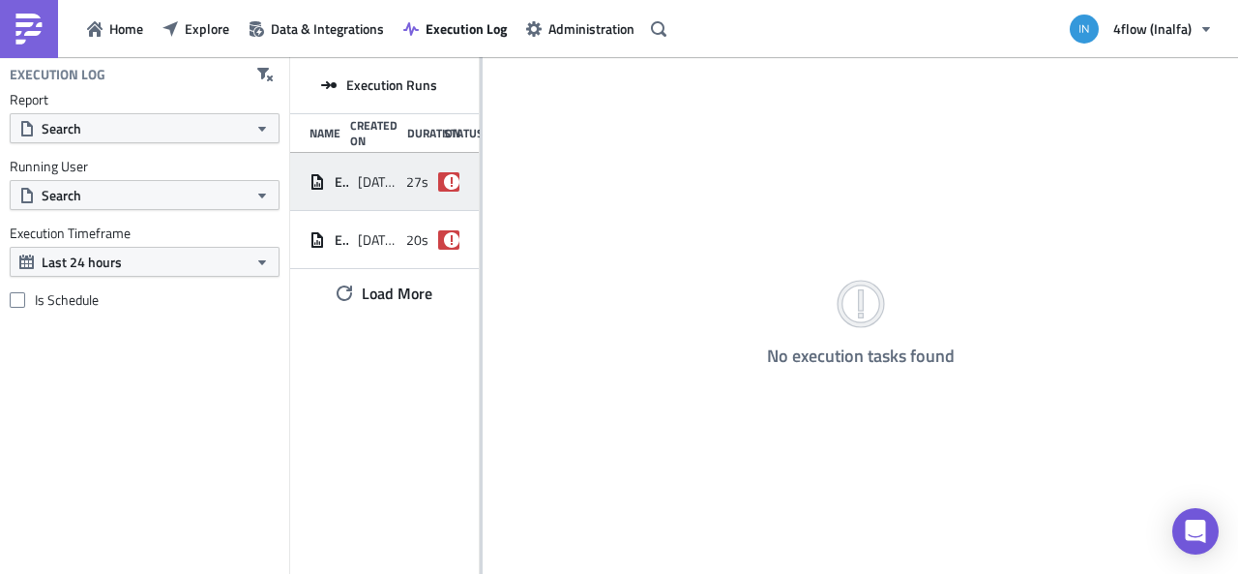
click at [402, 171] on div "EU_Carrier_Weekly Oversea freight report - ETA validation check + HBL missing […" at bounding box center [384, 182] width 189 height 58
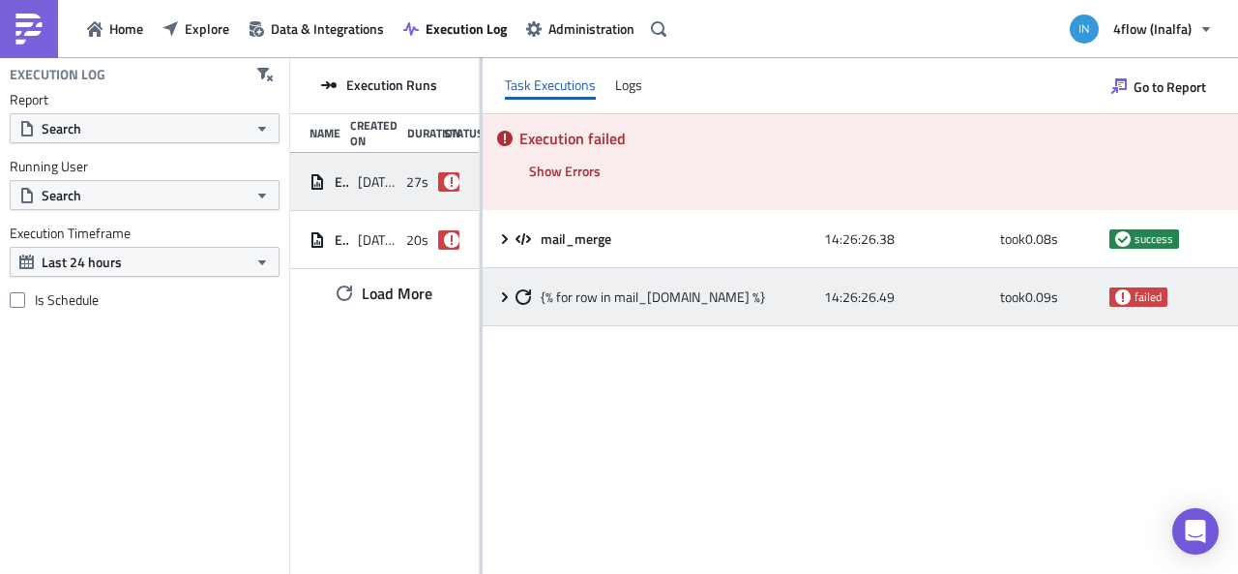
click at [516, 295] on icon at bounding box center [523, 296] width 15 height 15
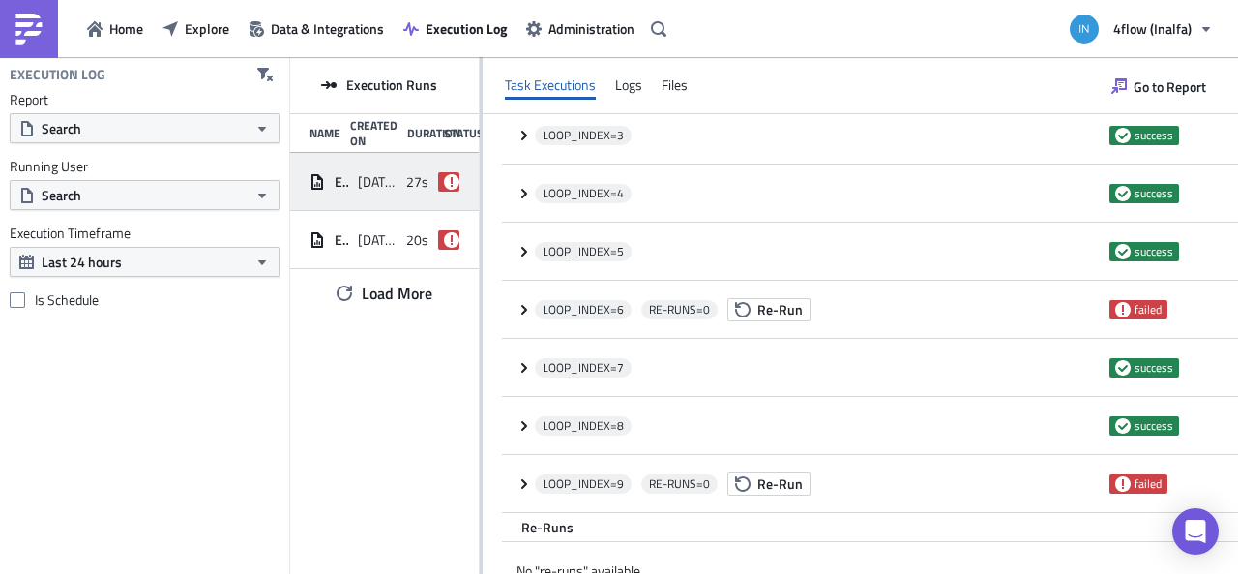
scroll to position [420, 0]
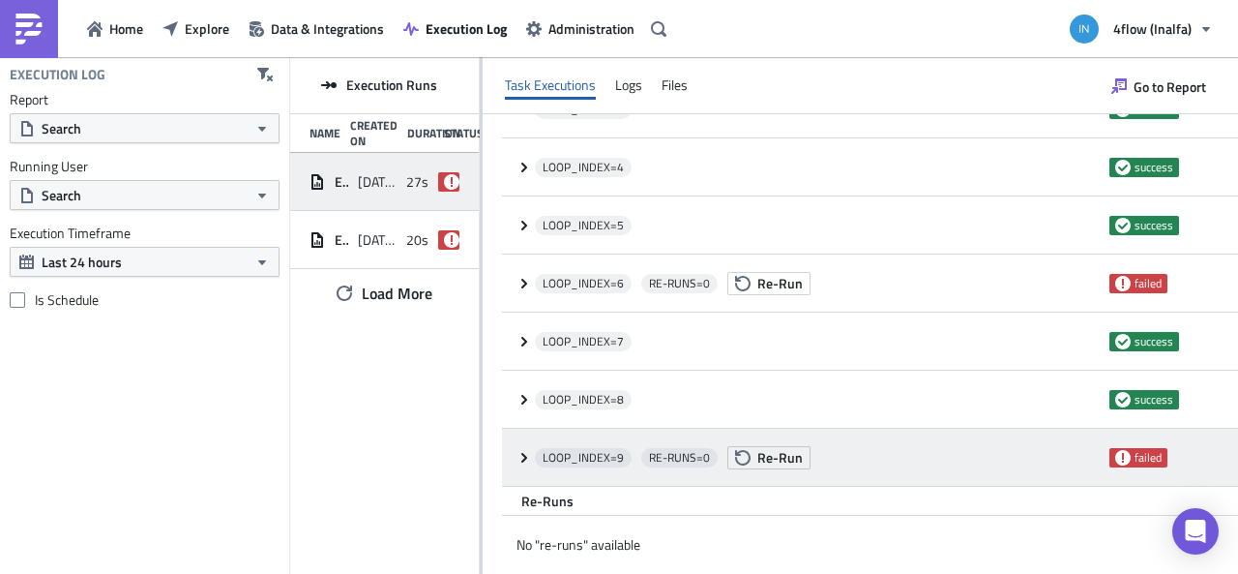
click at [532, 459] on span at bounding box center [525, 457] width 18 height 15
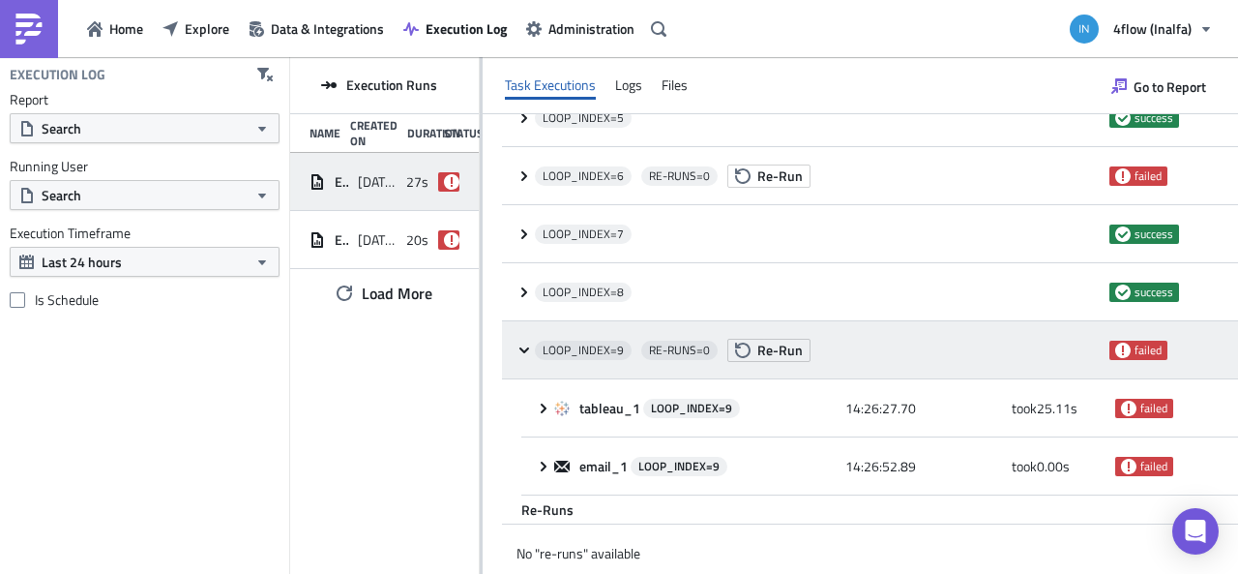
scroll to position [536, 0]
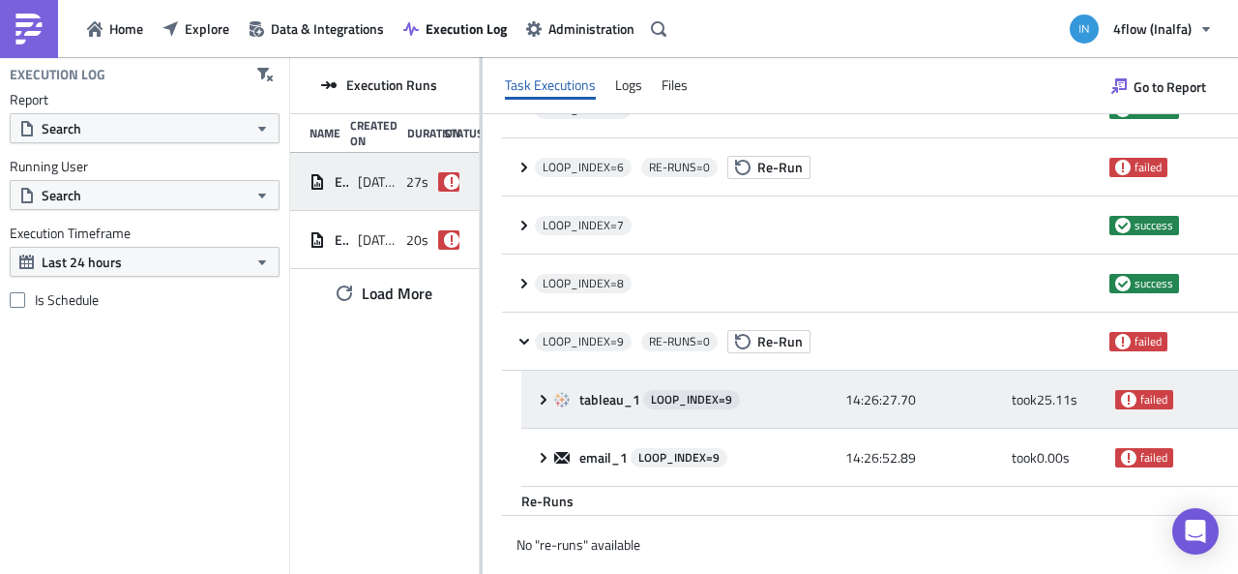
click at [532, 399] on div "tableau_1 LOOP_INDEX= 9 14:26:27.70 took 25.11 s failed" at bounding box center [879, 399] width 717 height 58
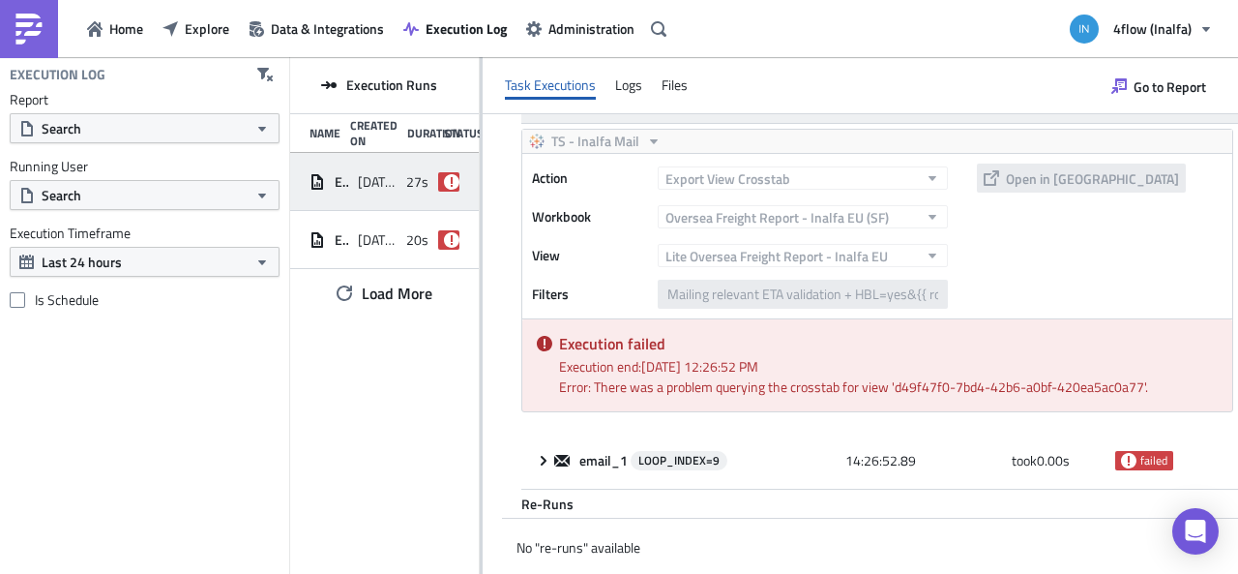
scroll to position [842, 0]
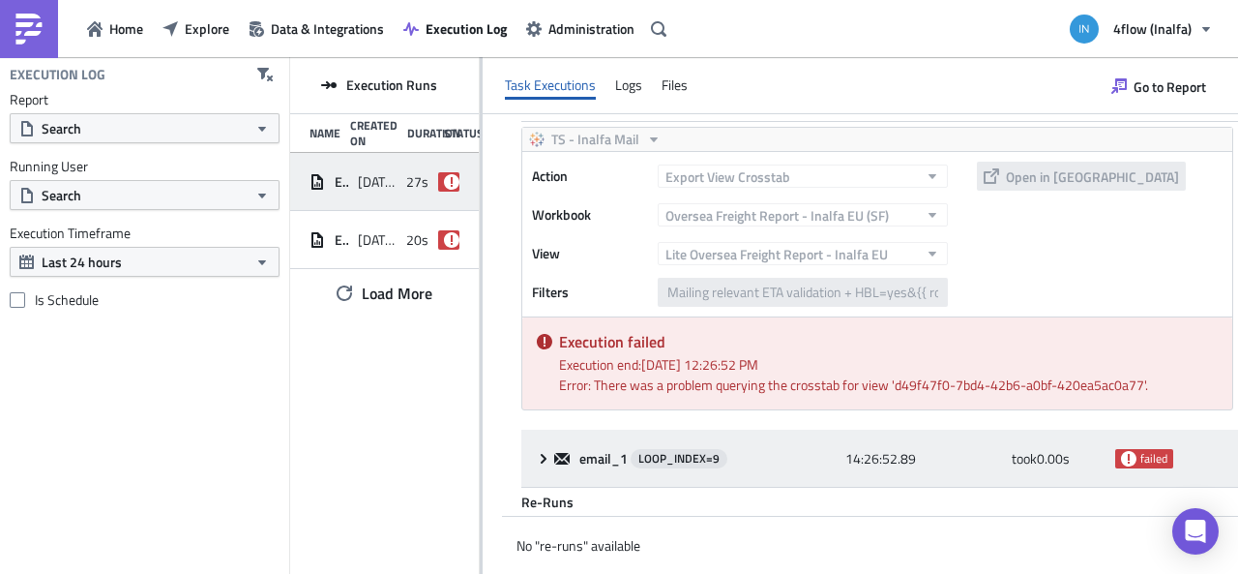
click at [546, 469] on div "email_1 LOOP_INDEX= 9 14:26:52.89 took 0.00 s failed" at bounding box center [879, 458] width 717 height 58
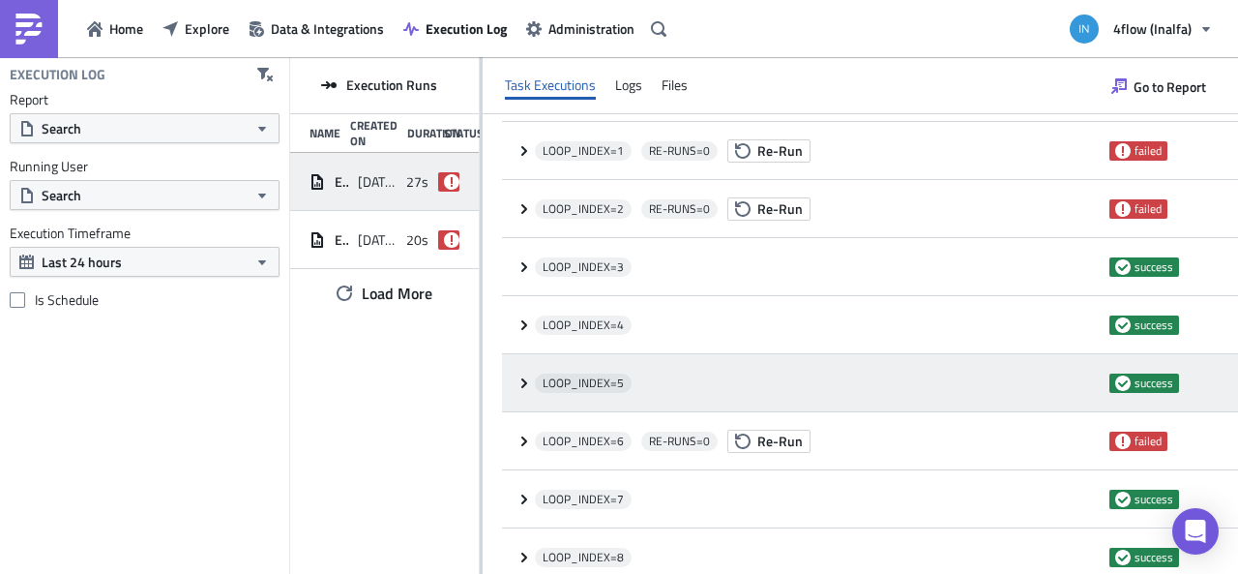
scroll to position [0, 0]
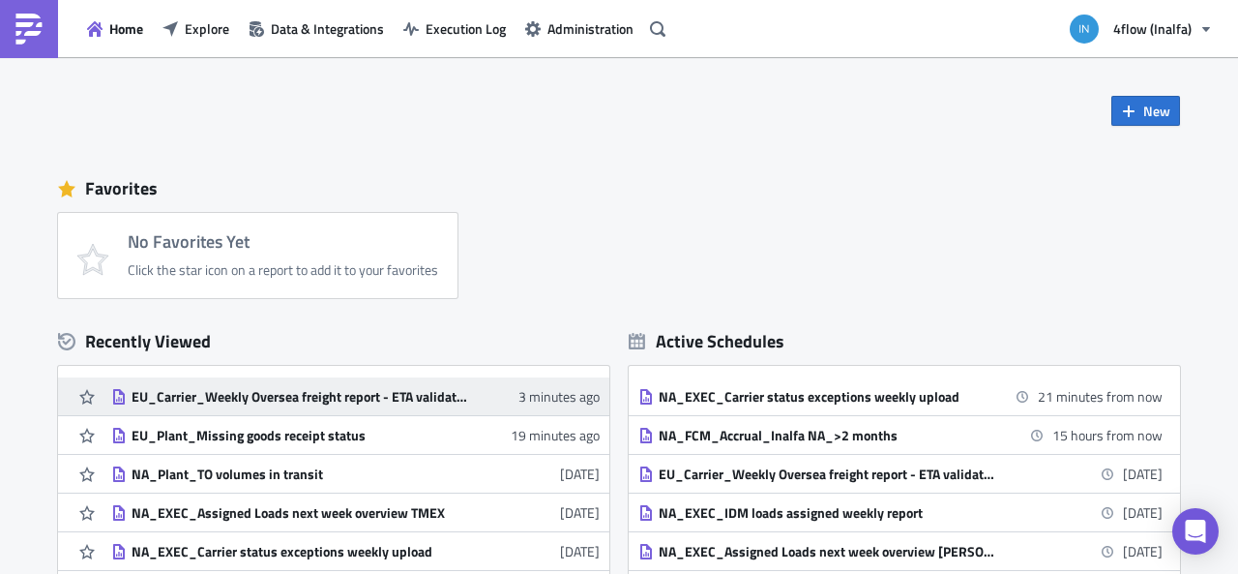
click at [301, 386] on link "EU_Carrier_Weekly Oversea freight report - ETA validation check + HBL missing 3…" at bounding box center [355, 396] width 488 height 38
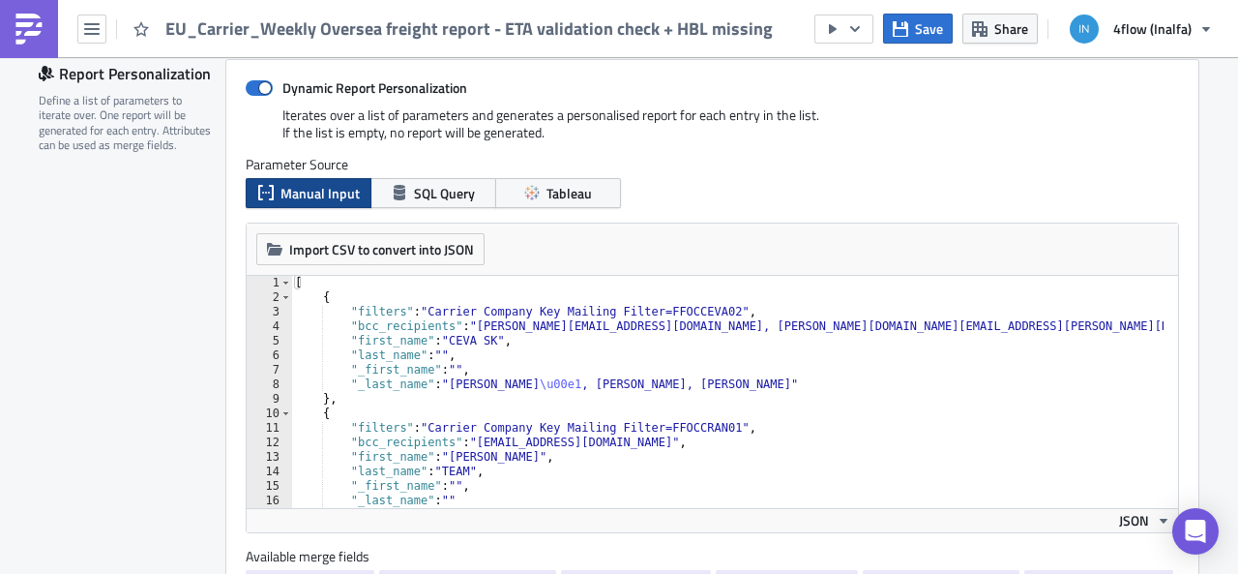
type textarea ""_first_name": "","
click at [414, 367] on div "[ { "filters" : "Carrier Company Key Mailing Filter=FFOCCEVA02" , "bcc_recipien…" at bounding box center [789, 399] width 997 height 247
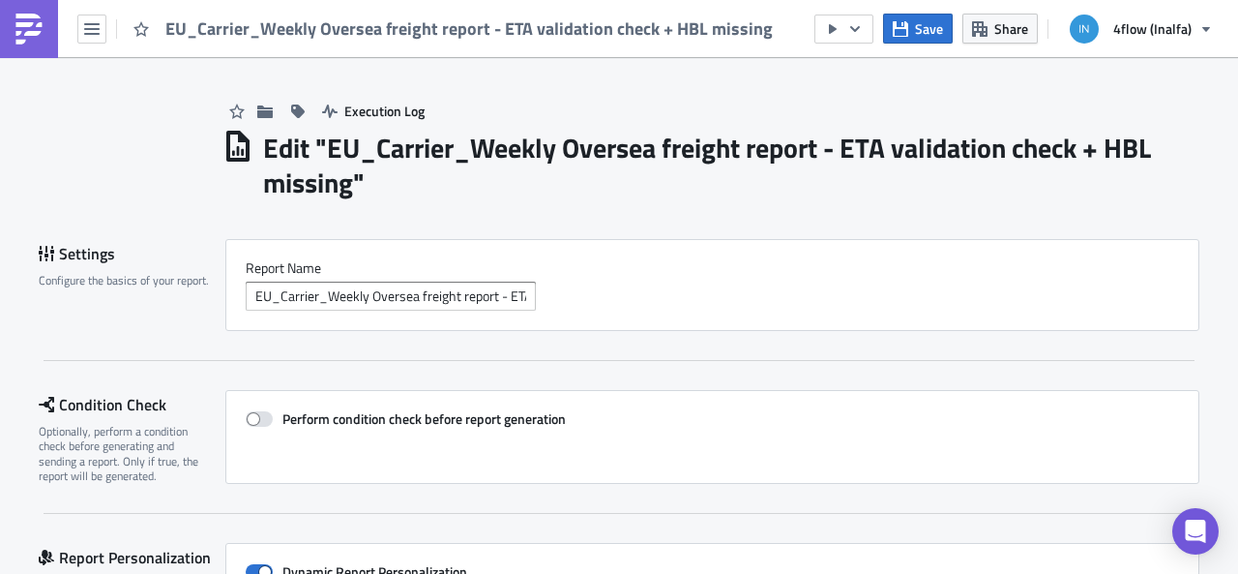
click at [180, 33] on span "EU_Carrier_Weekly Oversea freight report - ETA validation check + HBL missing" at bounding box center [469, 28] width 609 height 22
click at [110, 28] on div "EU_Carrier_Weekly Oversea freight report - ETA validation check + HBL missing" at bounding box center [392, 28] width 784 height 57
click at [101, 24] on button "button" at bounding box center [91, 29] width 29 height 29
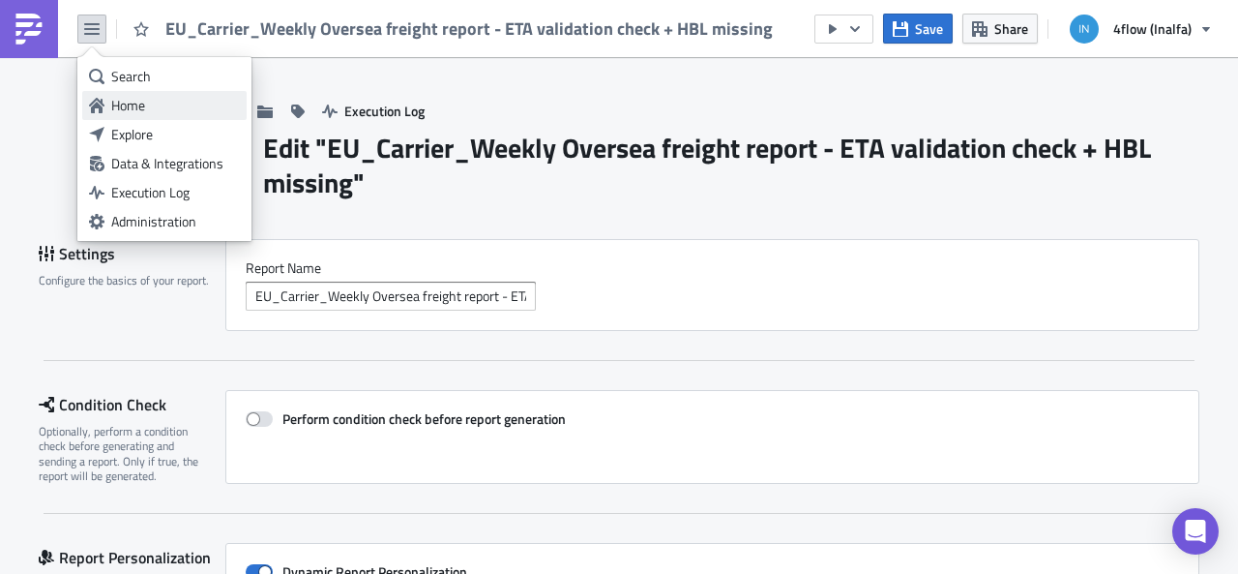
click at [120, 98] on div "Home" at bounding box center [175, 105] width 129 height 19
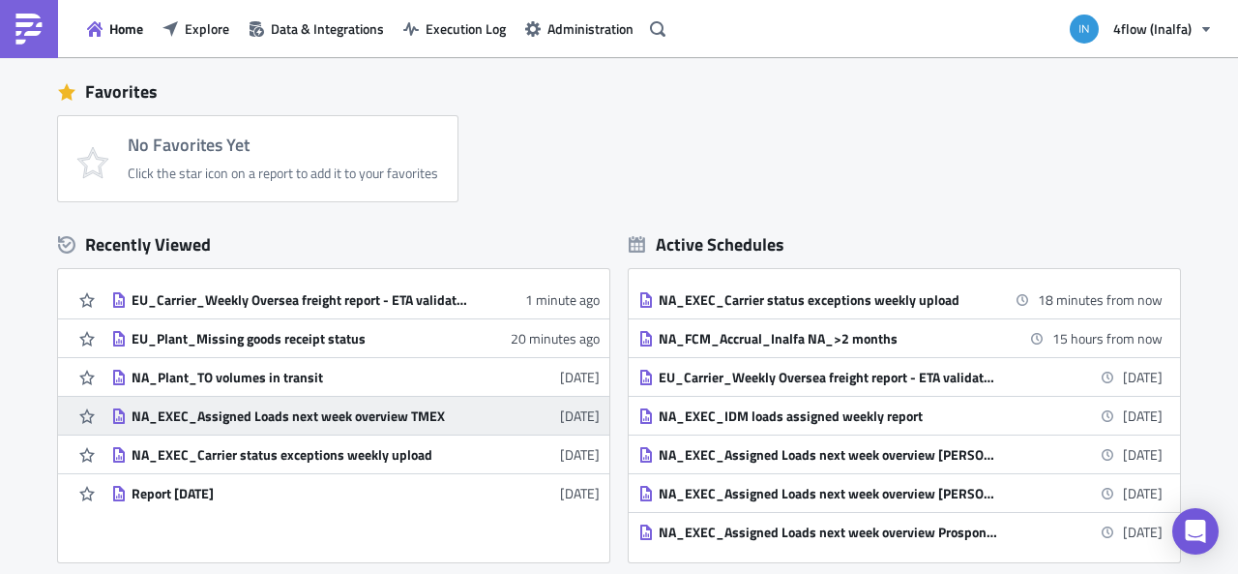
scroll to position [193, 0]
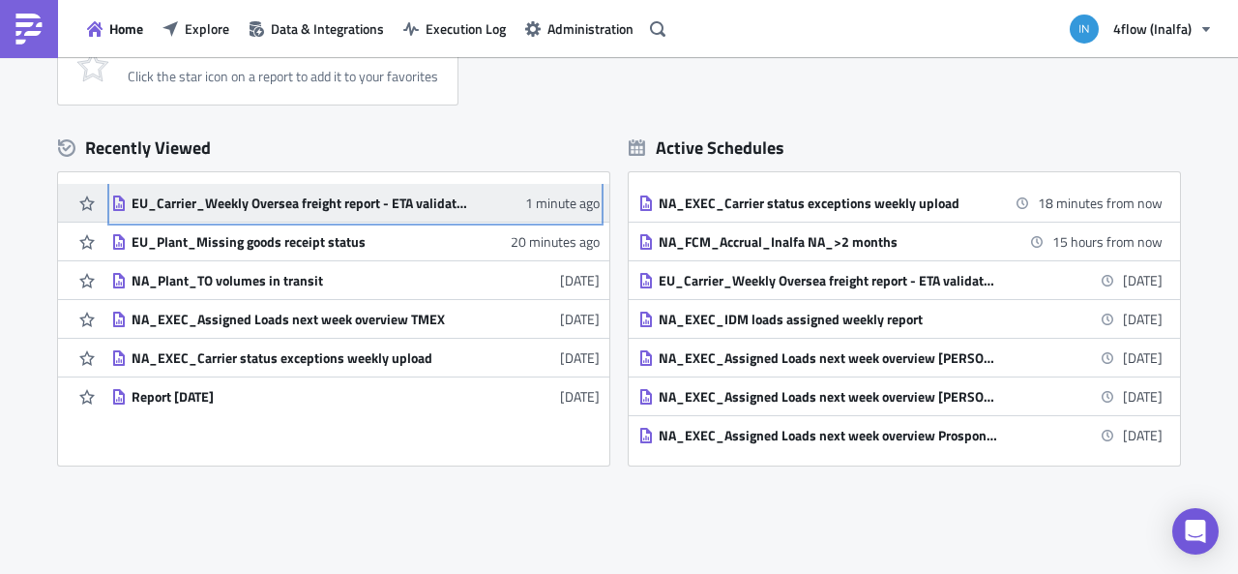
click at [324, 200] on div "EU_Carrier_Weekly Oversea freight report - ETA validation check + HBL missing" at bounding box center [301, 202] width 339 height 17
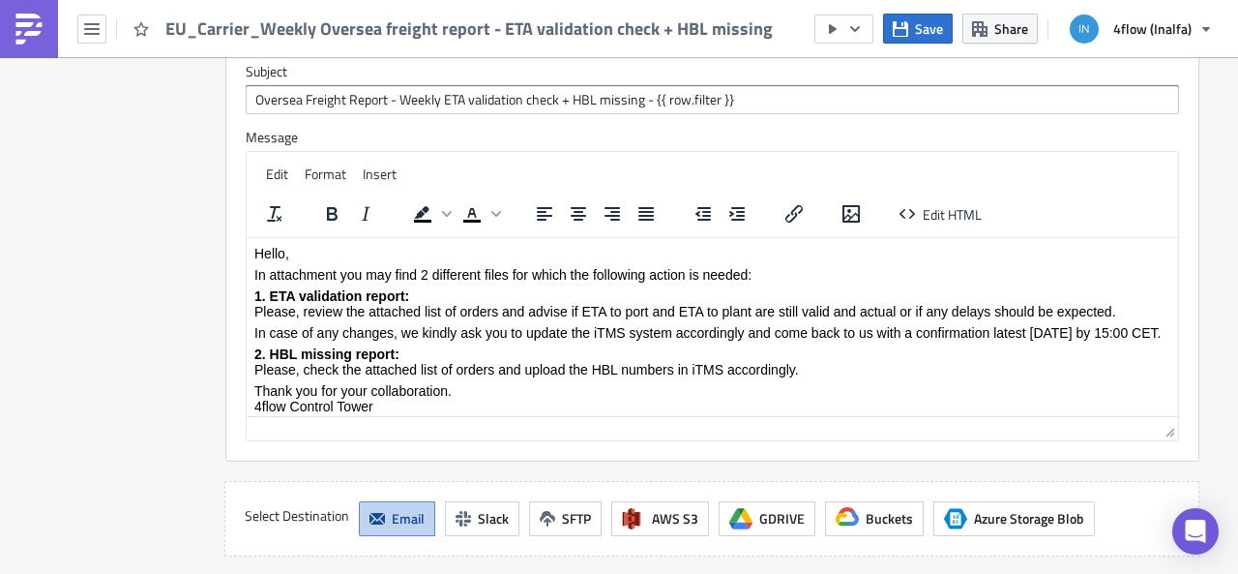
scroll to position [2128, 0]
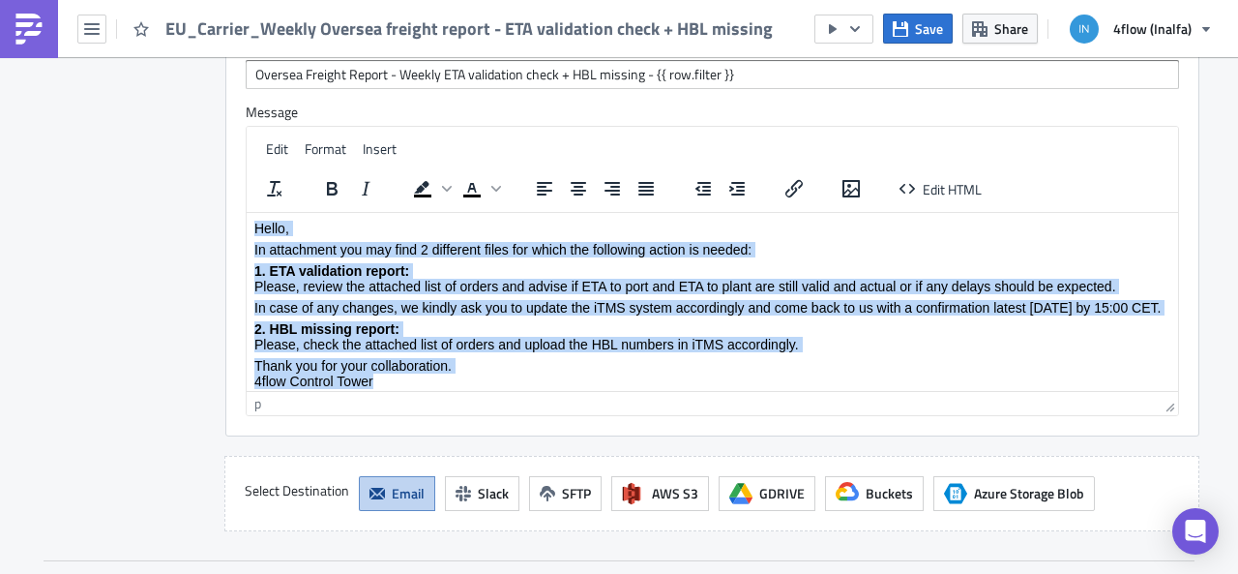
drag, startPoint x: 423, startPoint y: 381, endPoint x: 241, endPoint y: 232, distance: 235.0
click at [247, 232] on html "Hello, In attachment you may find 2 different files for which the following act…" at bounding box center [712, 304] width 931 height 184
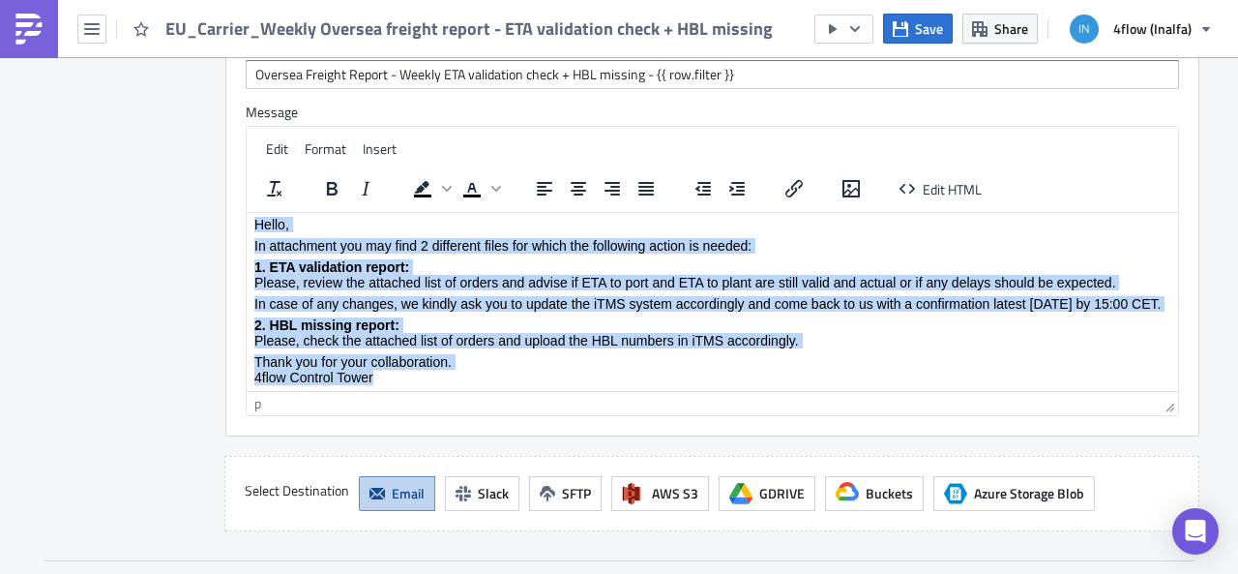
copy body "Hello, In attachment you may find 2 different files for which the following act…"
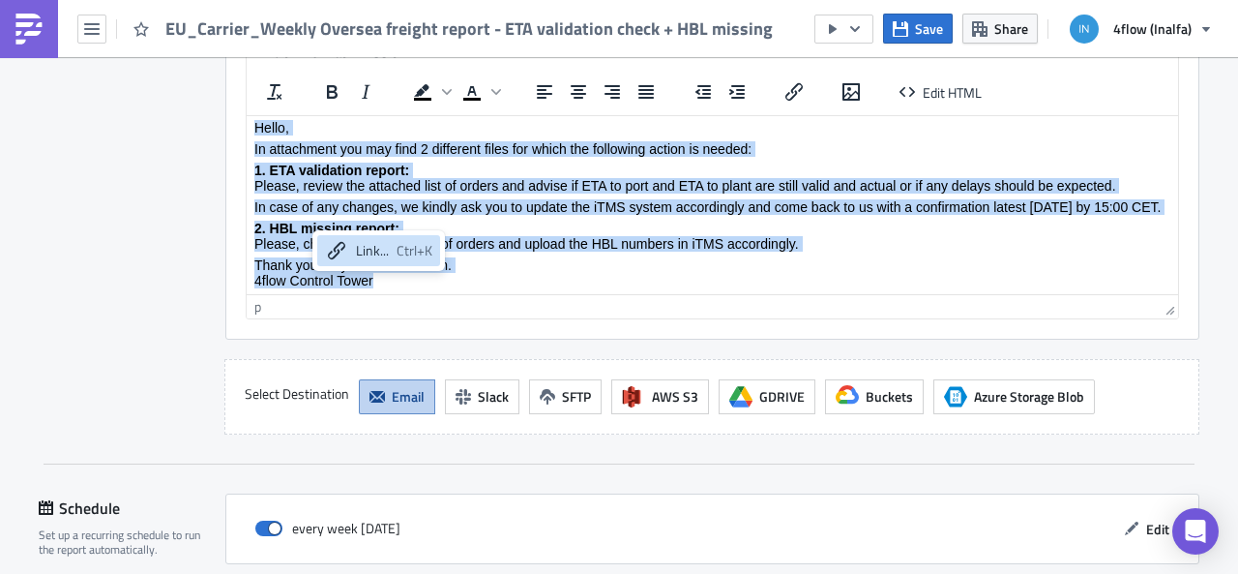
click at [572, 259] on p "Thank you for your collaboration. 4flow Control Tower" at bounding box center [712, 271] width 916 height 31
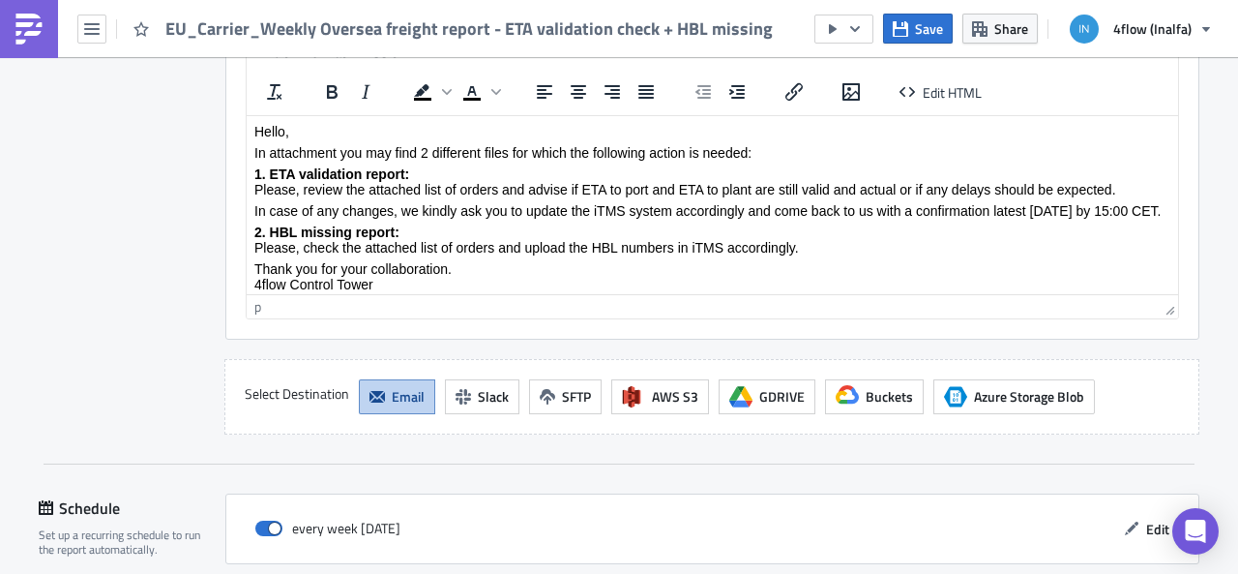
scroll to position [0, 0]
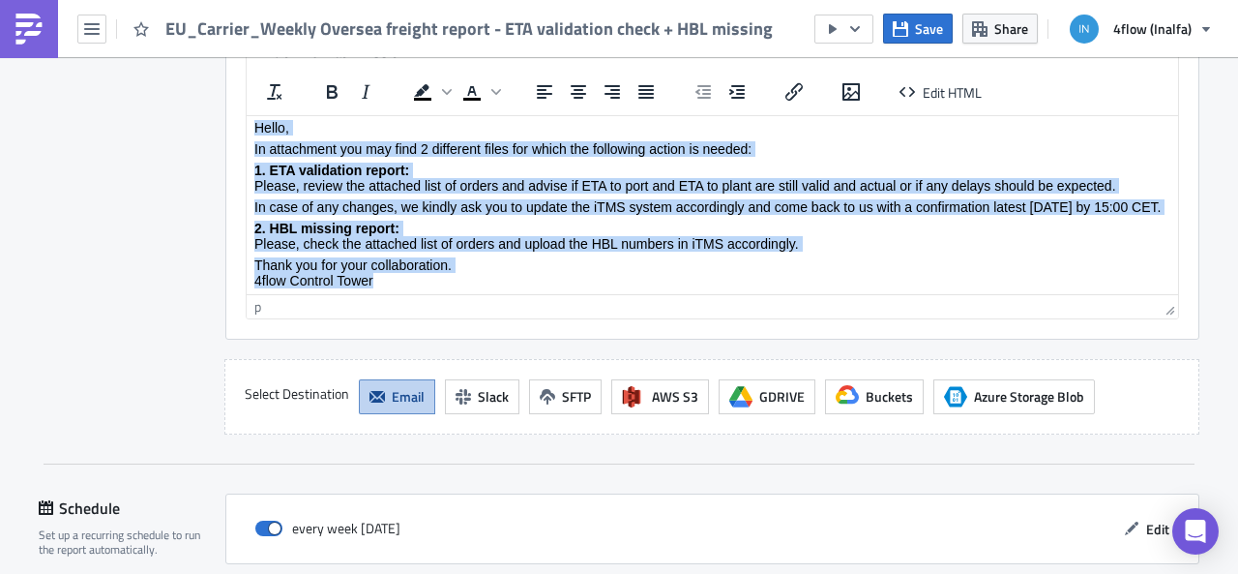
drag, startPoint x: 254, startPoint y: 127, endPoint x: 390, endPoint y: 303, distance: 222.1
click at [390, 295] on html "Hello, In attachment you may find 2 different files for which the following act…" at bounding box center [712, 203] width 931 height 184
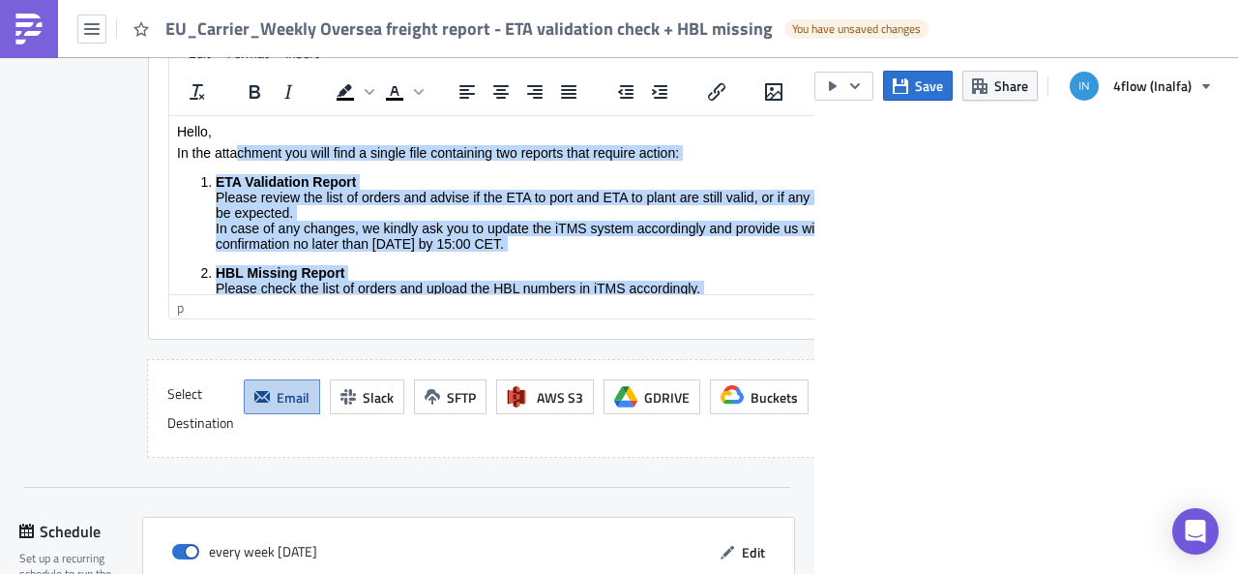
scroll to position [2248, 0]
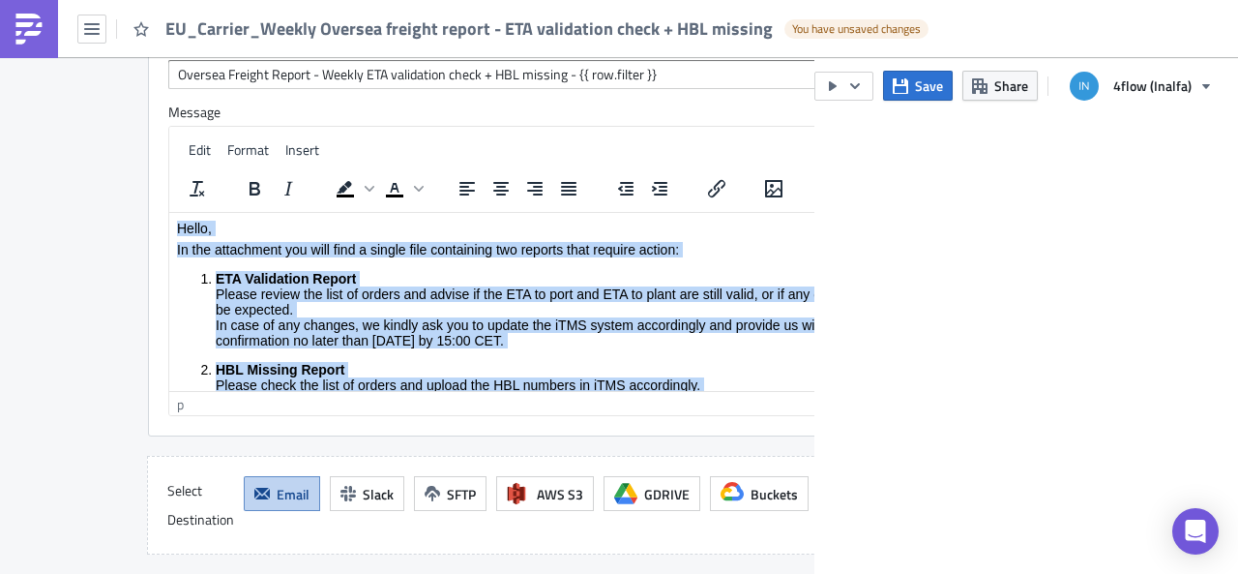
drag, startPoint x: 304, startPoint y: 373, endPoint x: 177, endPoint y: 221, distance: 198.5
click at [177, 221] on body "Hello, In the attachment you will find a single file containing two reports tha…" at bounding box center [537, 340] width 720 height 238
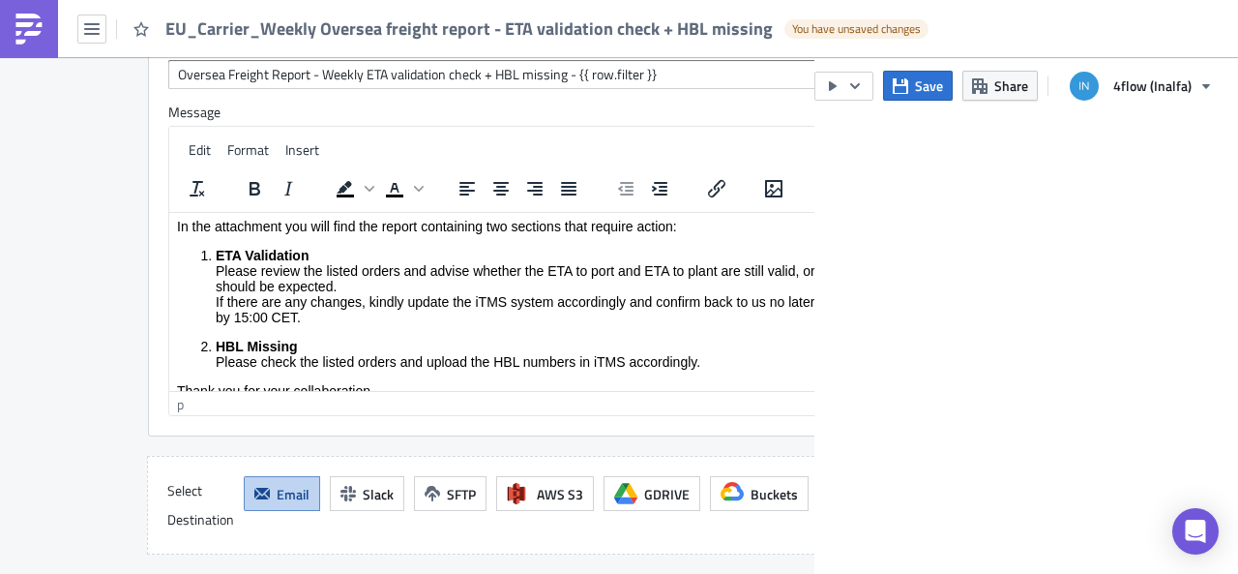
scroll to position [0, 0]
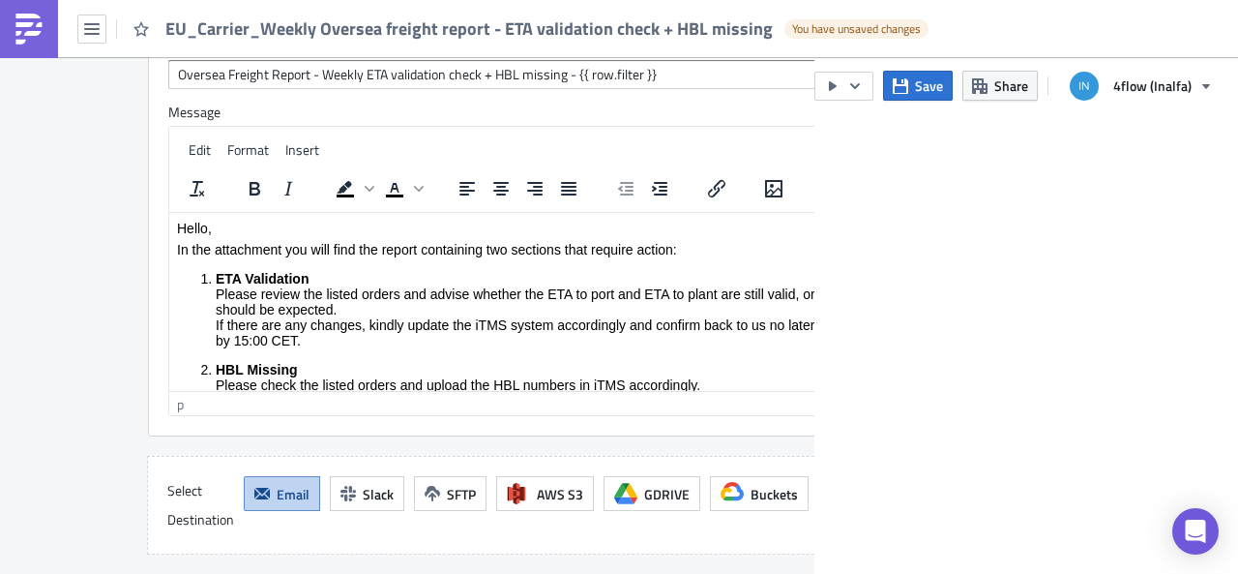
click at [560, 250] on p "In the attachment you will find the report containing two sections that require…" at bounding box center [537, 249] width 720 height 15
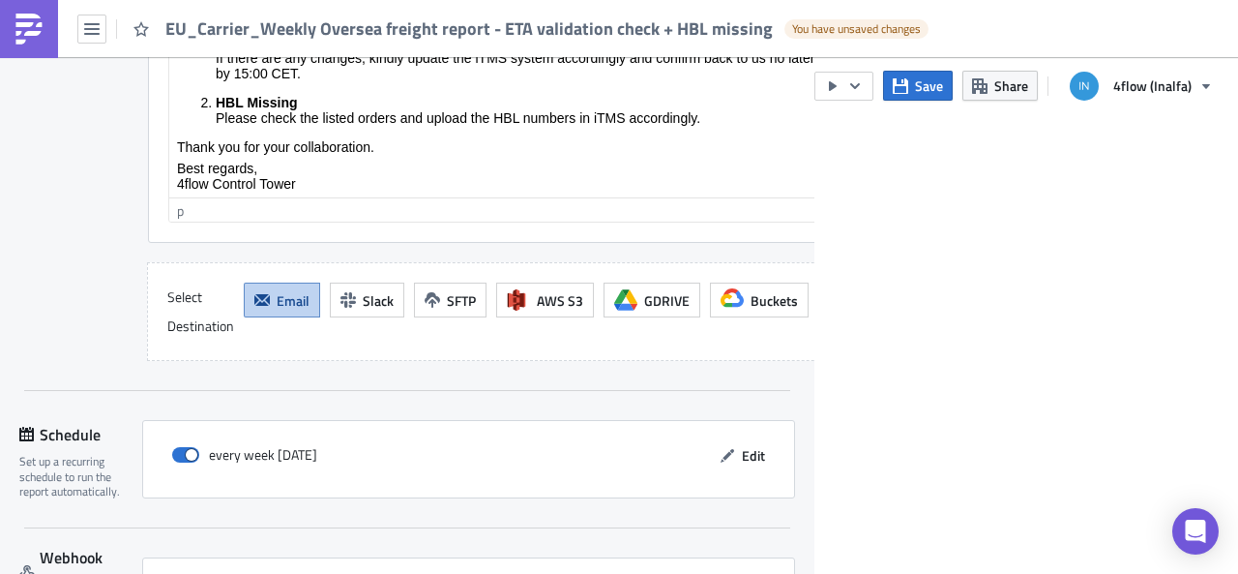
scroll to position [2538, 0]
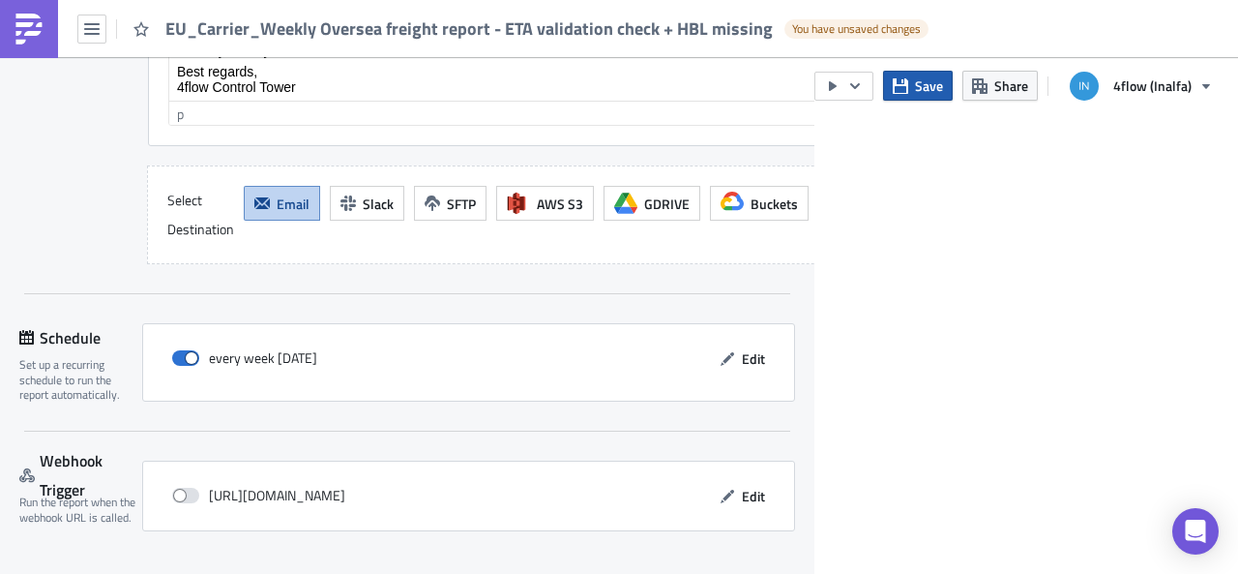
click at [930, 92] on span "Save" at bounding box center [929, 85] width 28 height 20
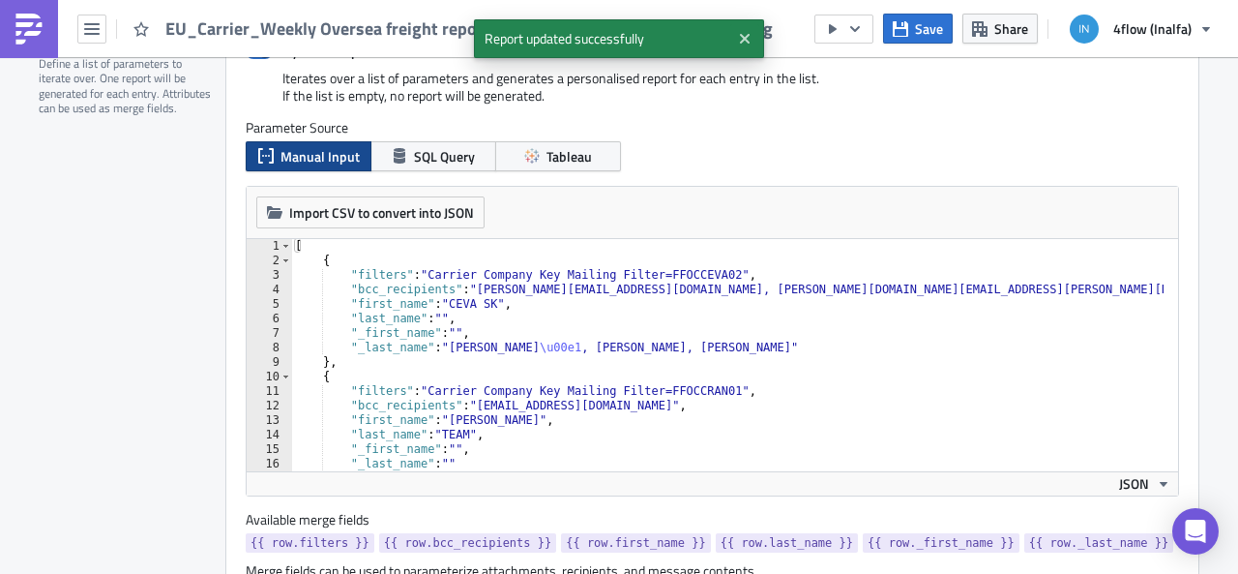
scroll to position [107, 0]
